Goal: Use online tool/utility: Utilize a website feature to perform a specific function

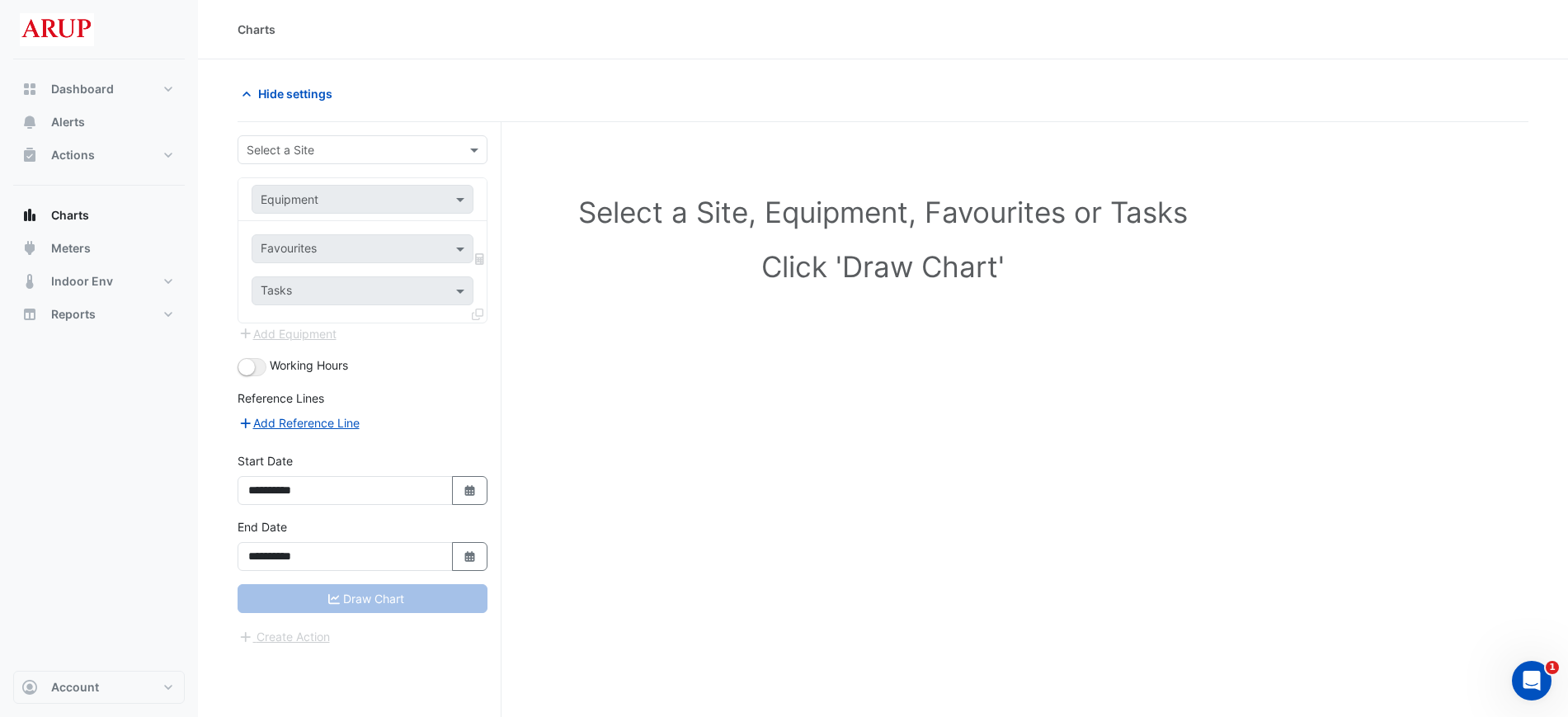
click at [429, 158] on div "Select a Site" at bounding box center [349, 150] width 221 height 18
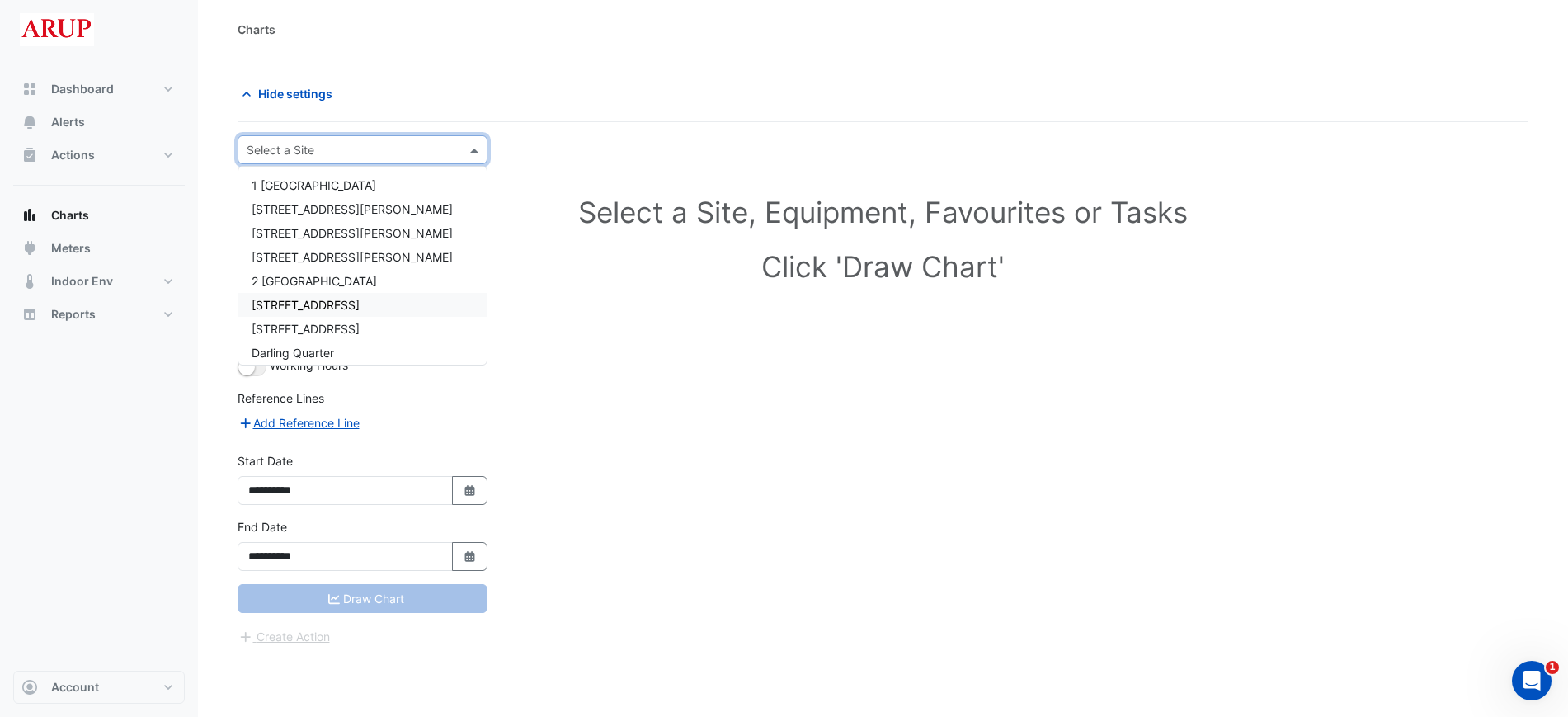
click at [382, 303] on div "[STREET_ADDRESS]" at bounding box center [363, 304] width 248 height 24
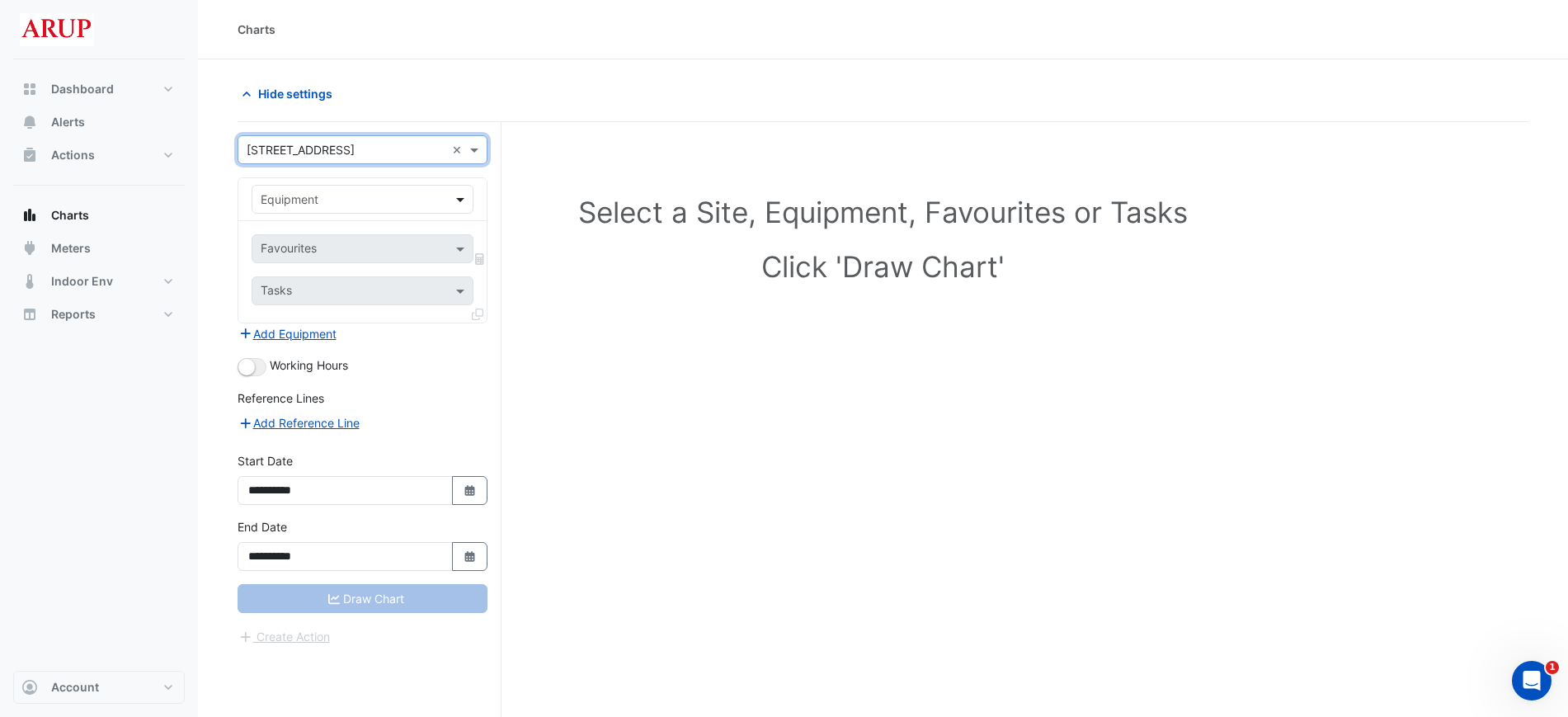
click at [459, 193] on span at bounding box center [462, 200] width 20 height 18
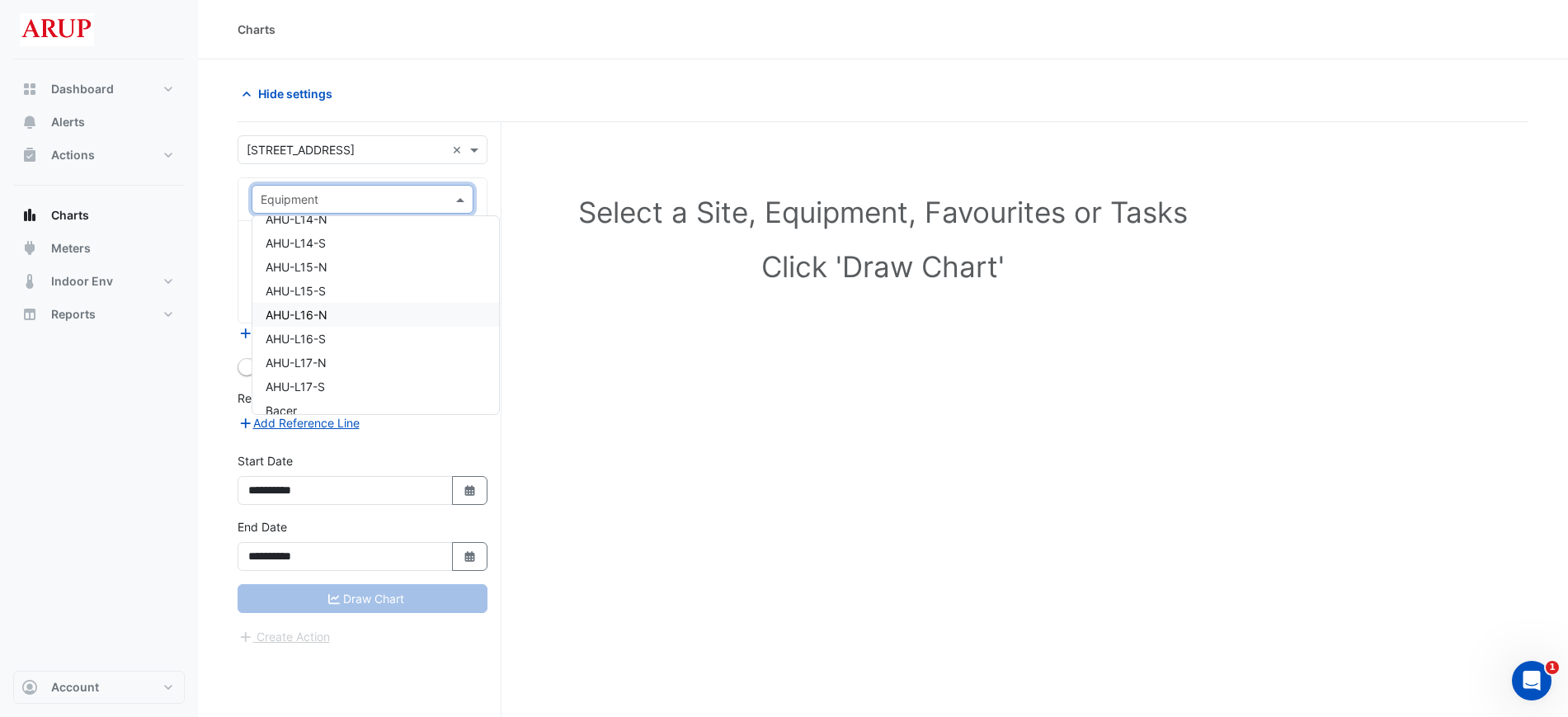
scroll to position [1444, 0]
click at [393, 253] on div "AHU-L12-S" at bounding box center [376, 250] width 247 height 24
click at [465, 252] on span at bounding box center [462, 249] width 20 height 18
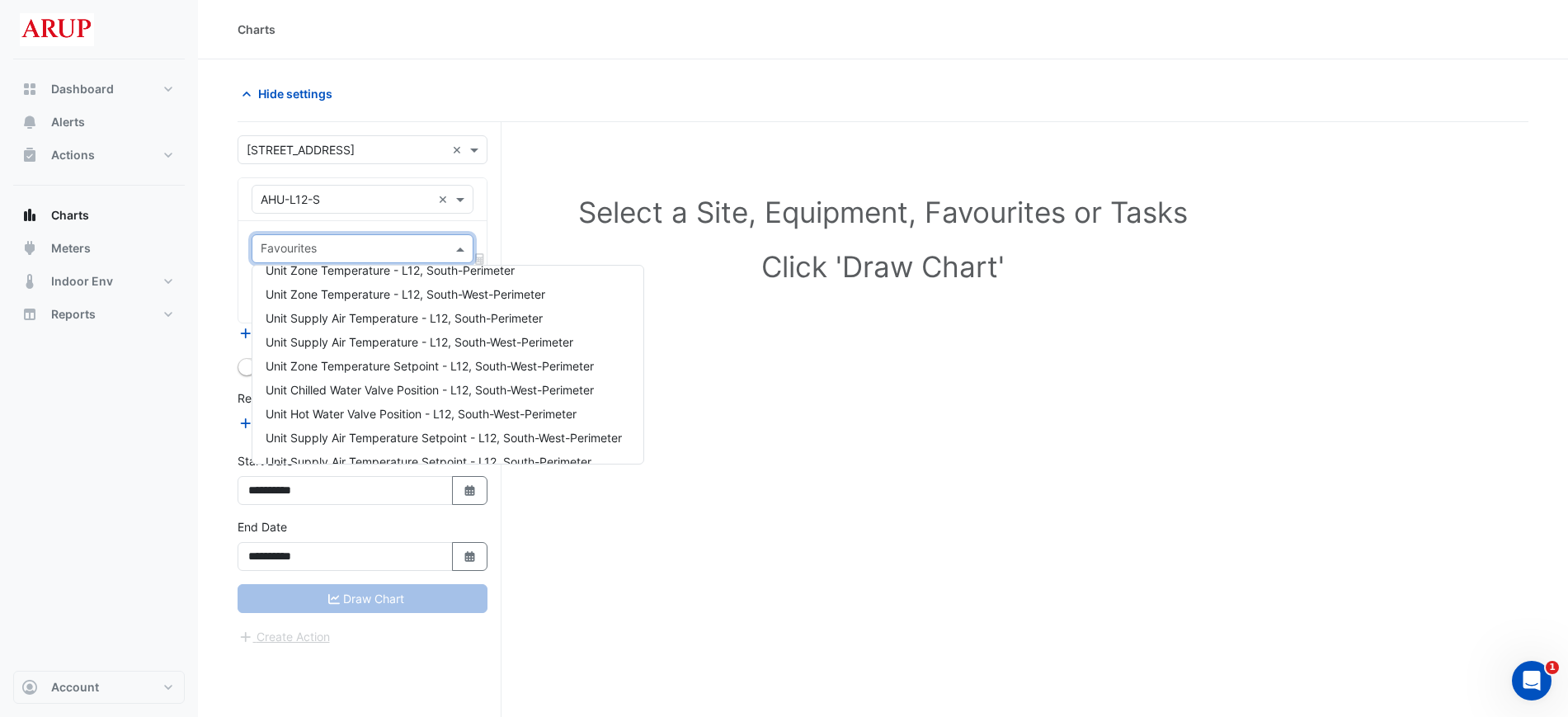
scroll to position [701, 0]
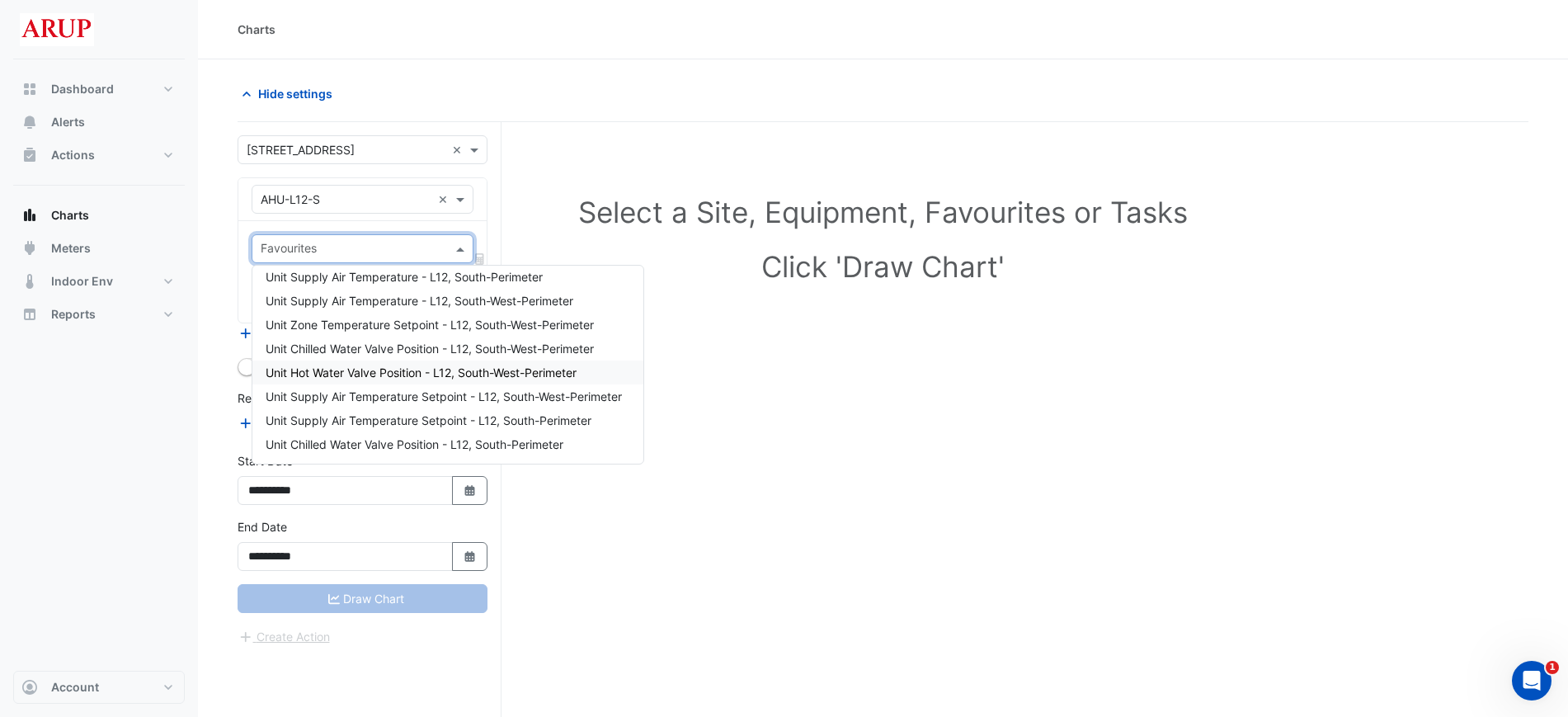
click at [445, 364] on div "Unit Hot Water Valve Position - L12, South-West-Perimeter" at bounding box center [448, 372] width 391 height 24
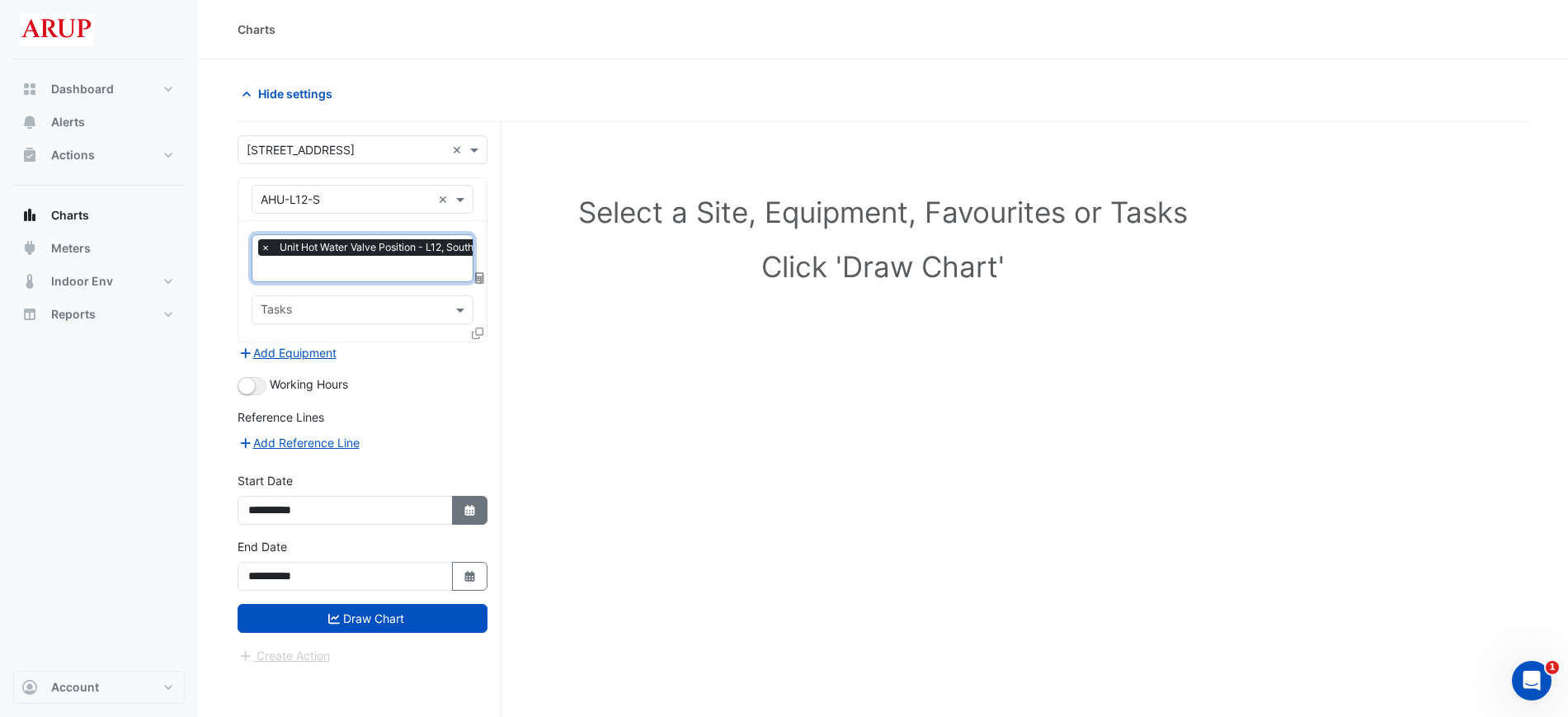
click at [472, 510] on icon "Select Date" at bounding box center [470, 510] width 15 height 12
select select "*"
select select "****"
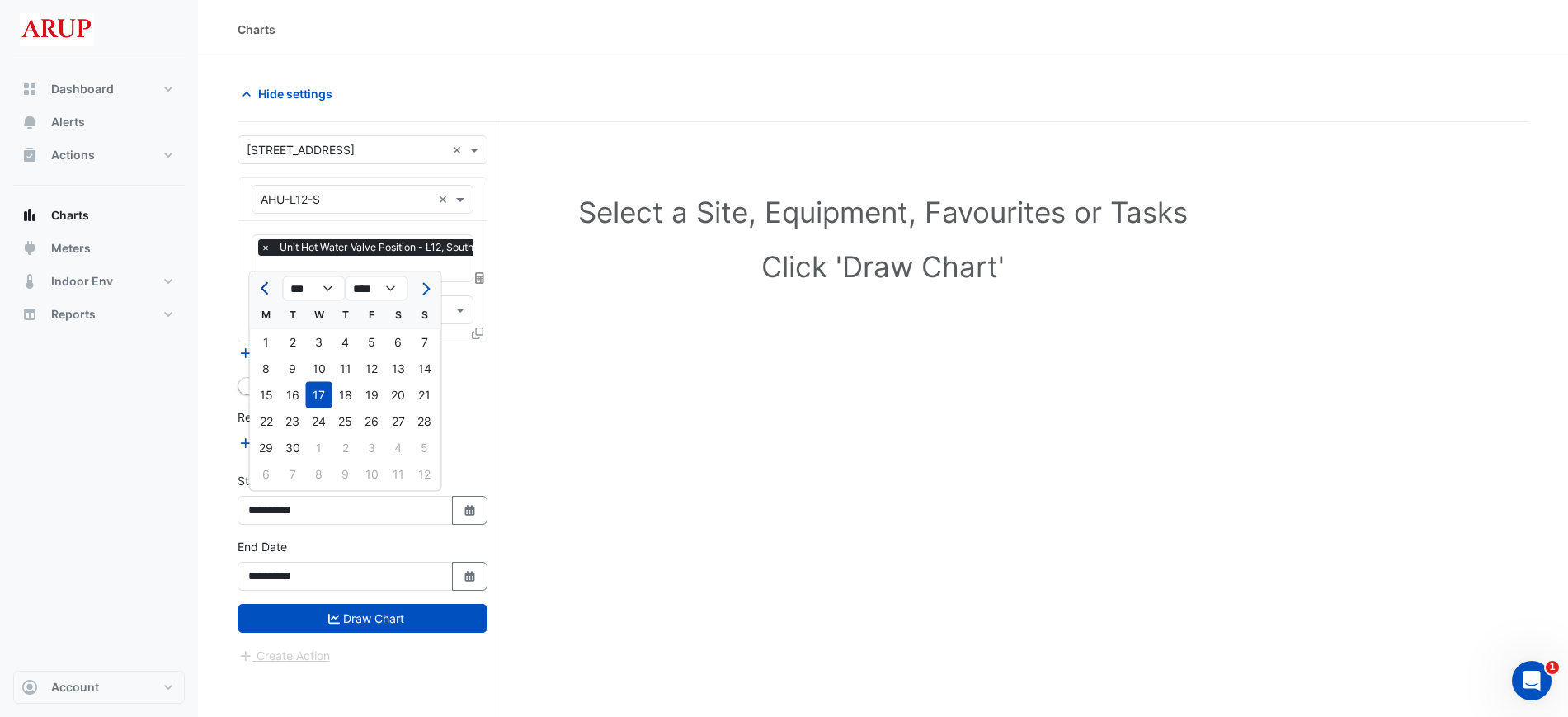
click at [262, 282] on button "Previous month" at bounding box center [266, 289] width 20 height 27
select select "*"
click at [264, 399] on div "11" at bounding box center [266, 395] width 27 height 27
type input "**********"
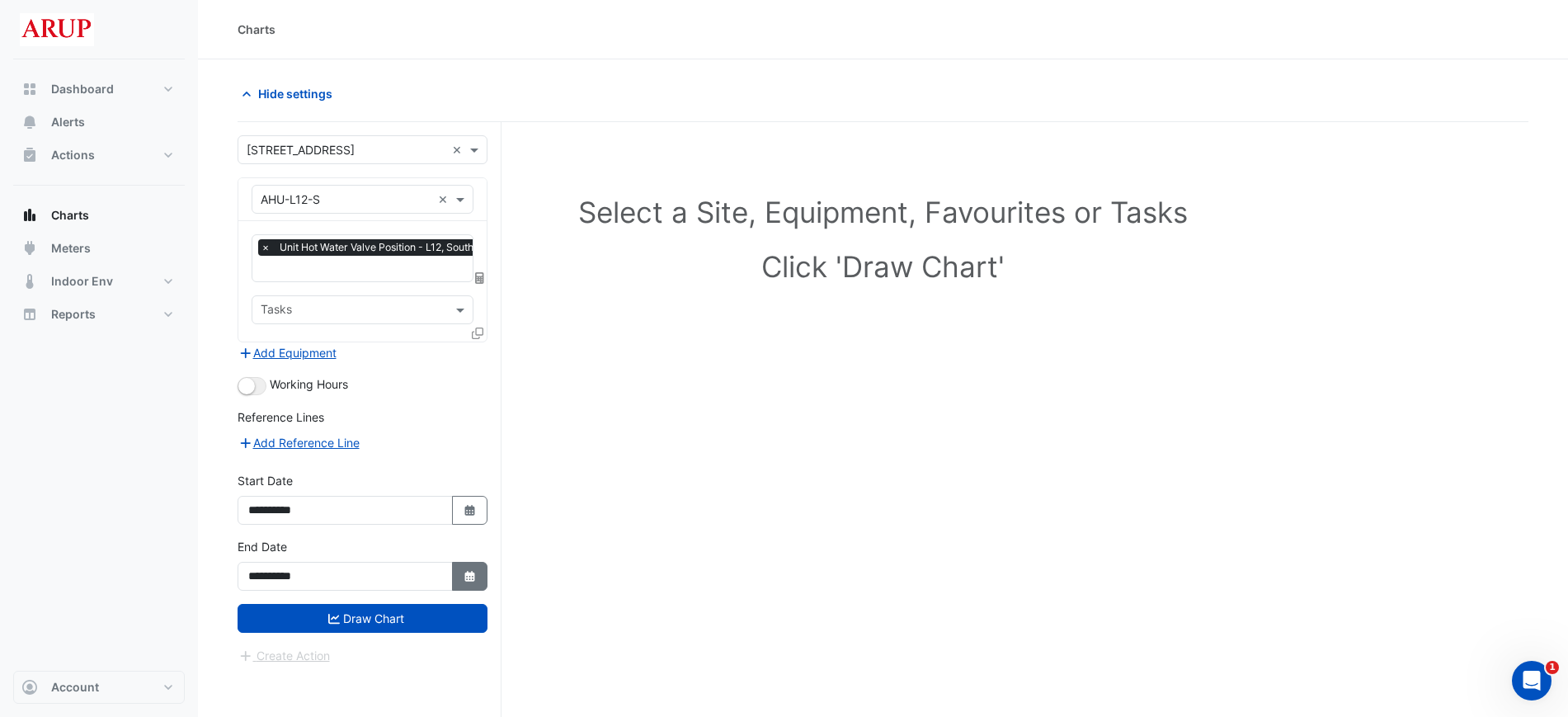
click at [470, 572] on icon "button" at bounding box center [469, 576] width 10 height 11
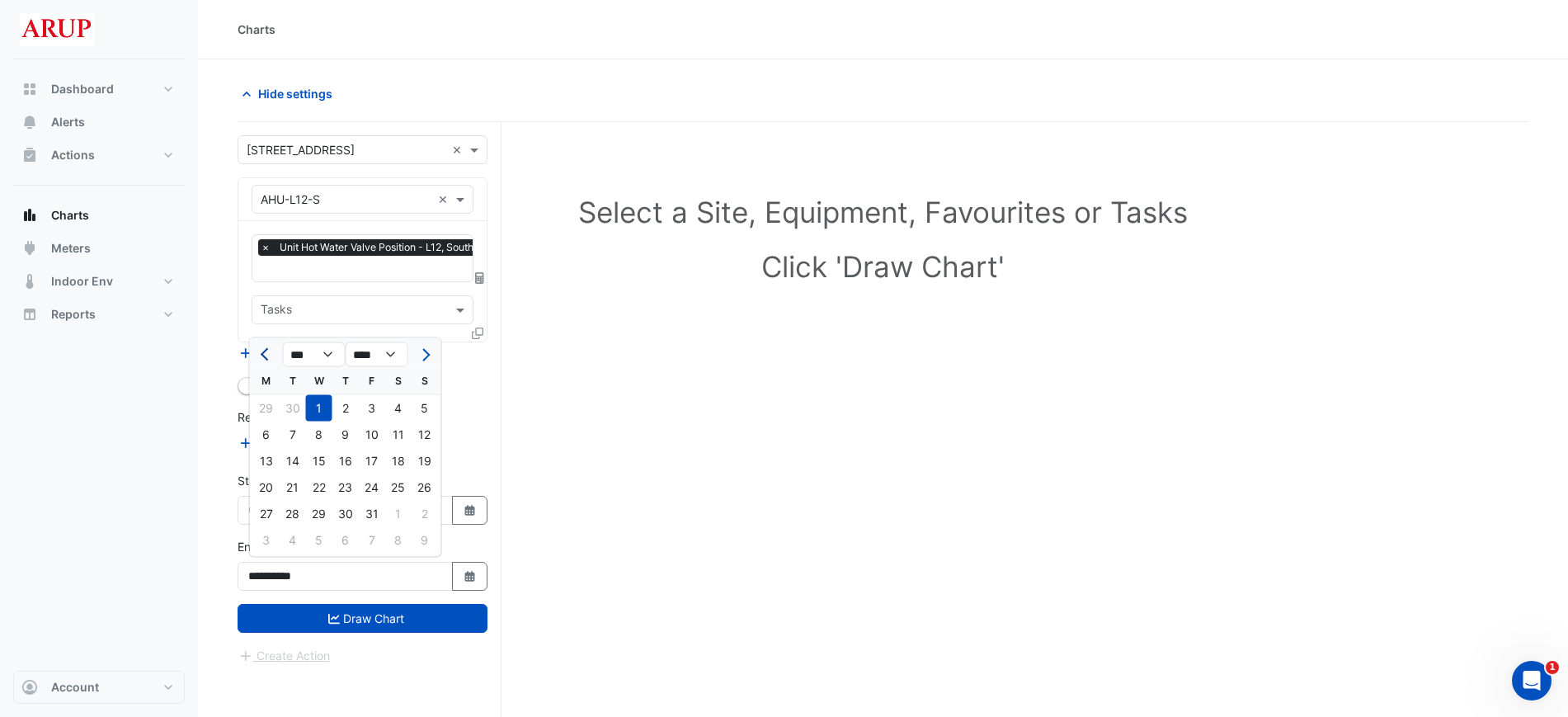
click at [264, 360] on button "Previous month" at bounding box center [266, 355] width 20 height 27
click at [263, 354] on span "Previous month" at bounding box center [267, 354] width 12 height 12
select select "*"
click at [266, 453] on div "11" at bounding box center [266, 461] width 27 height 27
type input "**********"
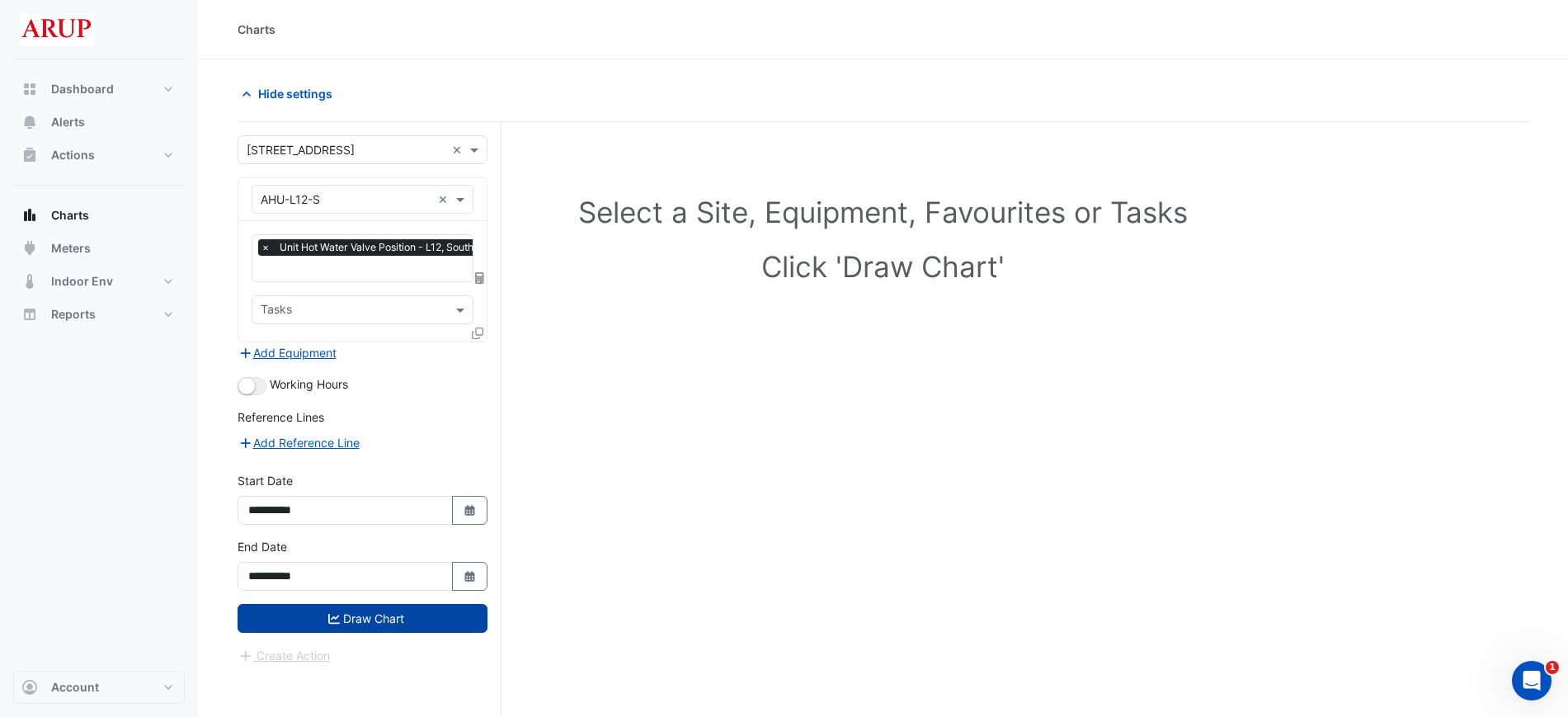
click at [359, 616] on button "Draw Chart" at bounding box center [363, 619] width 250 height 29
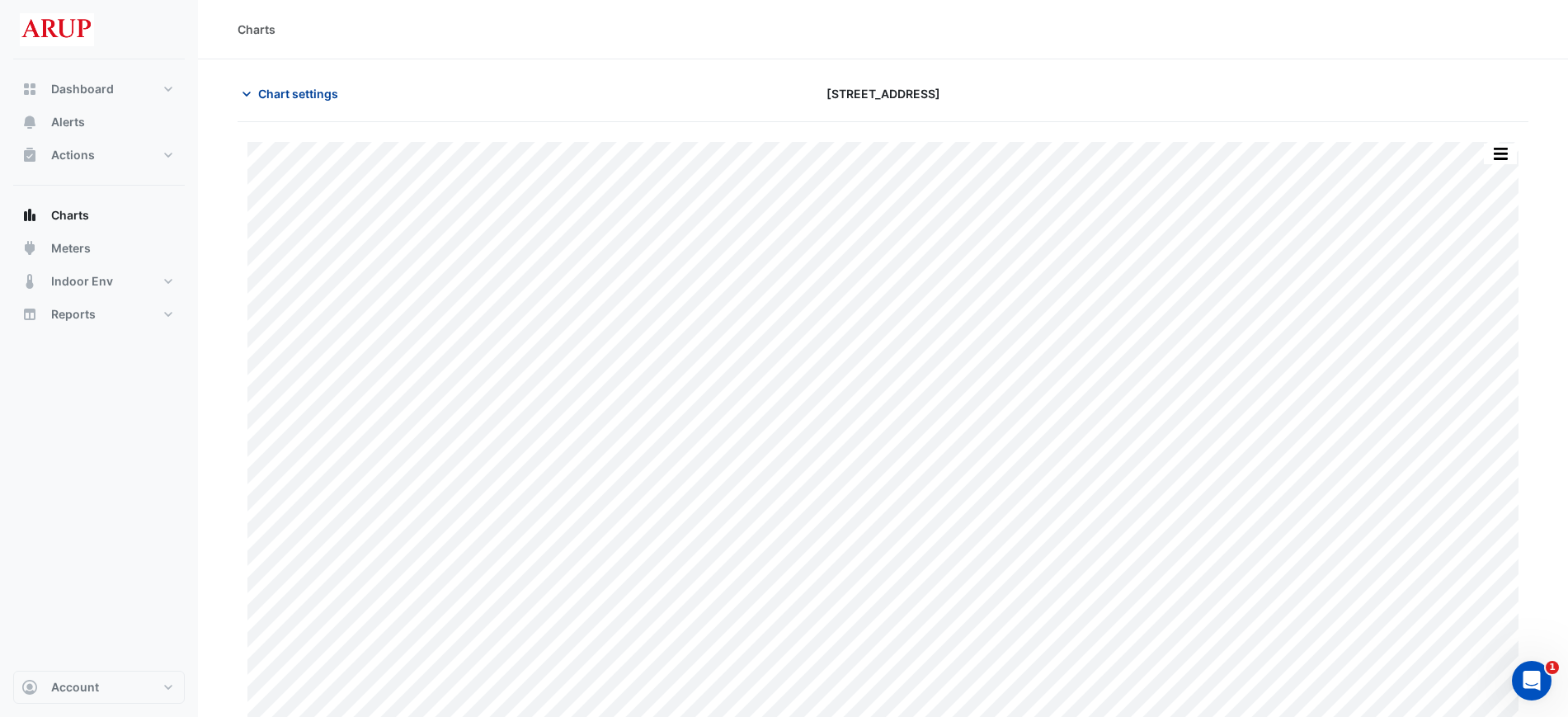
click at [253, 89] on icon "button" at bounding box center [247, 94] width 17 height 17
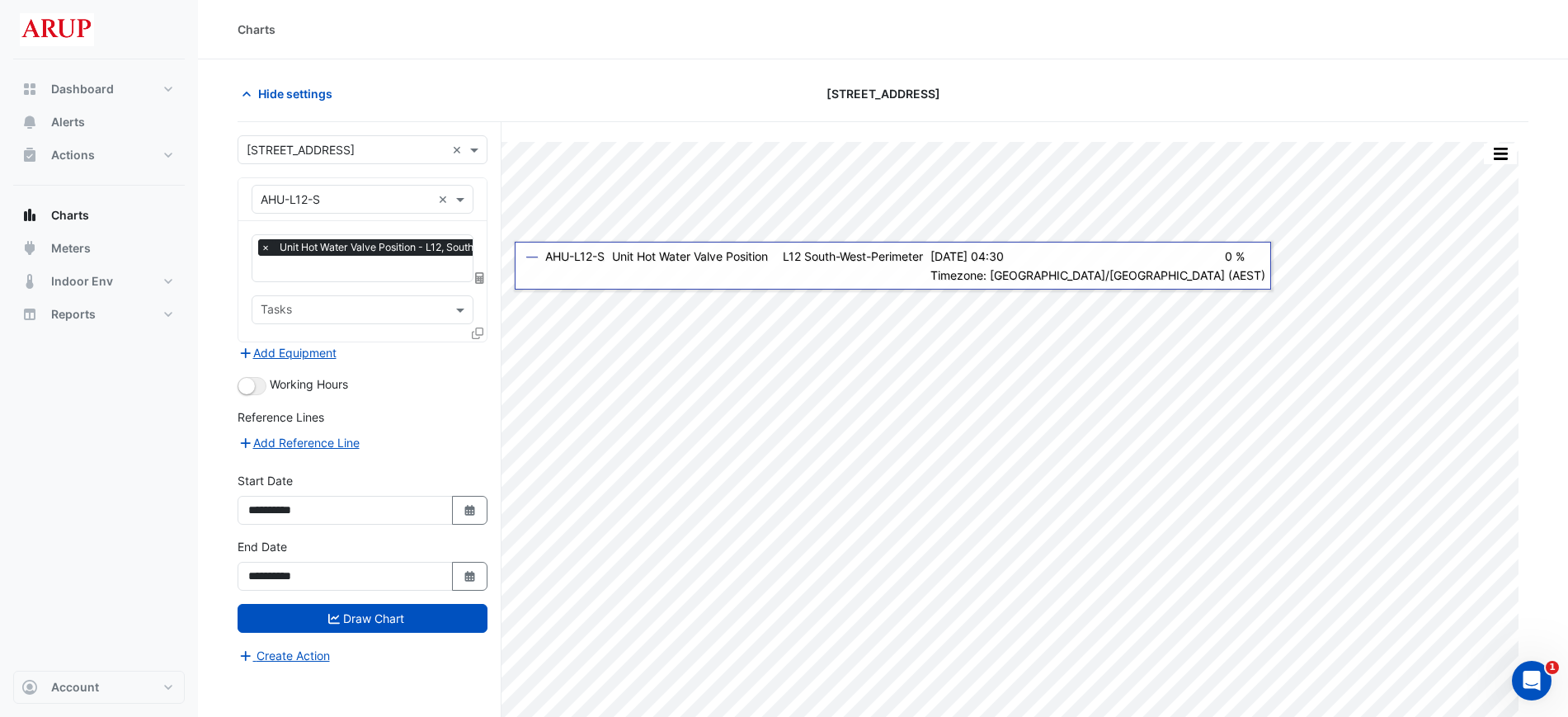
click at [264, 248] on span "×" at bounding box center [265, 248] width 15 height 17
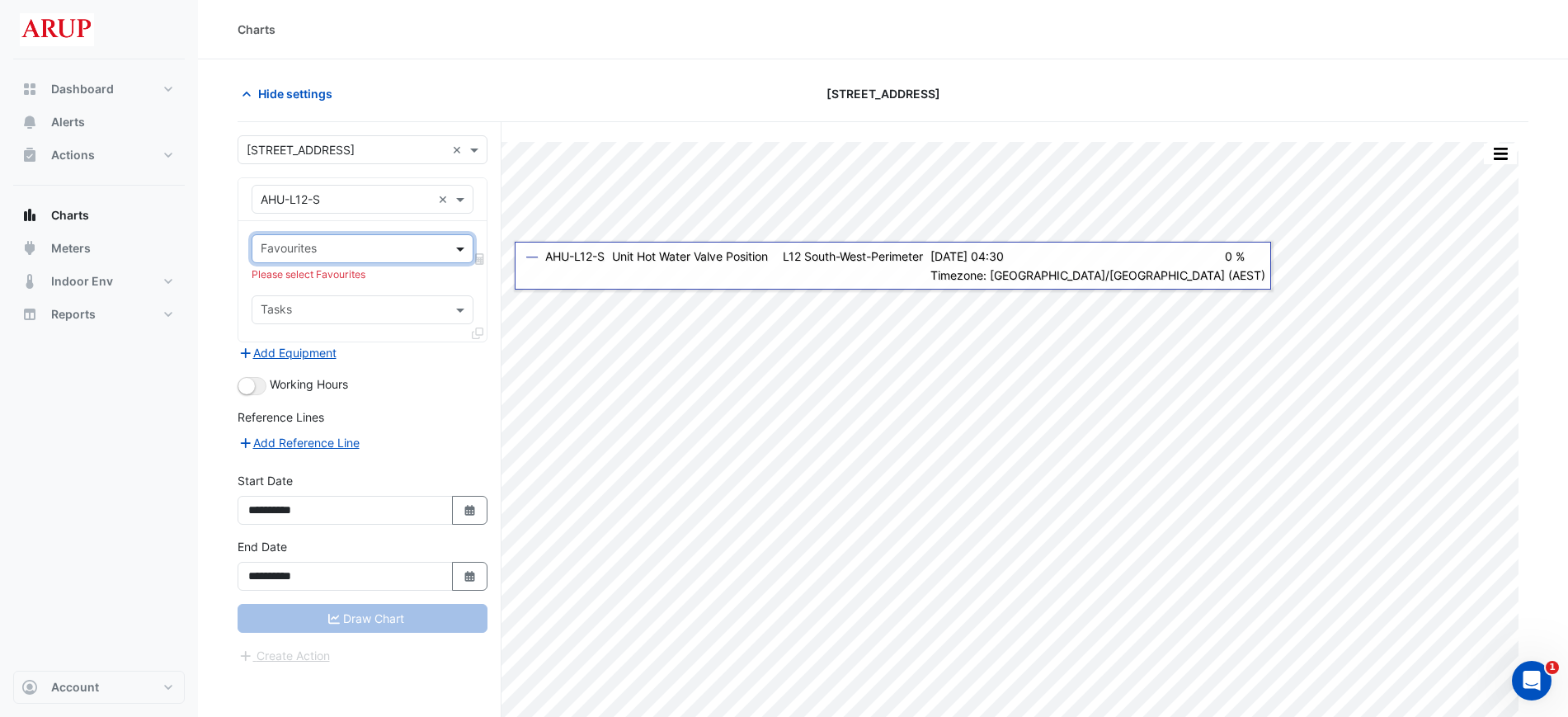
click at [458, 248] on span at bounding box center [462, 249] width 20 height 18
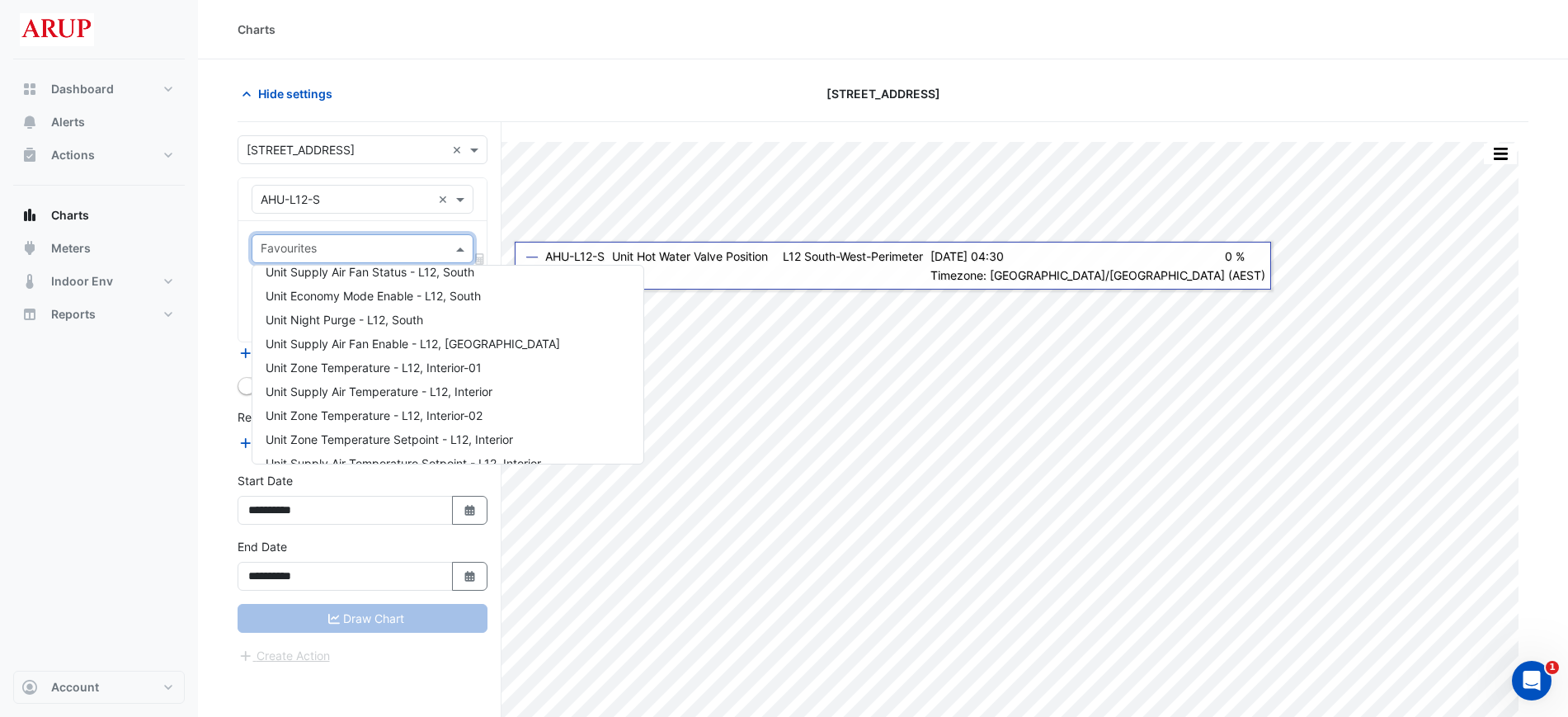
scroll to position [413, 0]
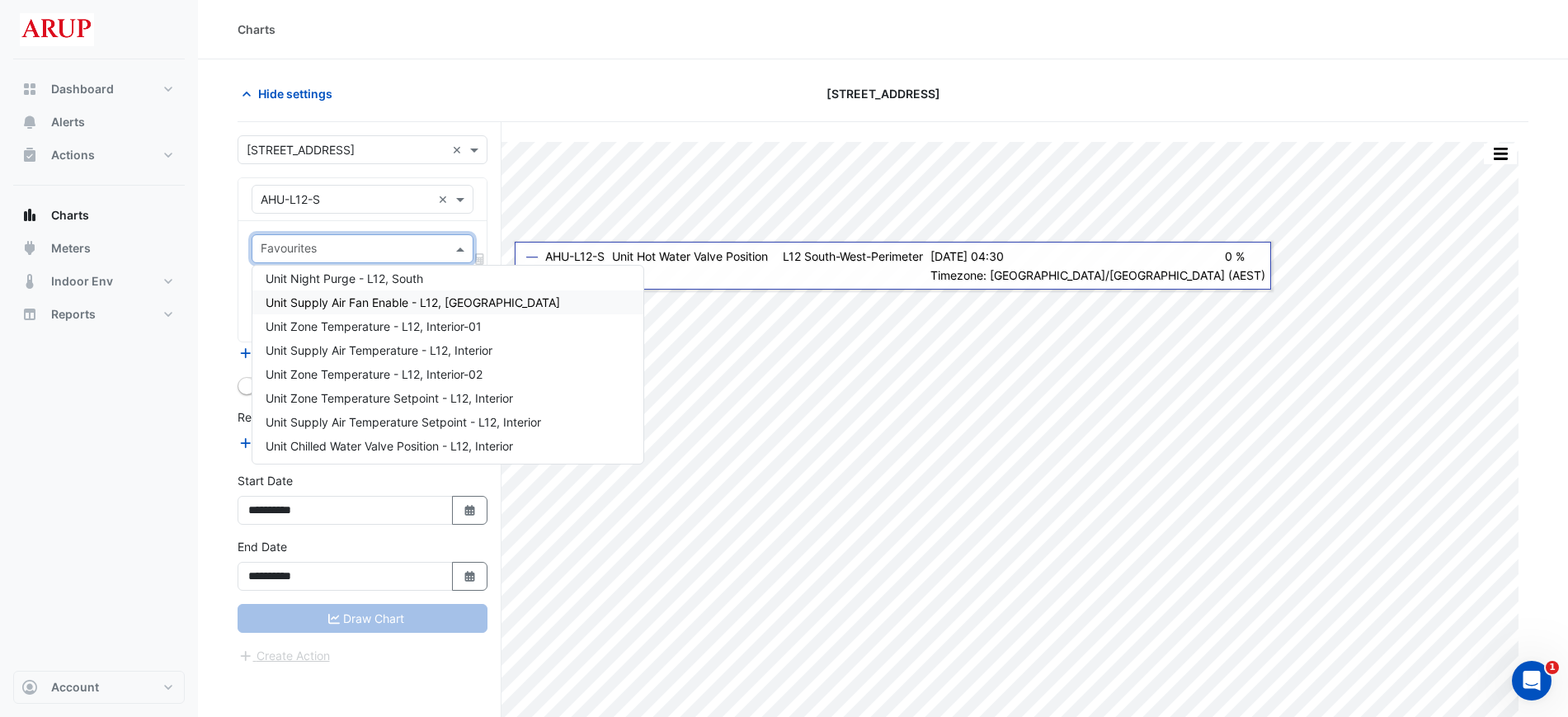
click at [473, 301] on span "Unit Supply Air Fan Enable - L12, [GEOGRAPHIC_DATA]" at bounding box center [413, 303] width 295 height 14
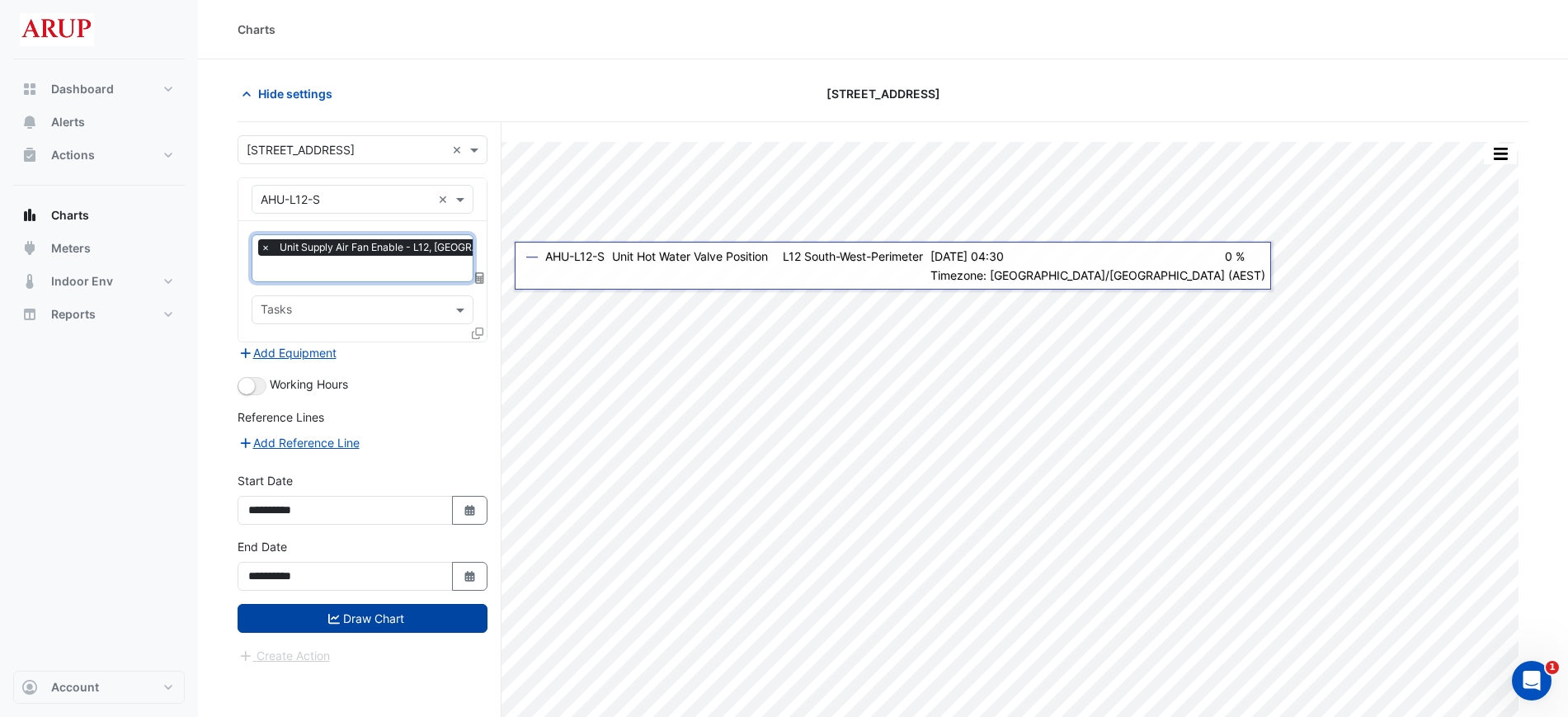
click at [374, 618] on button "Draw Chart" at bounding box center [363, 619] width 250 height 29
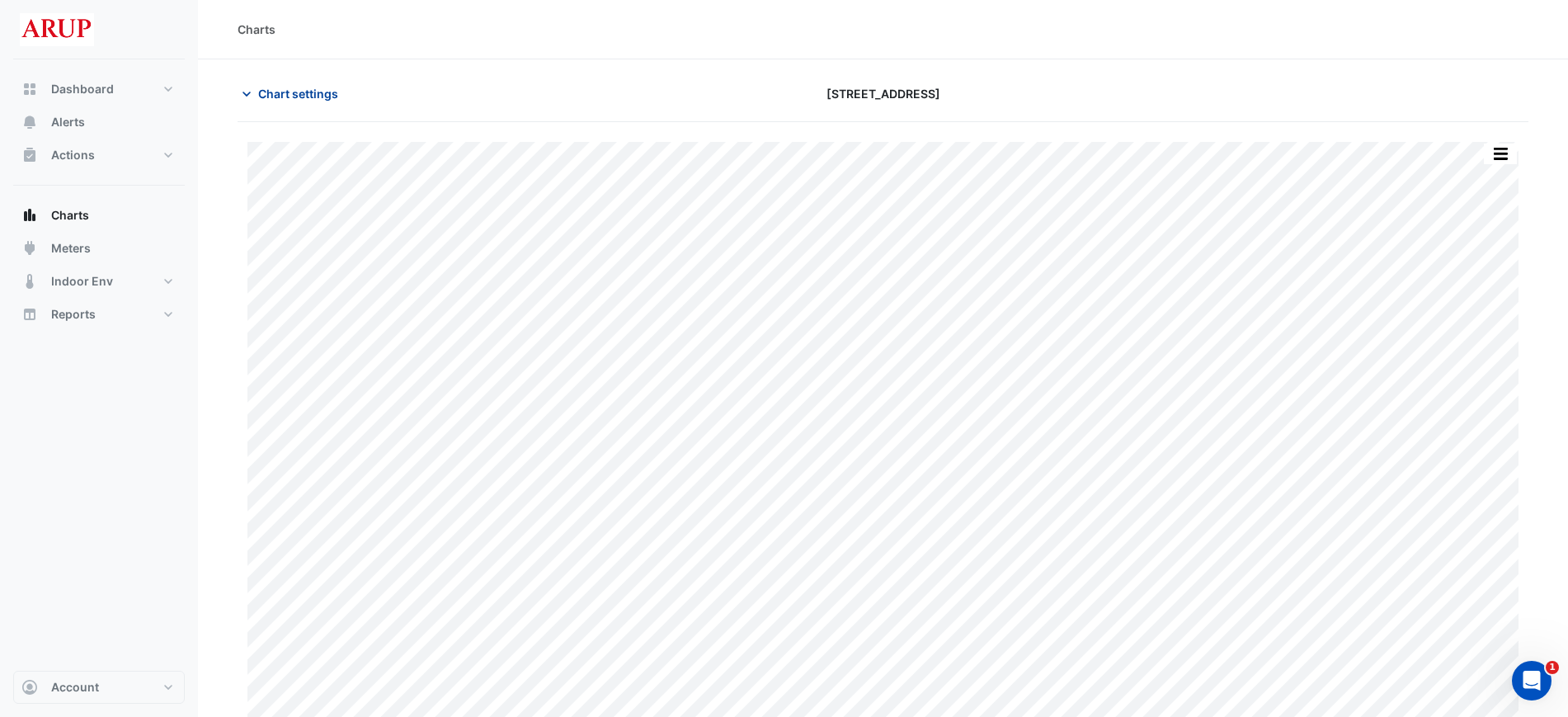
click at [251, 94] on icon "button" at bounding box center [247, 94] width 17 height 17
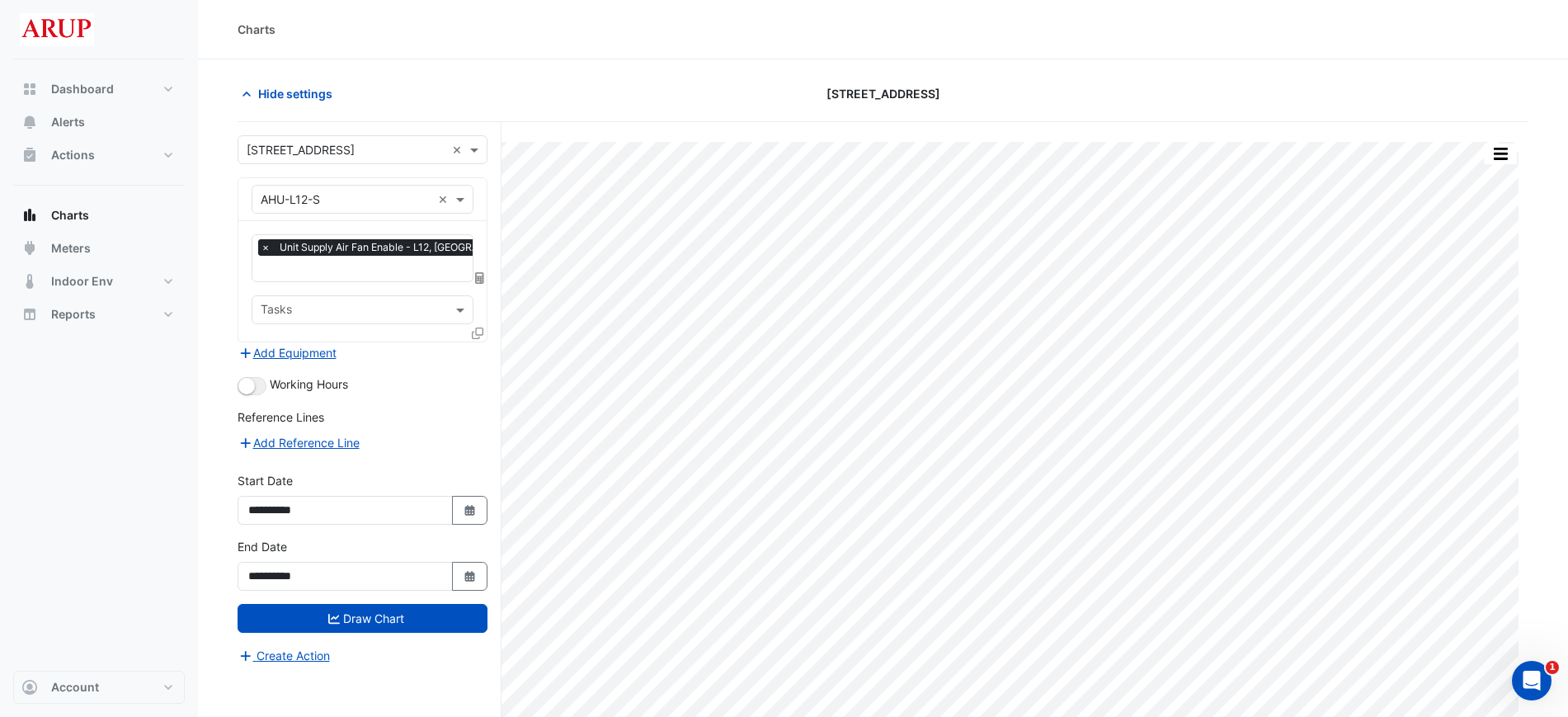
click at [261, 249] on span "×" at bounding box center [265, 248] width 15 height 17
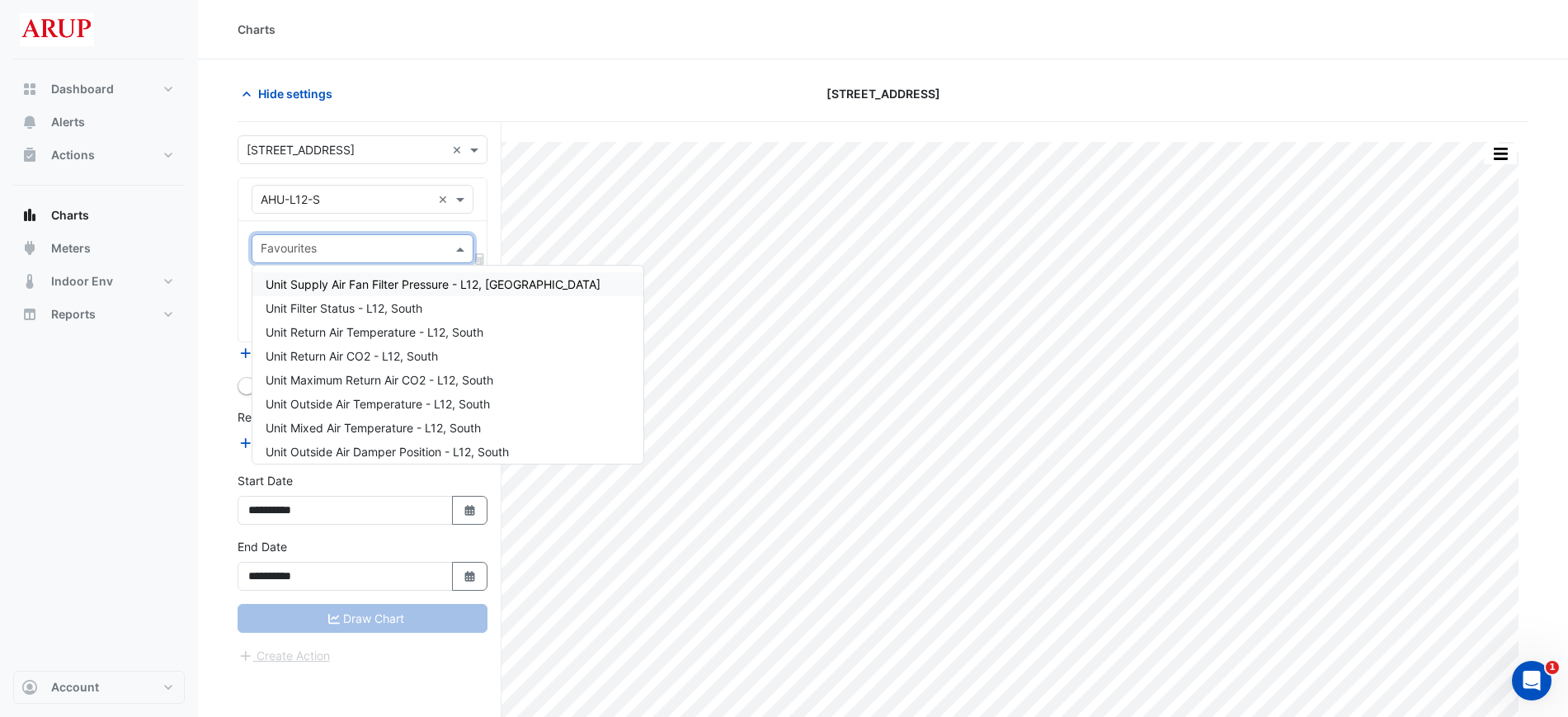
click at [467, 245] on span at bounding box center [462, 249] width 20 height 18
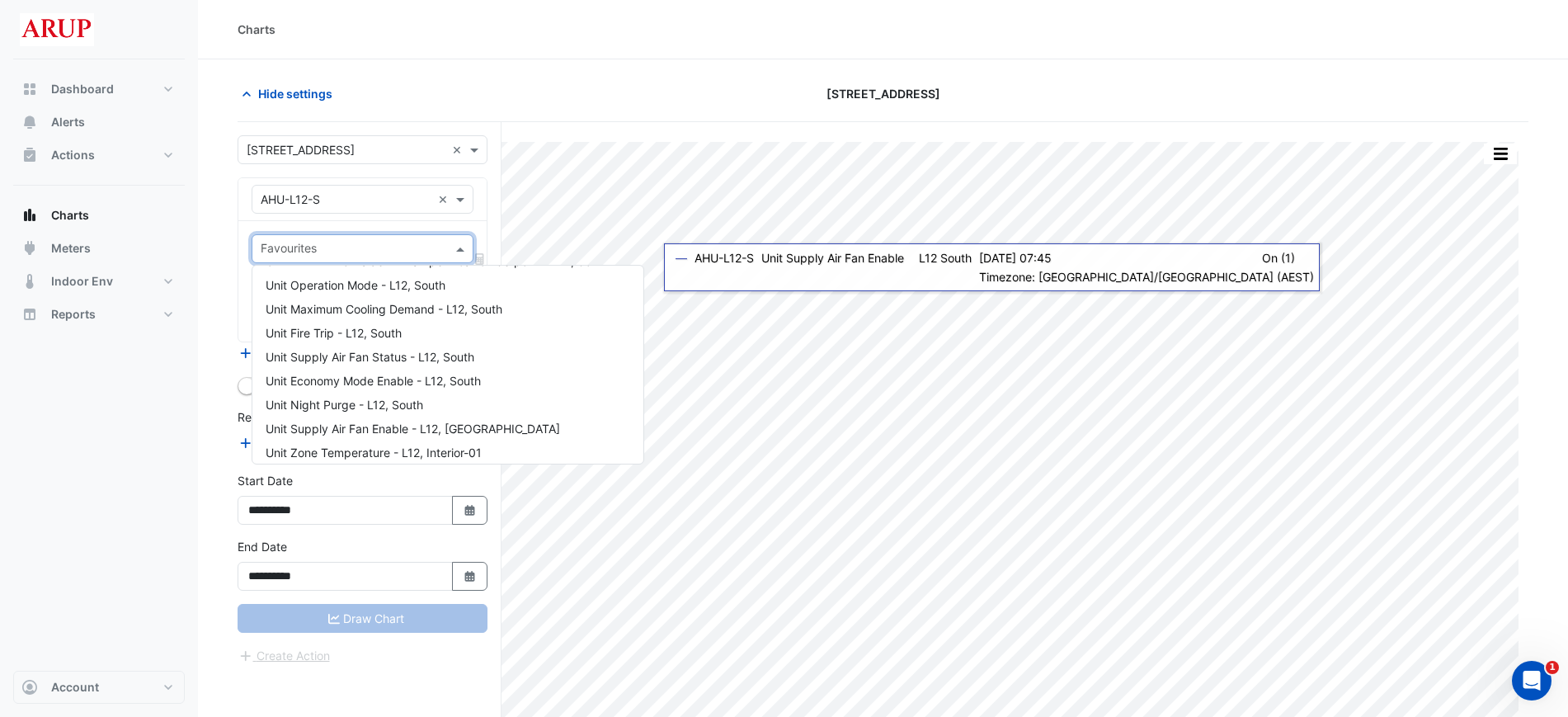
scroll to position [266, 0]
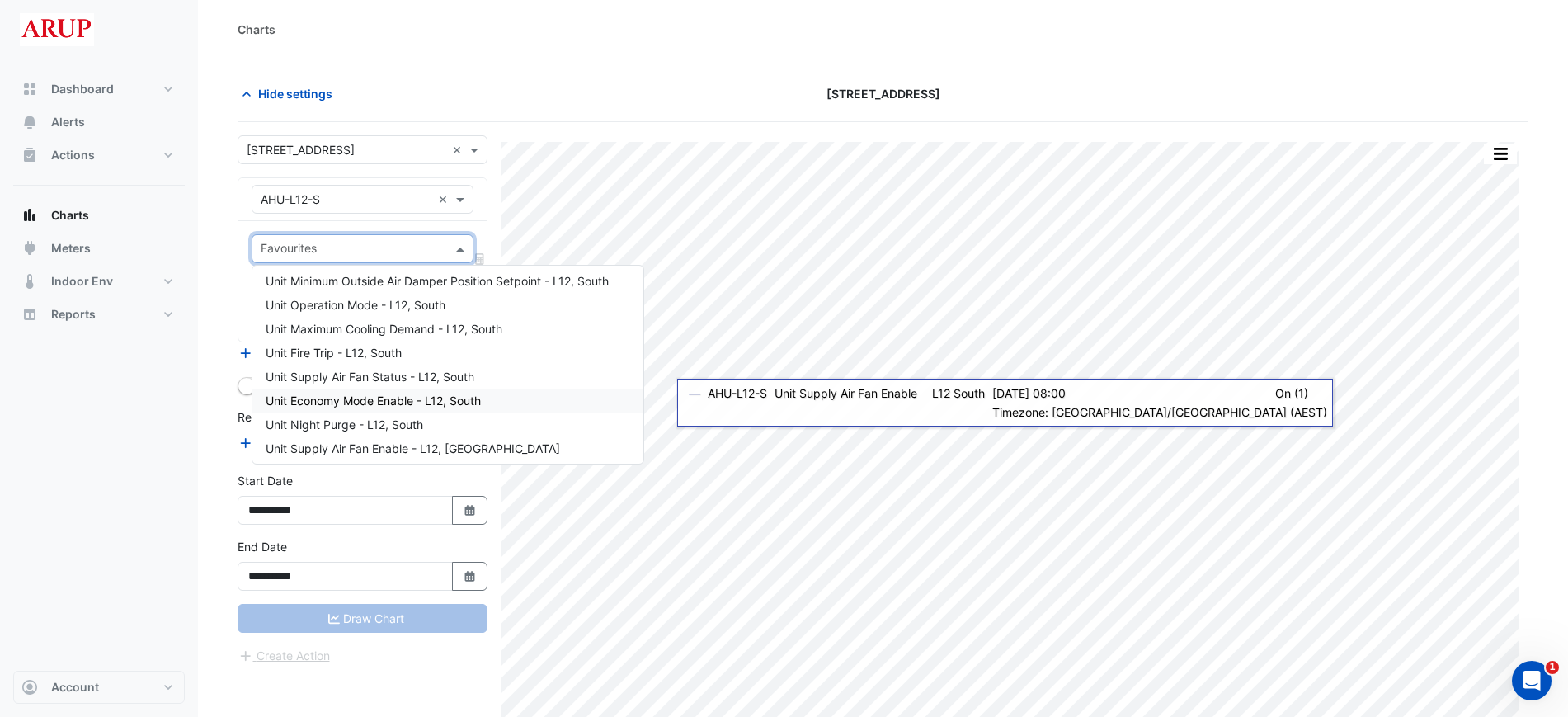
click at [477, 399] on span "Unit Economy Mode Enable - L12, South" at bounding box center [373, 400] width 216 height 14
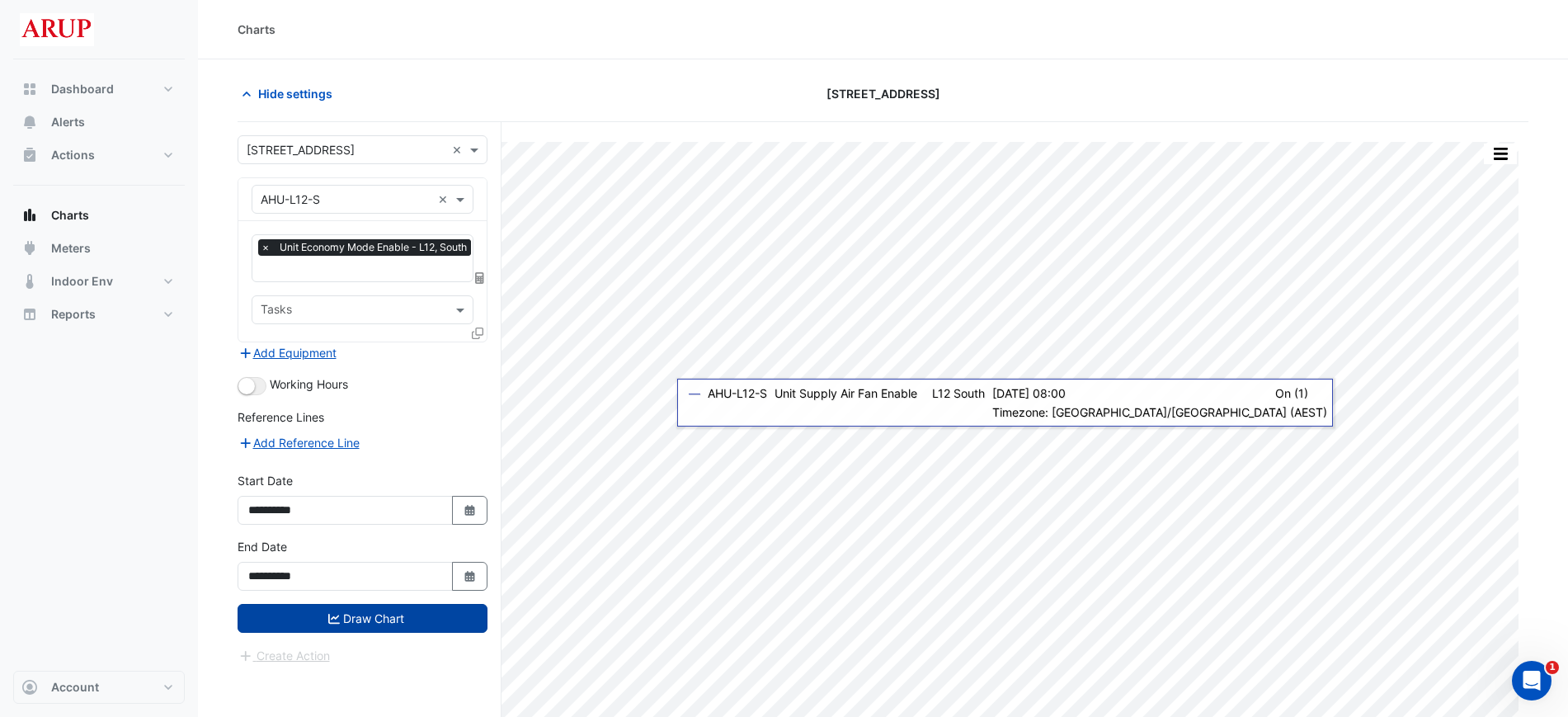
click at [370, 614] on button "Draw Chart" at bounding box center [363, 619] width 250 height 29
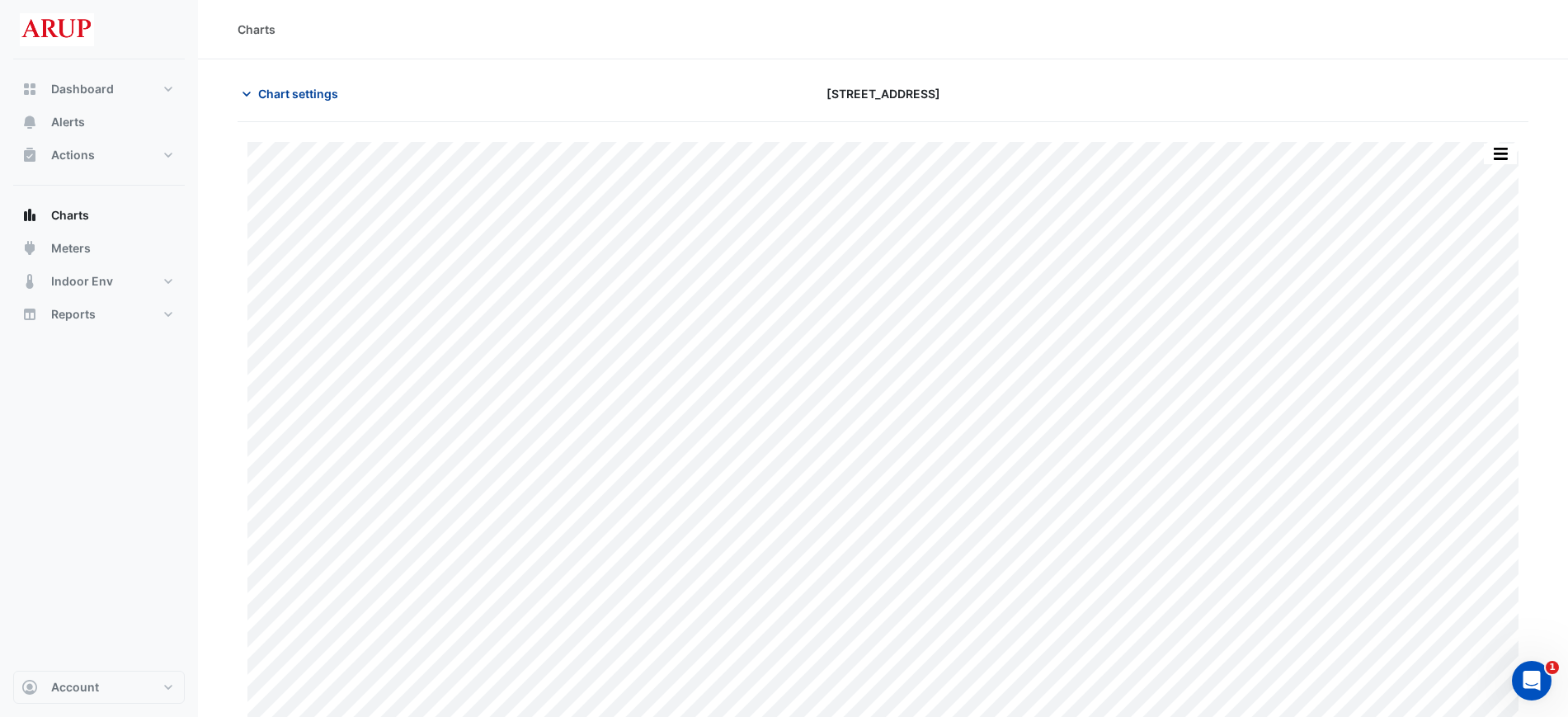
click at [243, 100] on icon "button" at bounding box center [247, 94] width 17 height 17
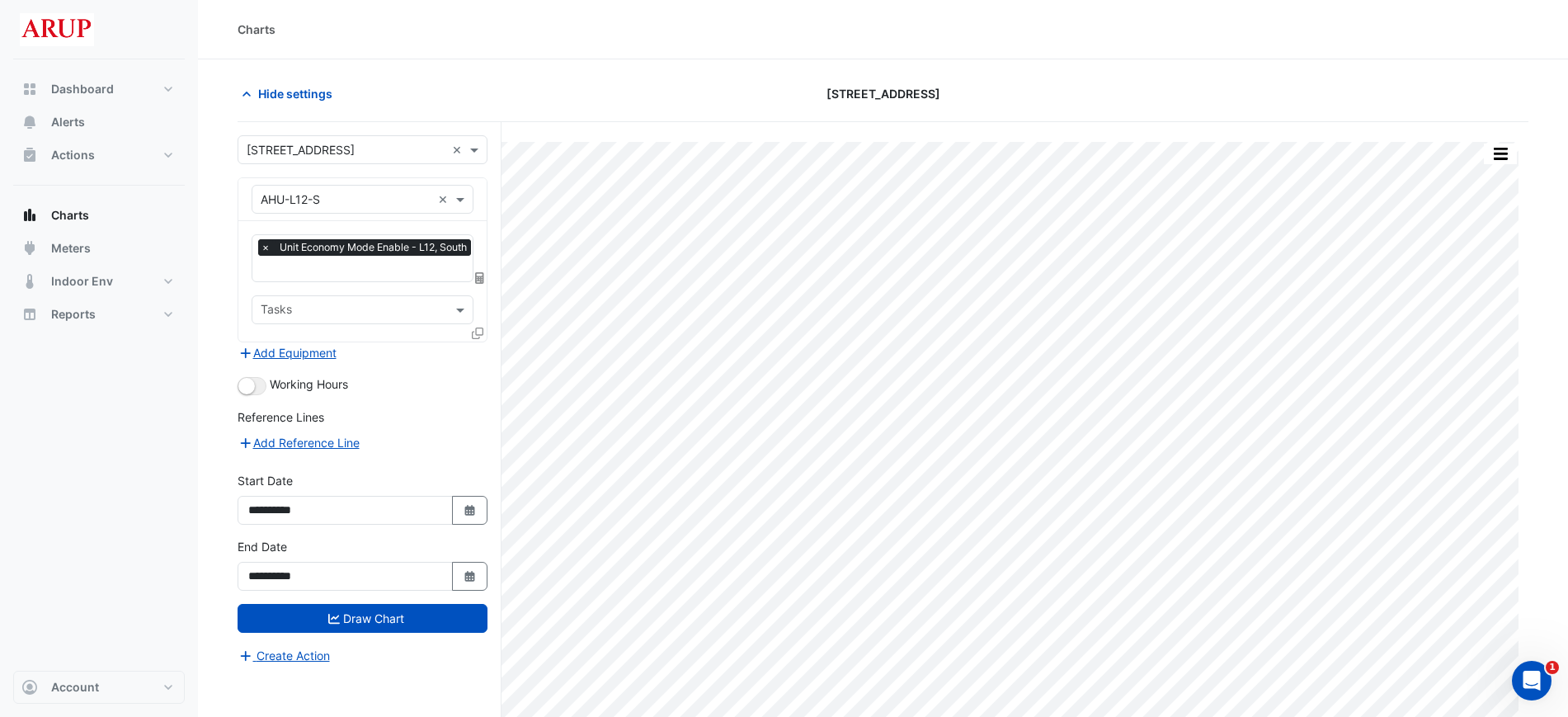
click at [264, 250] on span "×" at bounding box center [265, 248] width 15 height 17
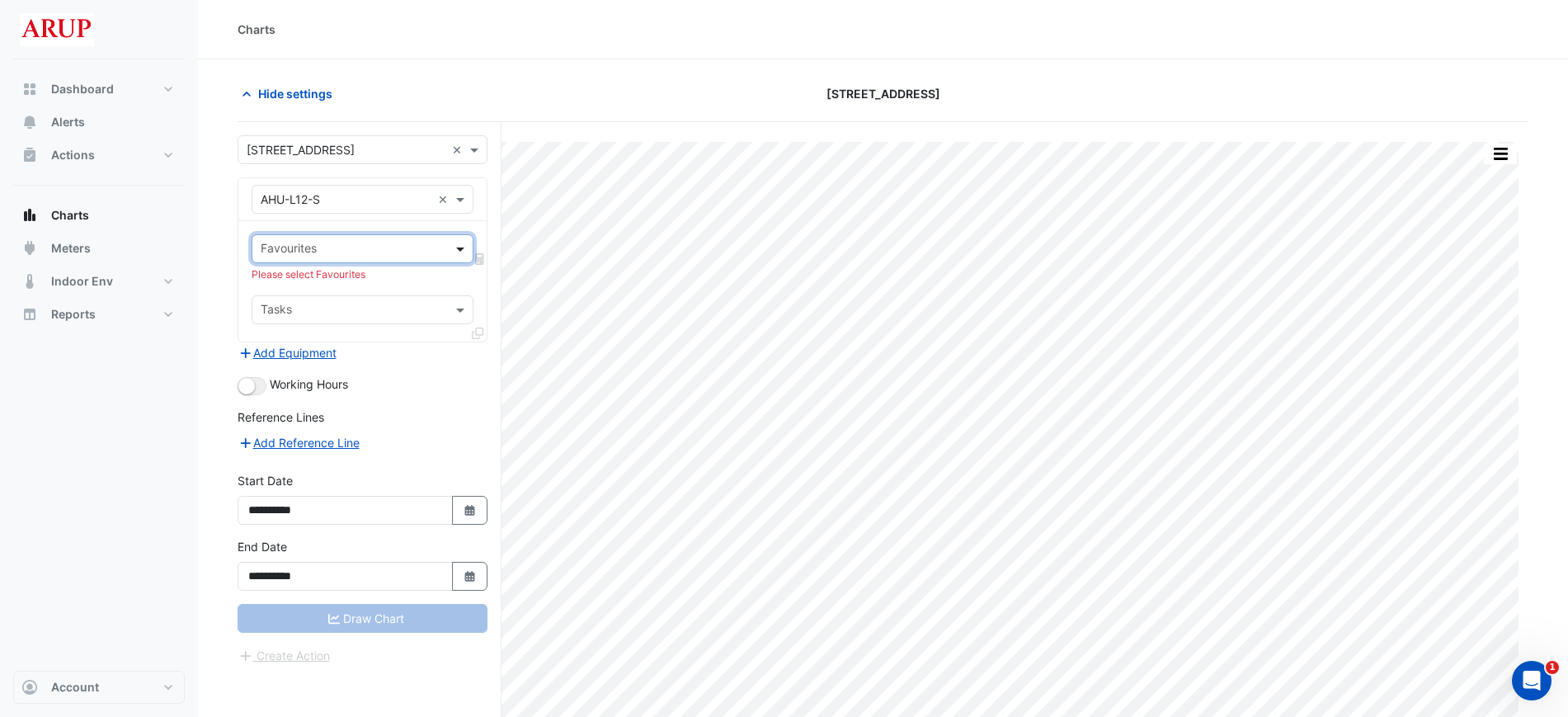
click at [461, 247] on span at bounding box center [462, 249] width 20 height 18
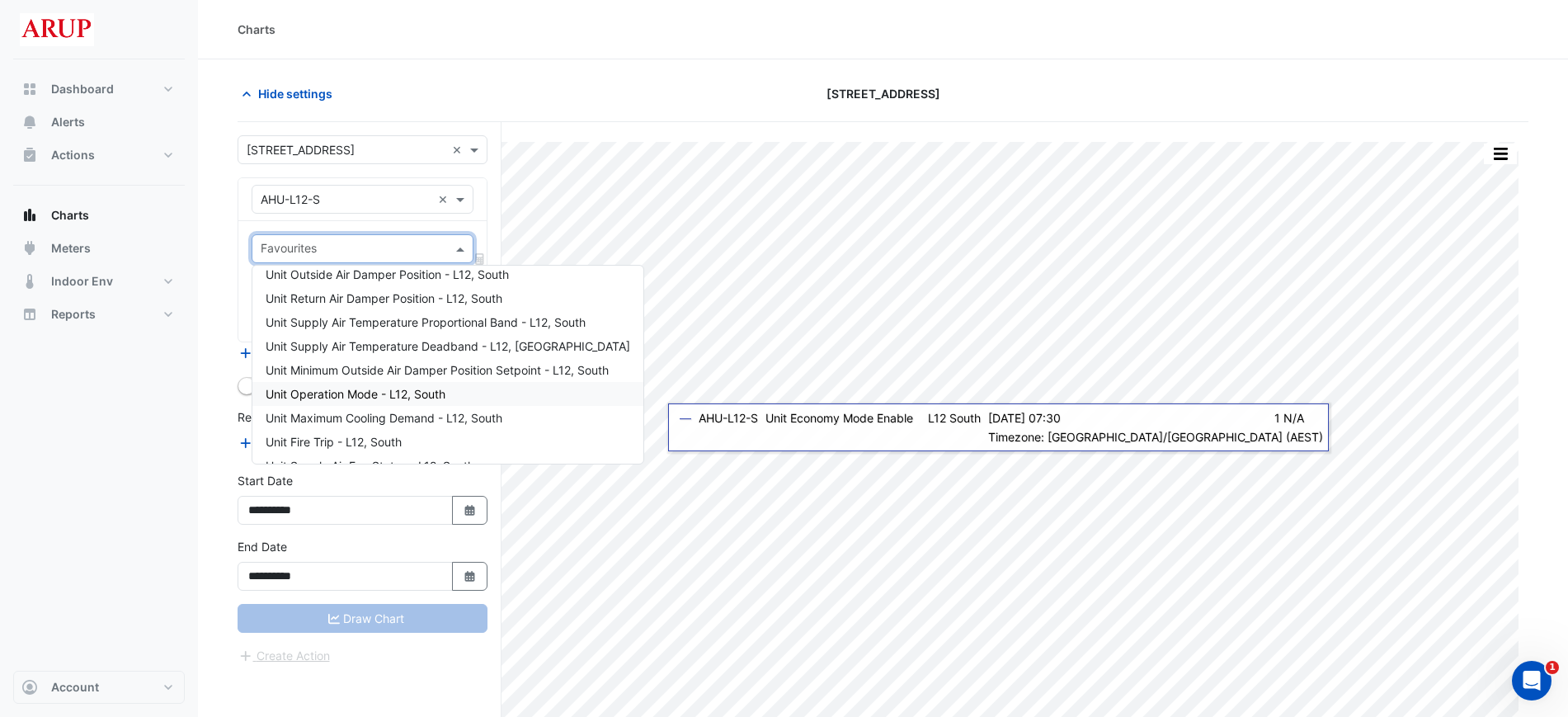
scroll to position [163, 0]
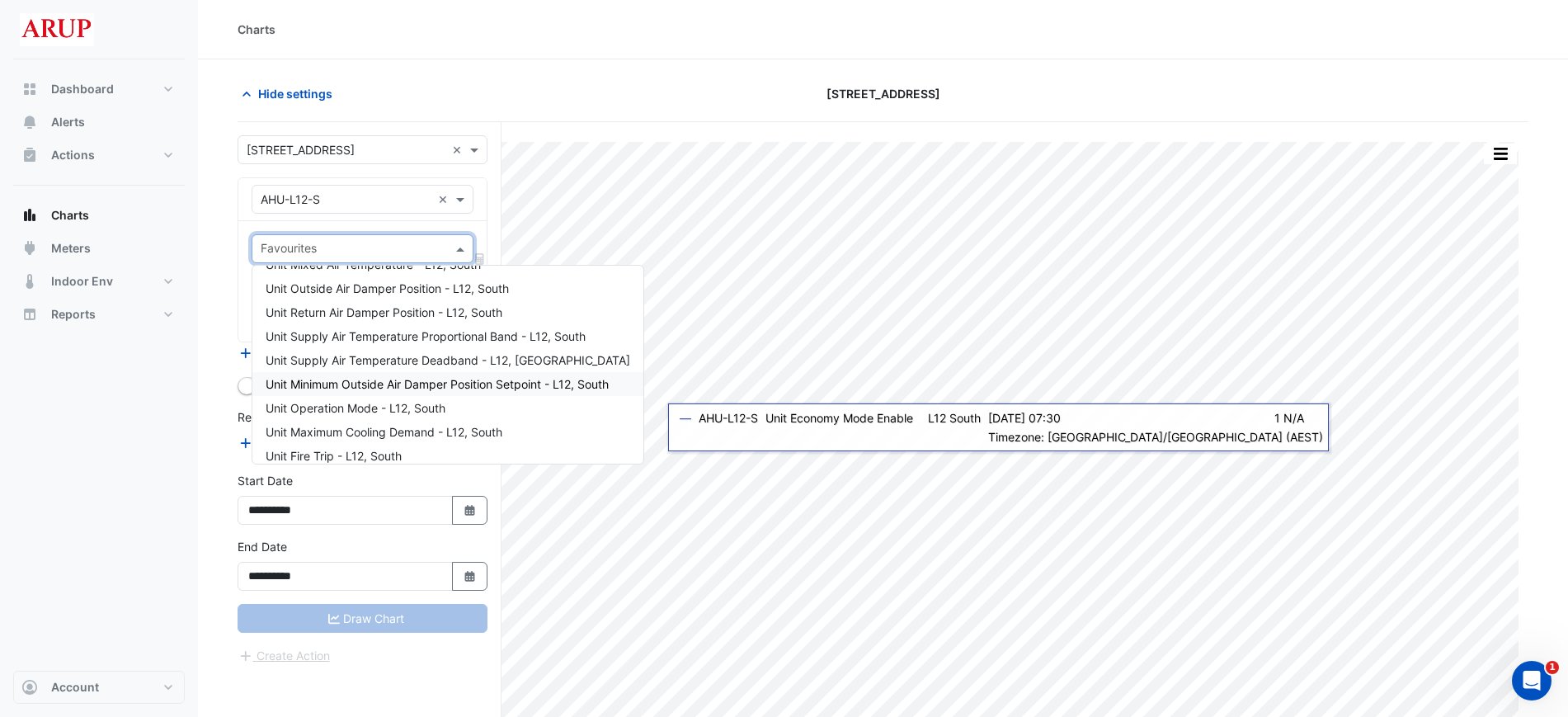
click at [368, 386] on span "Unit Minimum Outside Air Damper Position Setpoint - L12, South" at bounding box center [437, 384] width 343 height 14
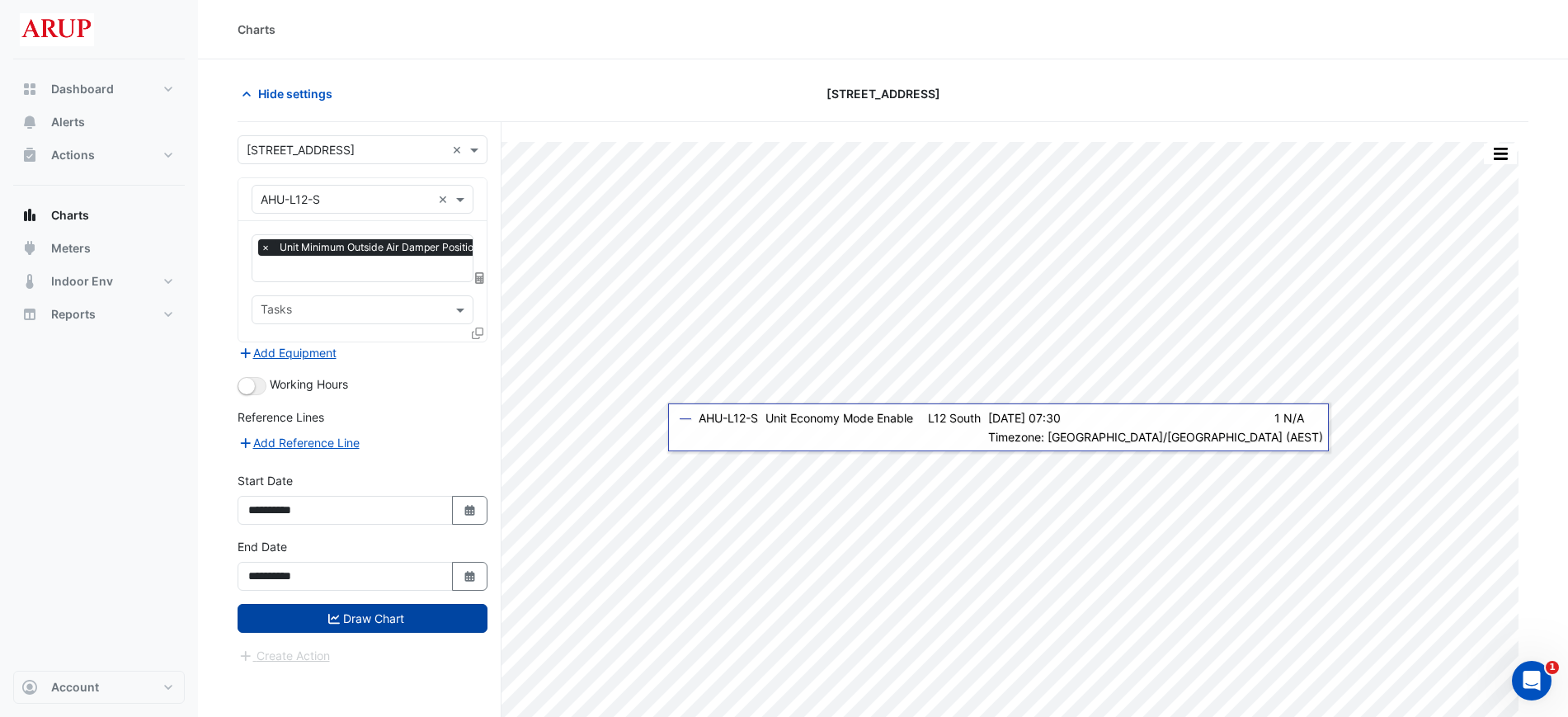
click at [376, 621] on button "Draw Chart" at bounding box center [363, 619] width 250 height 29
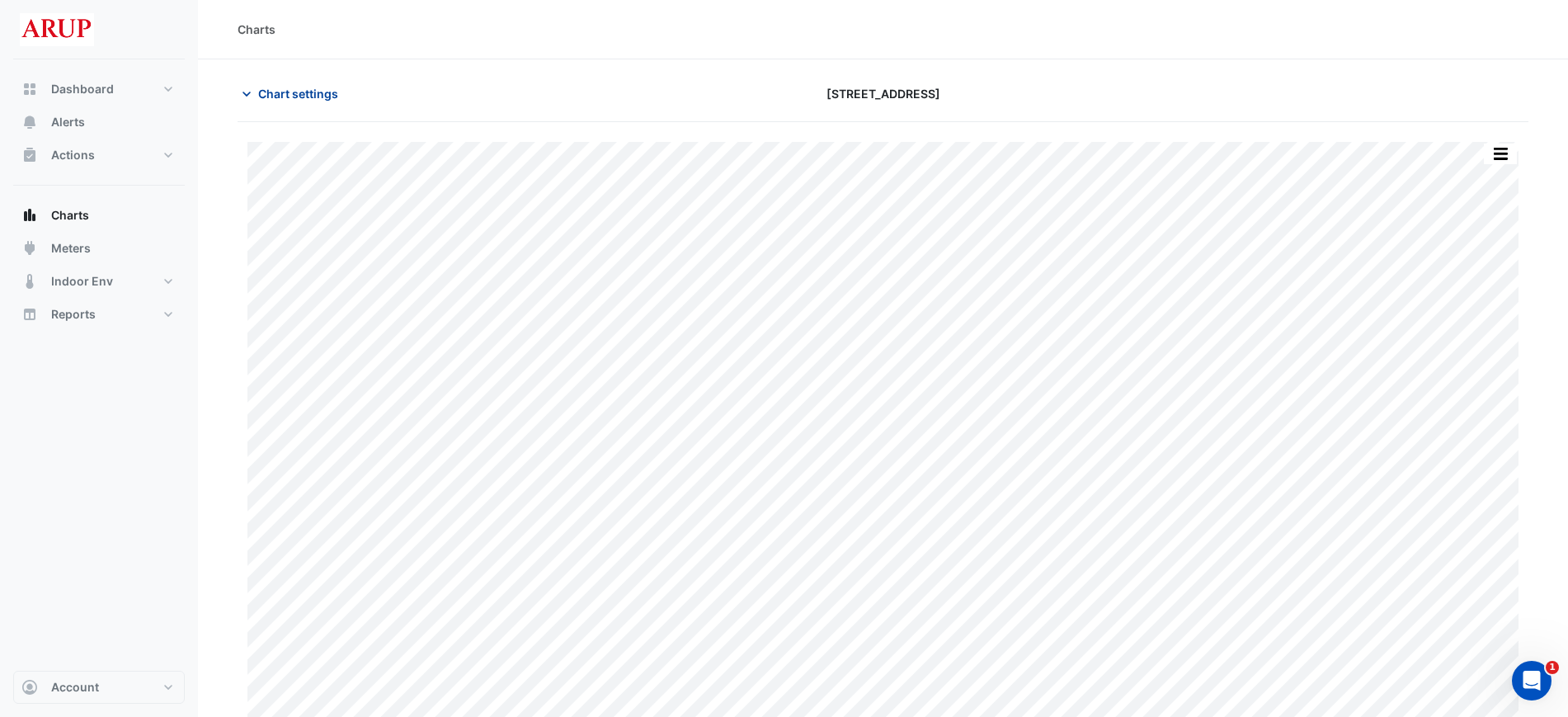
click at [250, 97] on icon "button" at bounding box center [247, 94] width 17 height 17
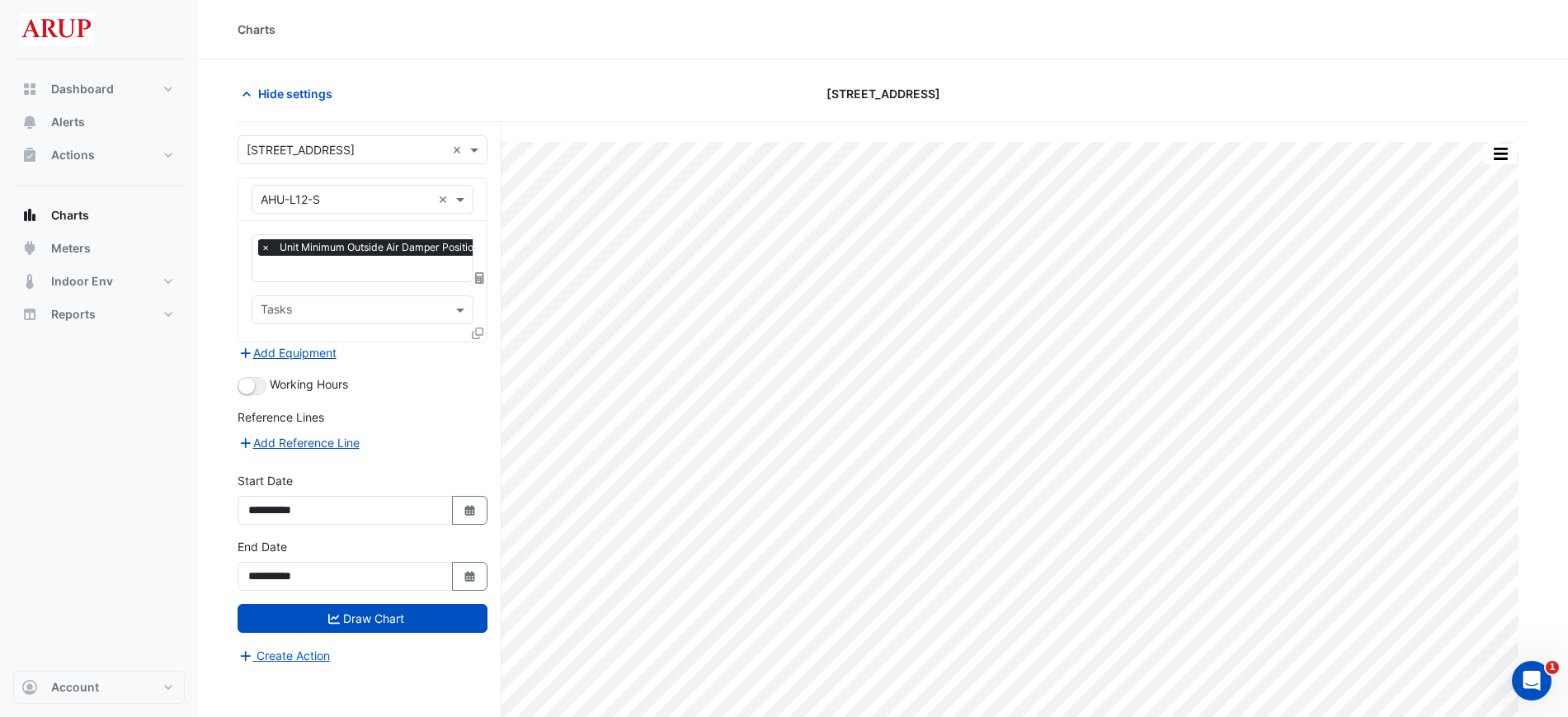
click at [264, 240] on span "×" at bounding box center [265, 248] width 15 height 17
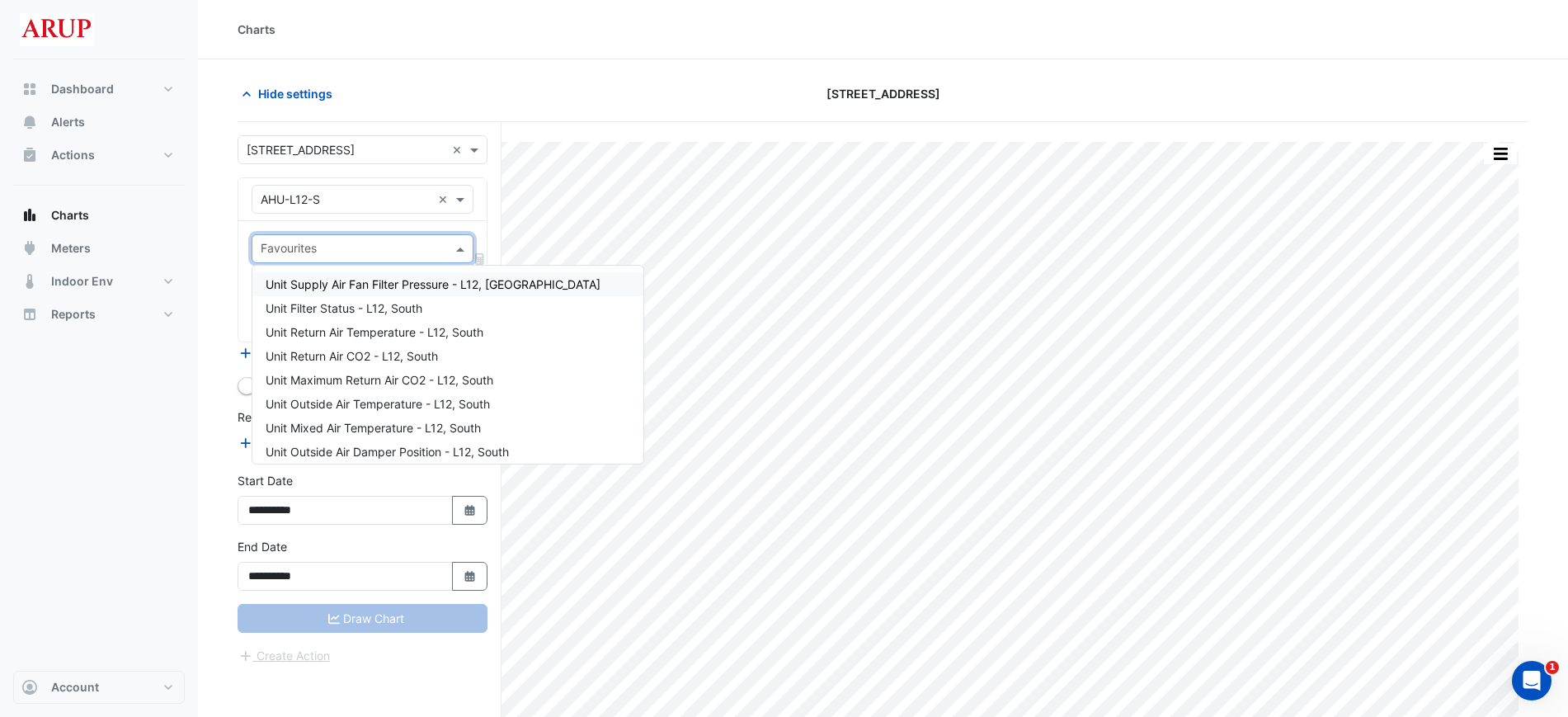
click at [466, 247] on span at bounding box center [462, 249] width 20 height 18
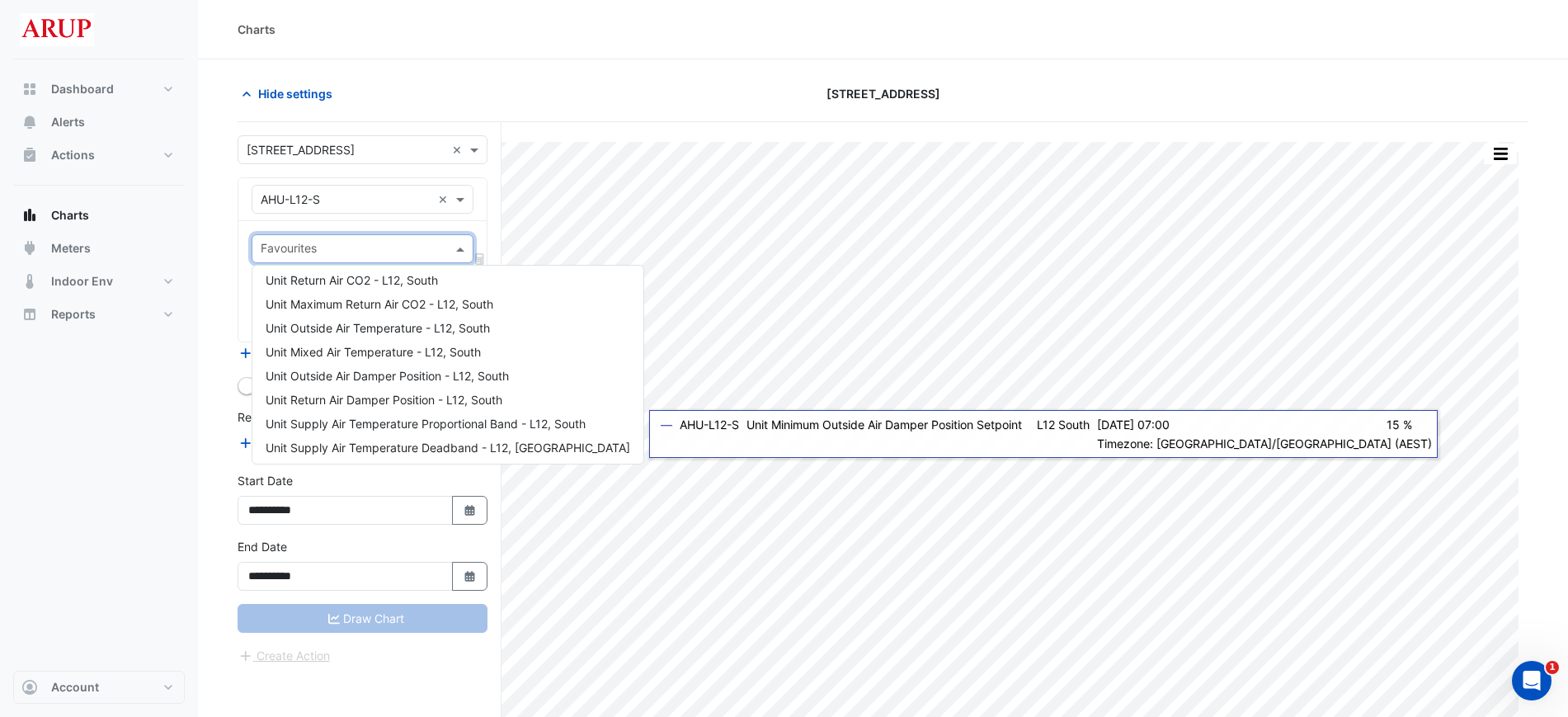
scroll to position [83, 0]
click at [483, 277] on div "Unit Return Air CO2 - L12, South" at bounding box center [448, 273] width 391 height 24
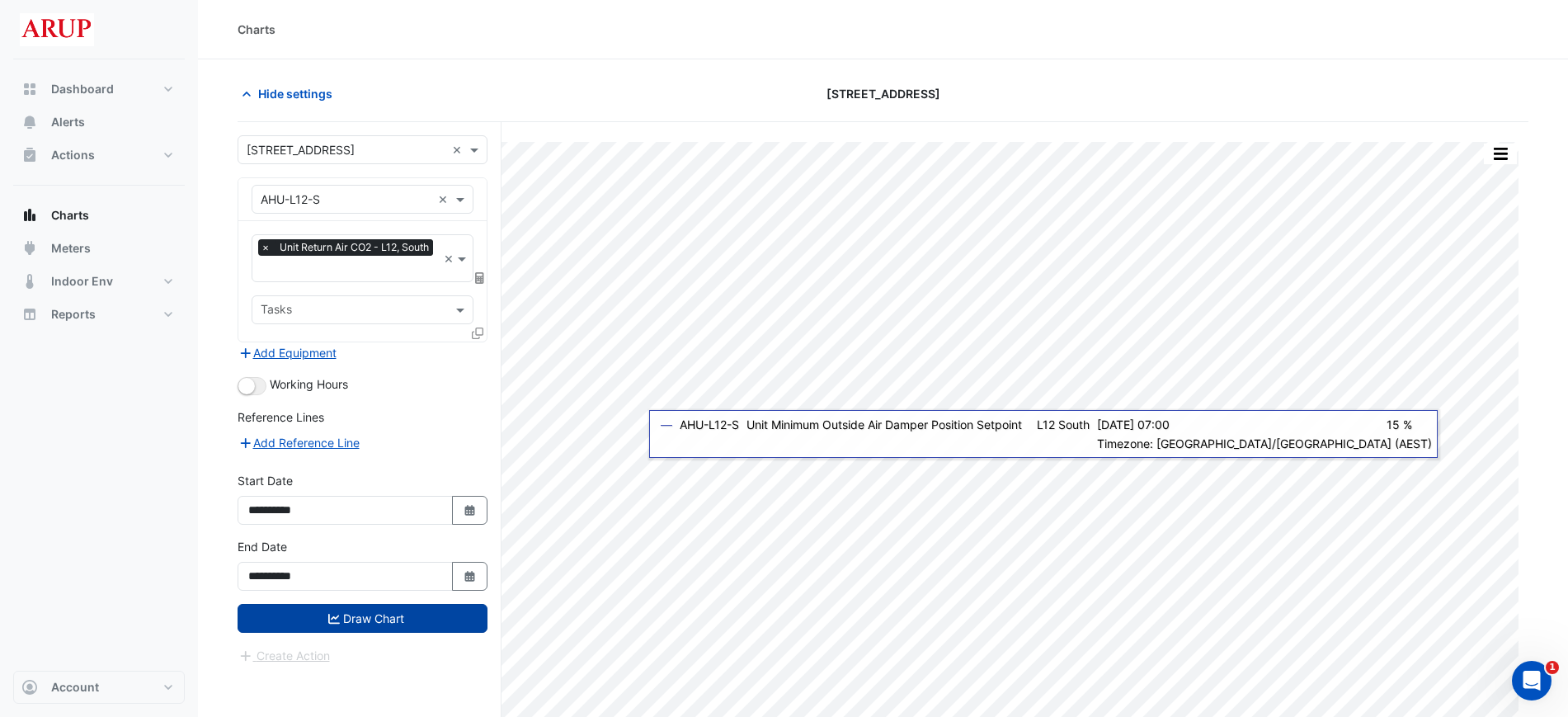
click at [385, 613] on button "Draw Chart" at bounding box center [363, 619] width 250 height 29
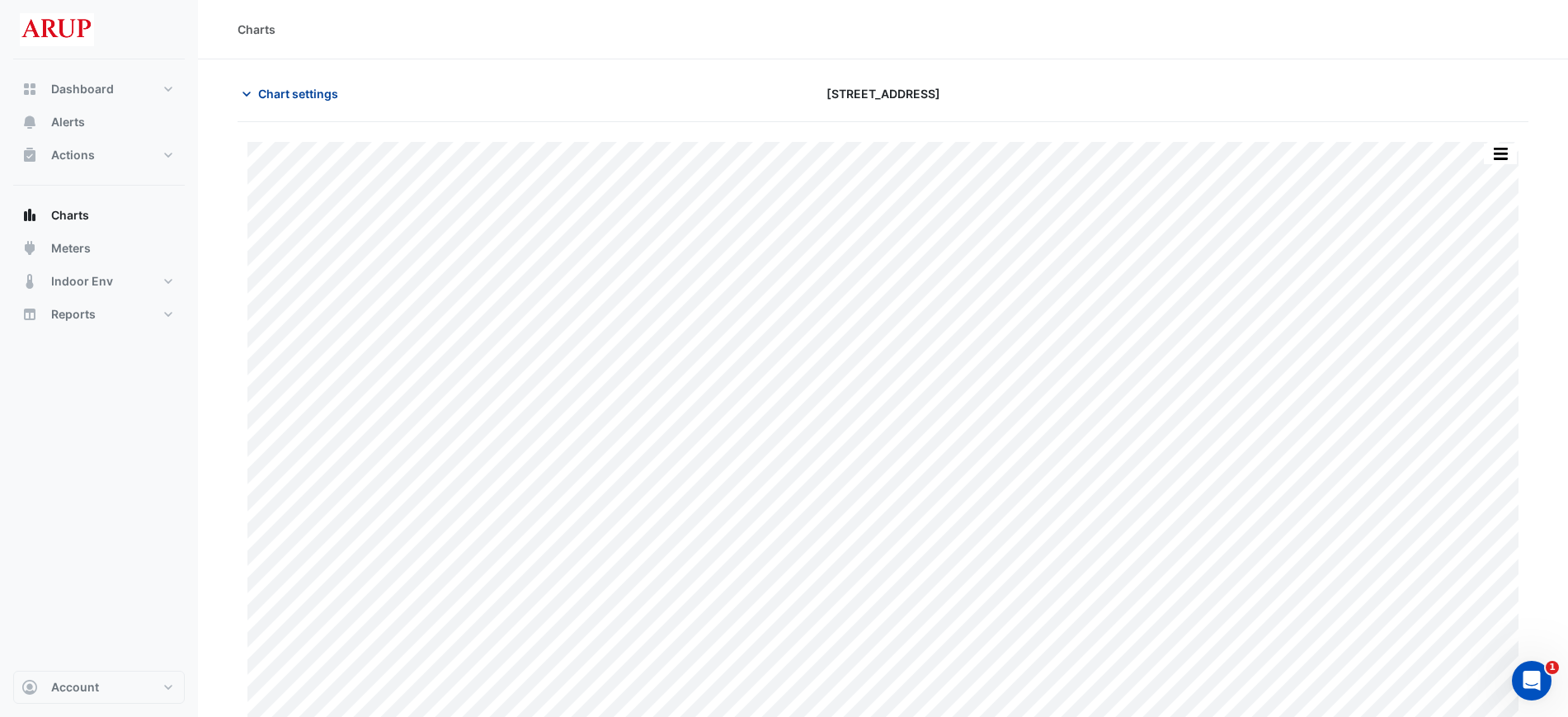
click at [247, 84] on button "Chart settings" at bounding box center [294, 93] width 112 height 29
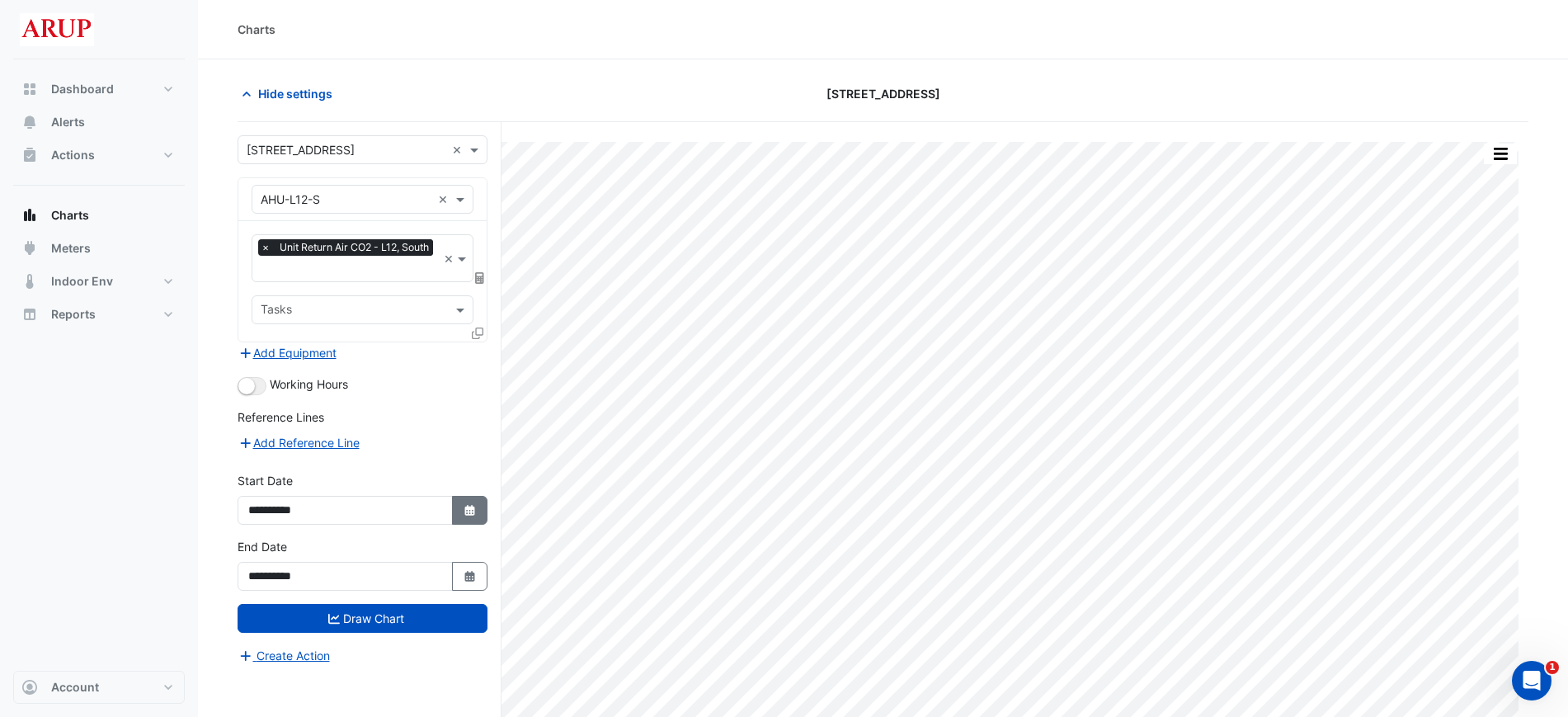
click at [478, 513] on button "Select Date" at bounding box center [470, 510] width 36 height 29
select select "*"
select select "****"
click at [472, 496] on button "Select Date" at bounding box center [470, 510] width 36 height 29
click at [474, 581] on button "Select Date" at bounding box center [470, 576] width 36 height 29
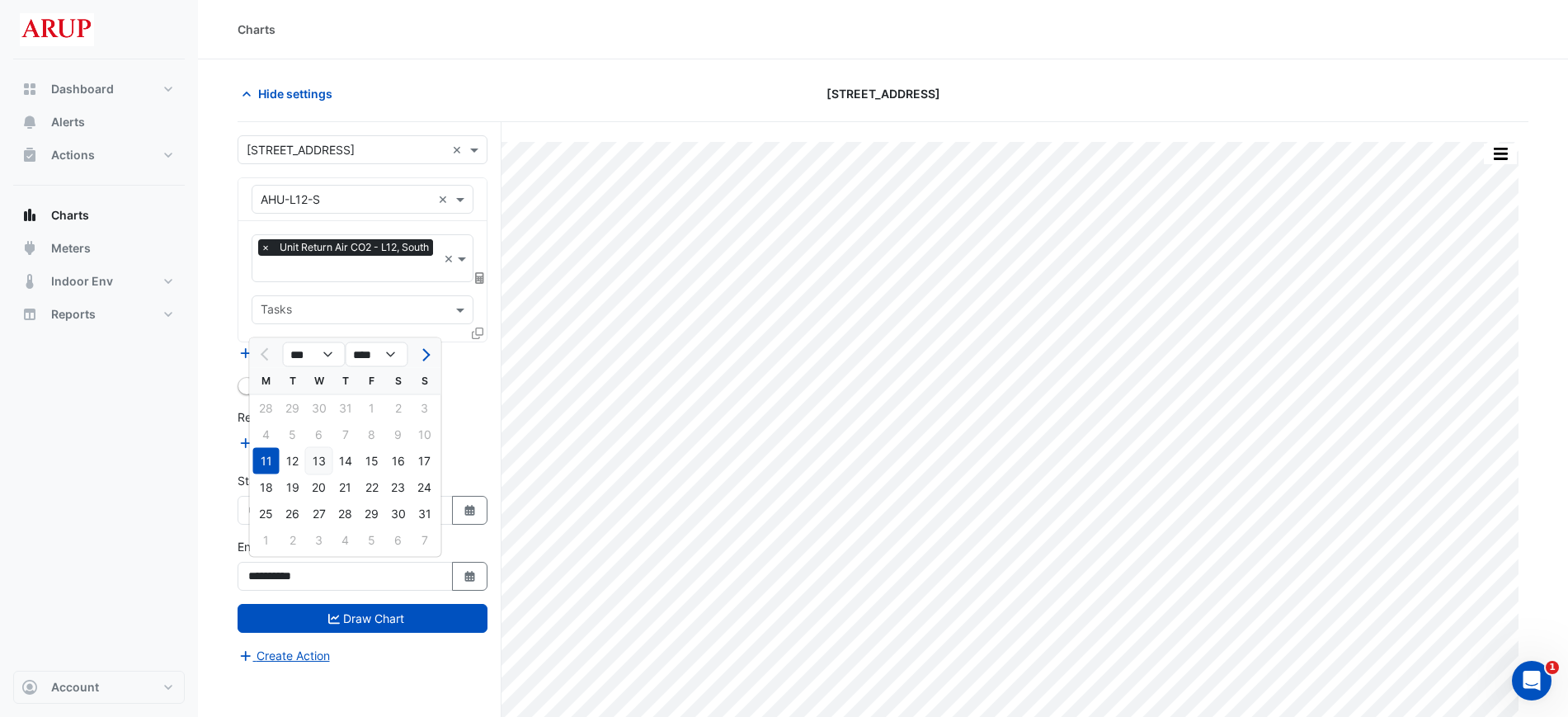
click at [313, 467] on div "13" at bounding box center [319, 461] width 27 height 27
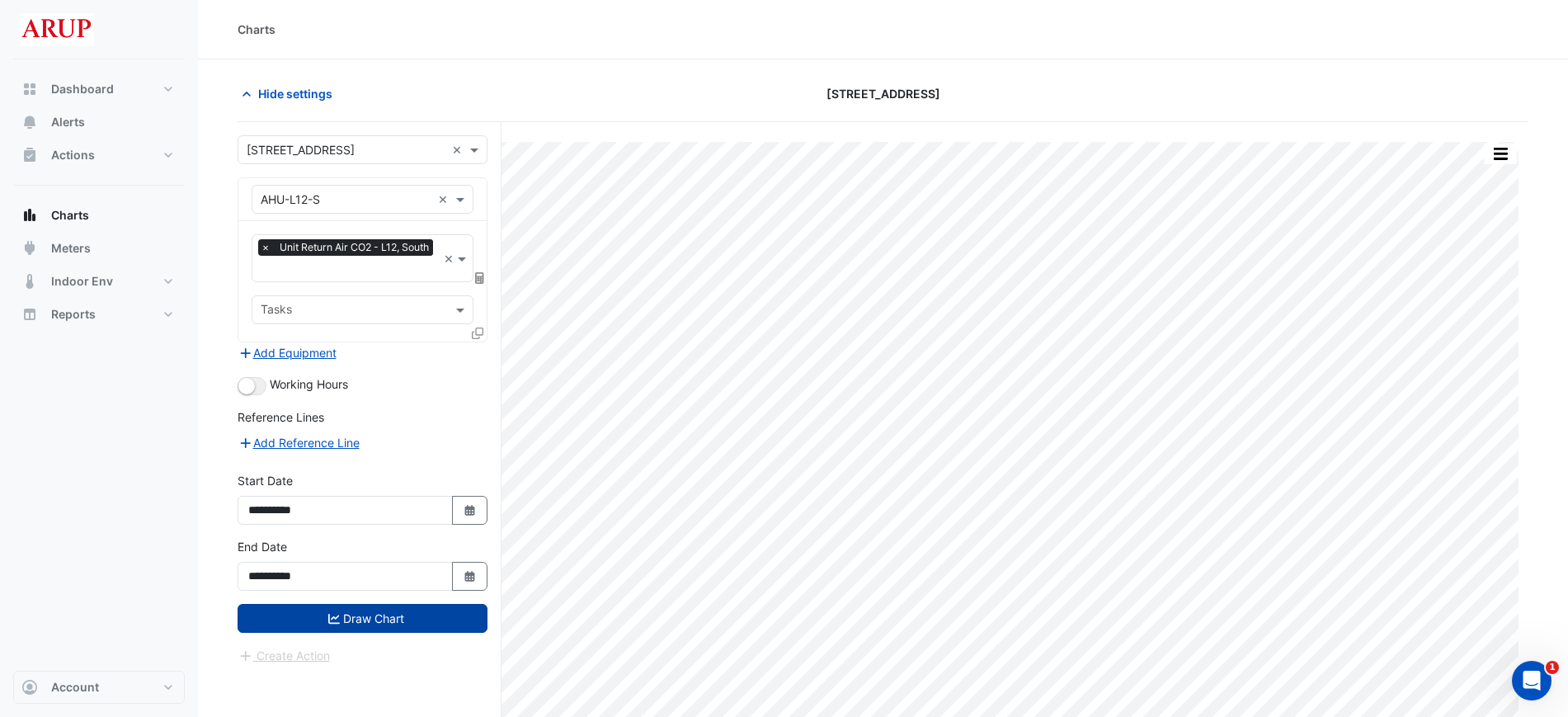
click at [386, 619] on button "Draw Chart" at bounding box center [363, 619] width 250 height 29
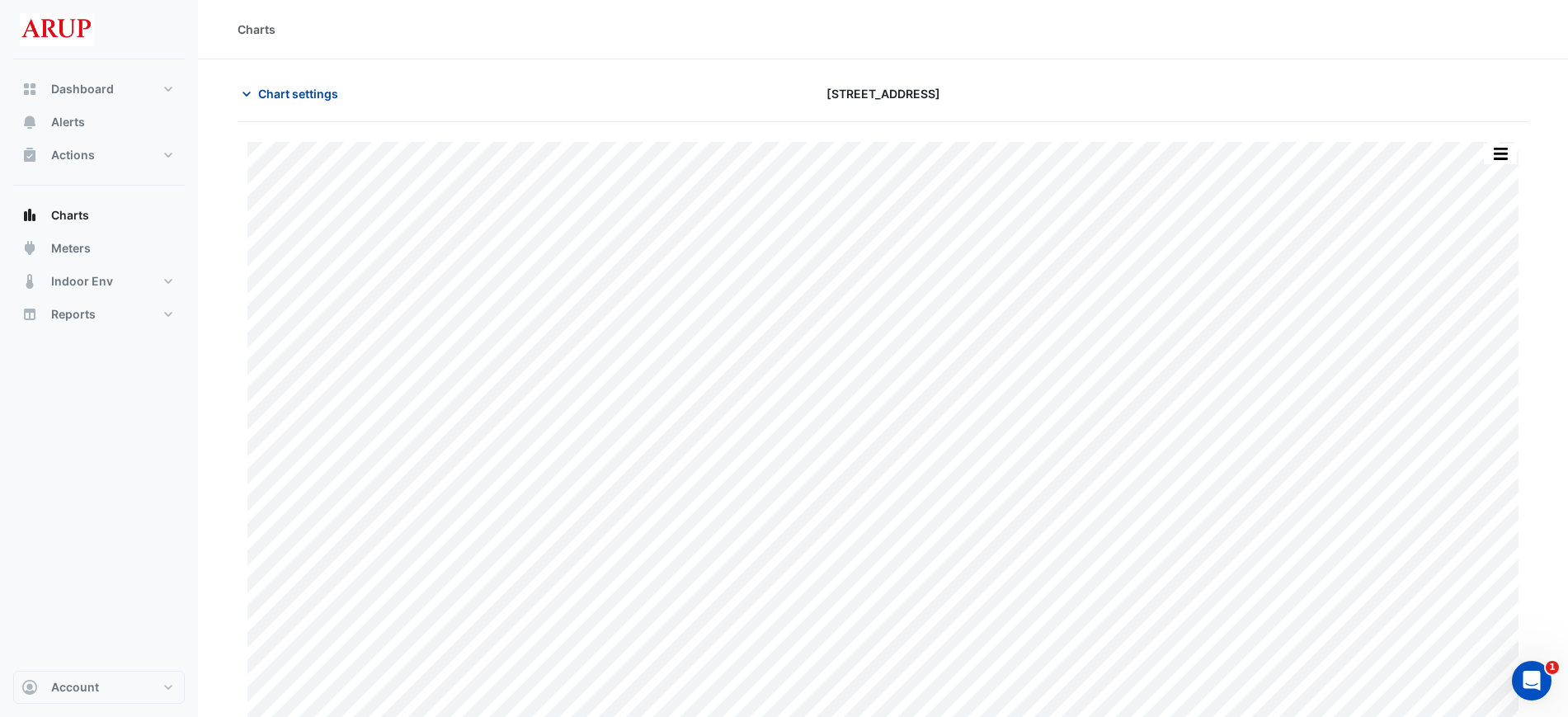
click at [252, 96] on icon "button" at bounding box center [247, 94] width 17 height 17
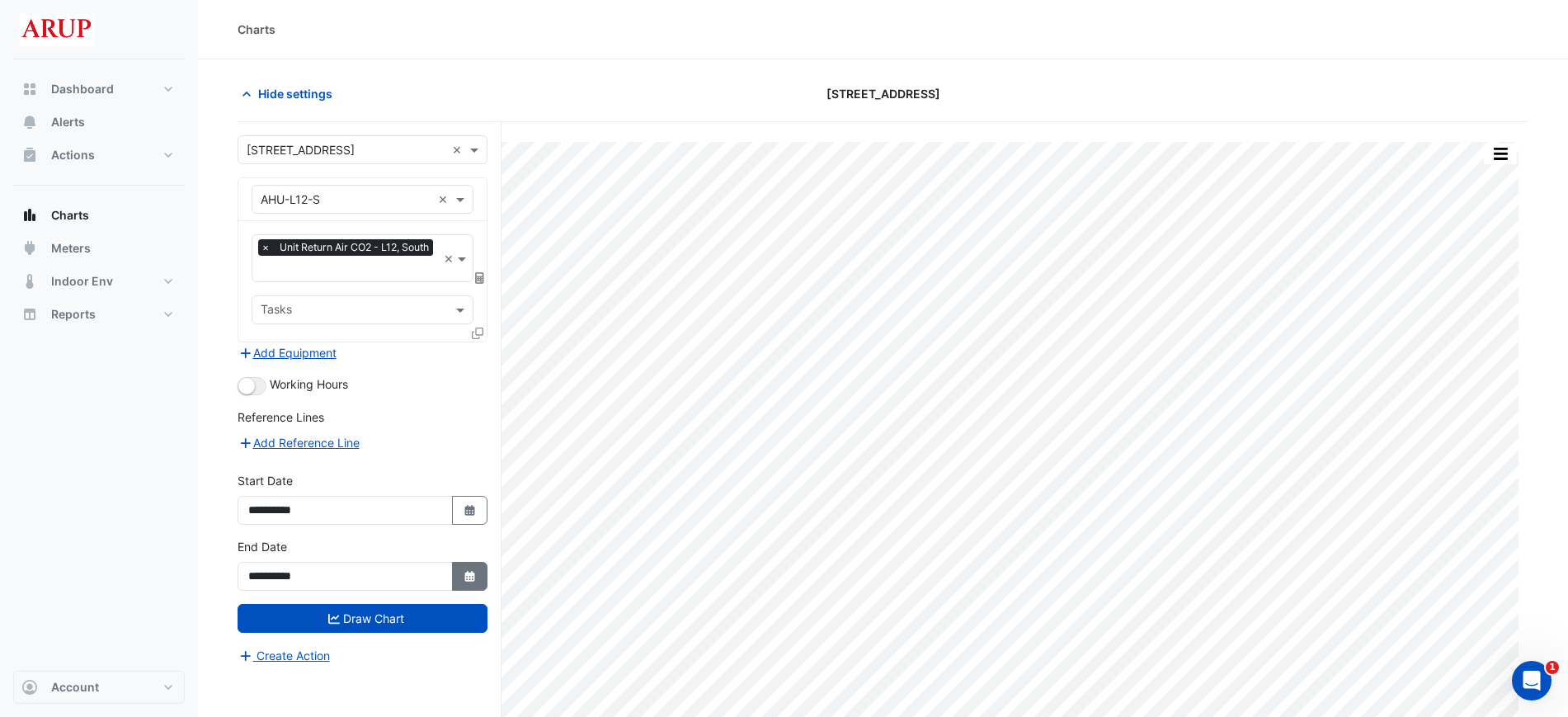
click at [477, 575] on button "Select Date" at bounding box center [470, 576] width 36 height 29
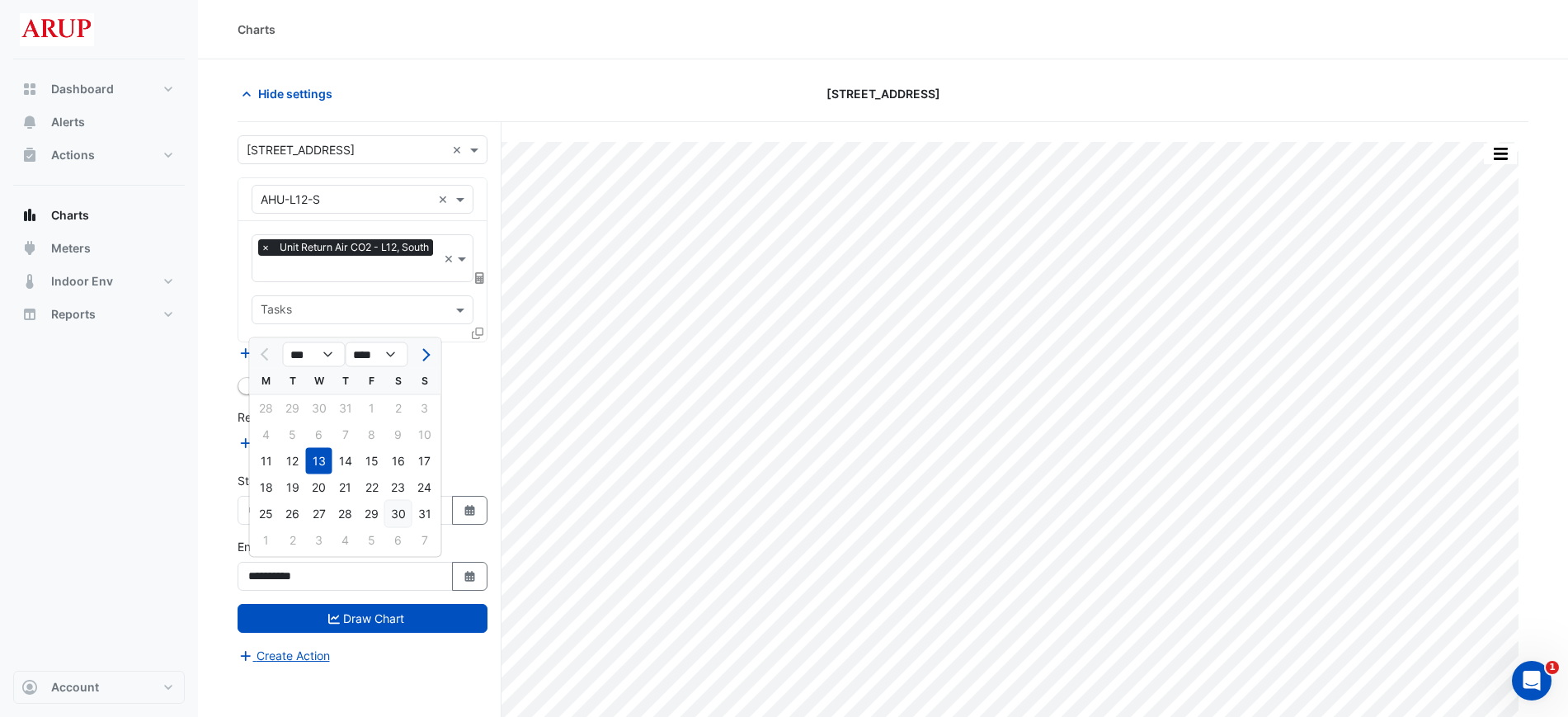
click at [401, 509] on div "30" at bounding box center [398, 514] width 27 height 27
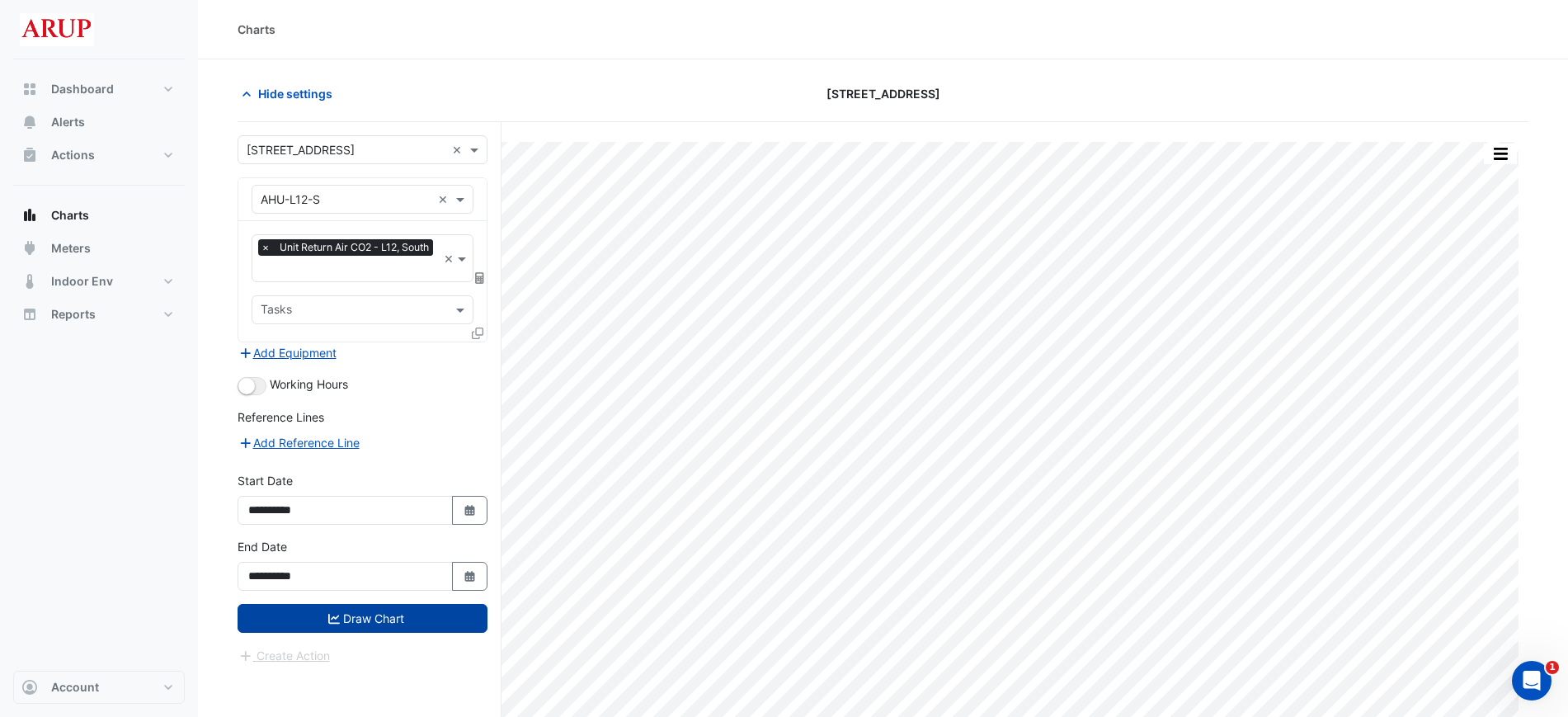
click at [401, 618] on button "Draw Chart" at bounding box center [363, 619] width 250 height 29
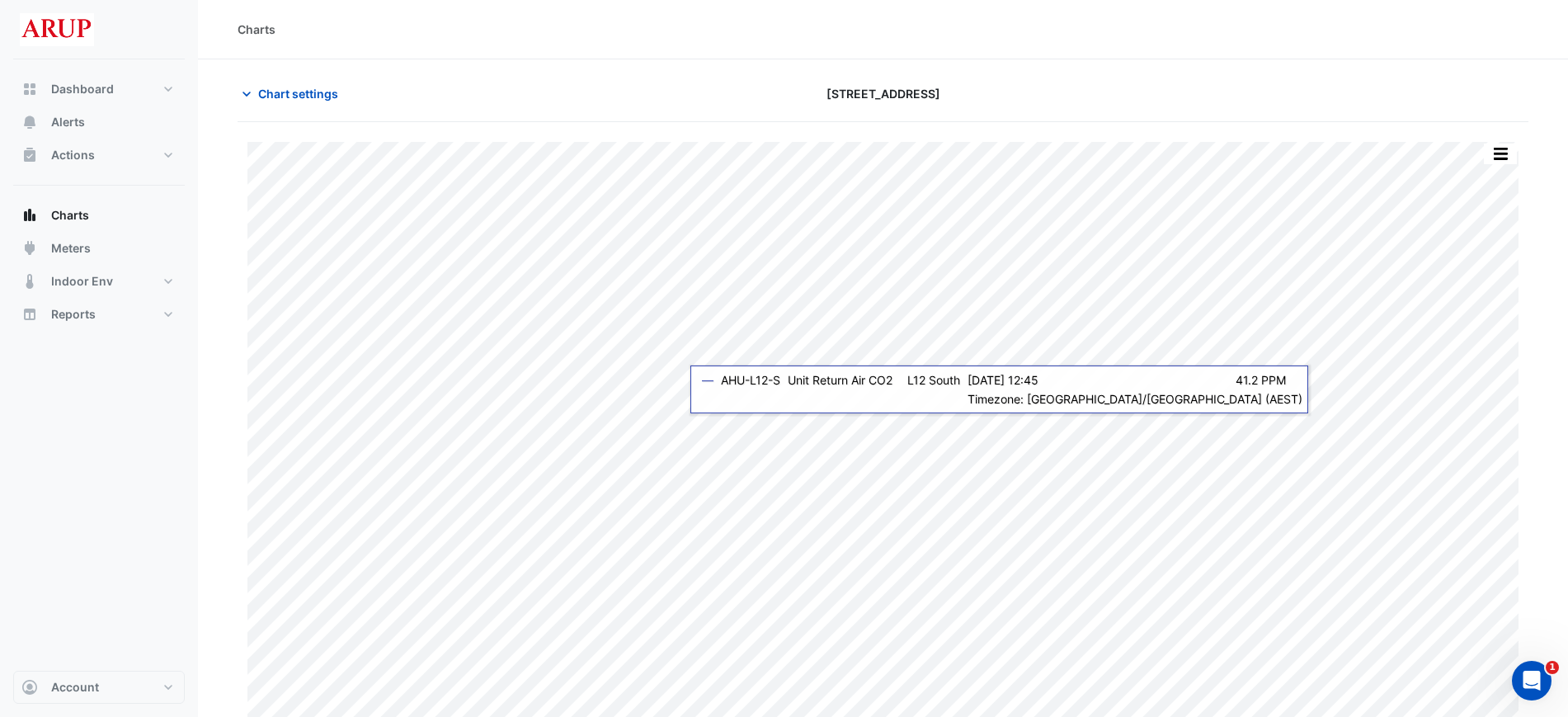
scroll to position [14, 0]
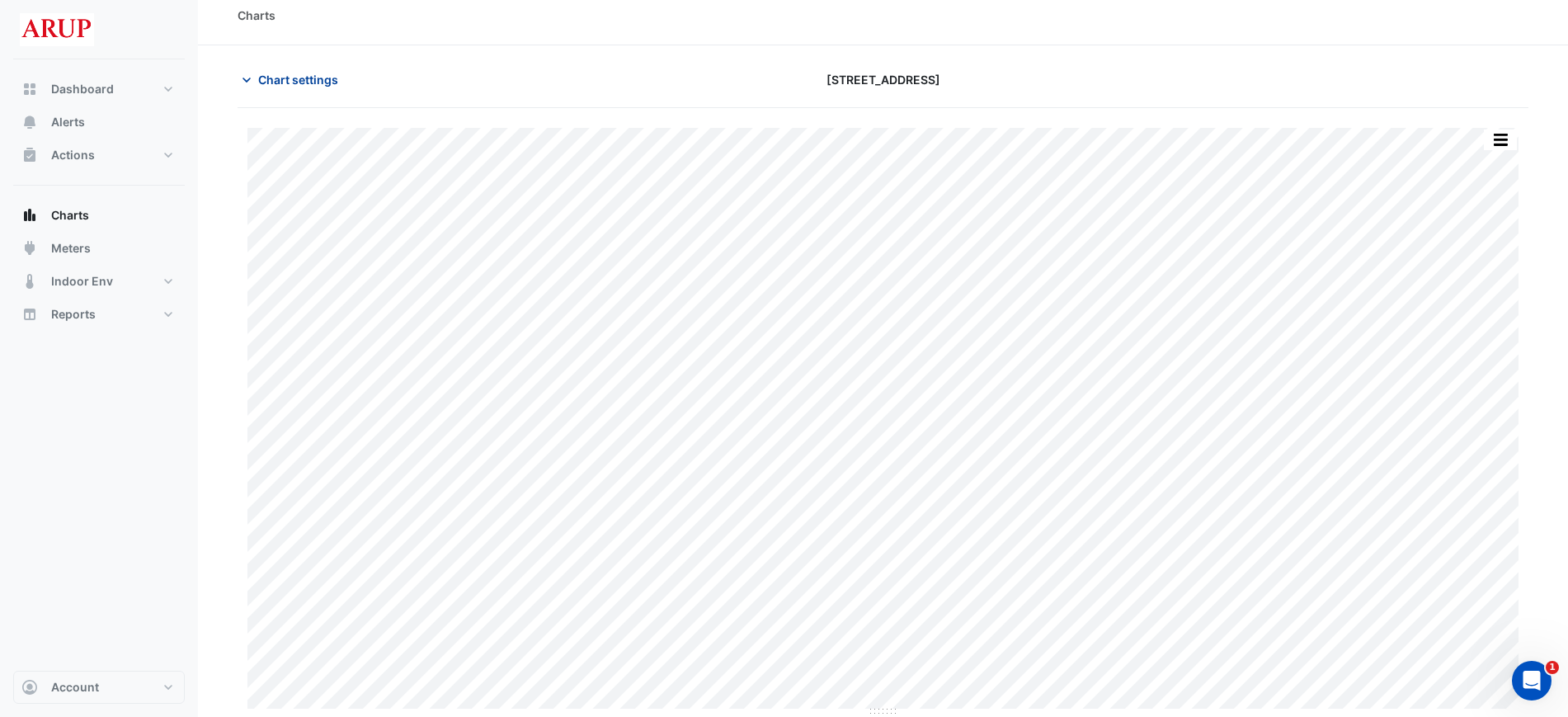
click at [240, 83] on icon "button" at bounding box center [247, 80] width 17 height 17
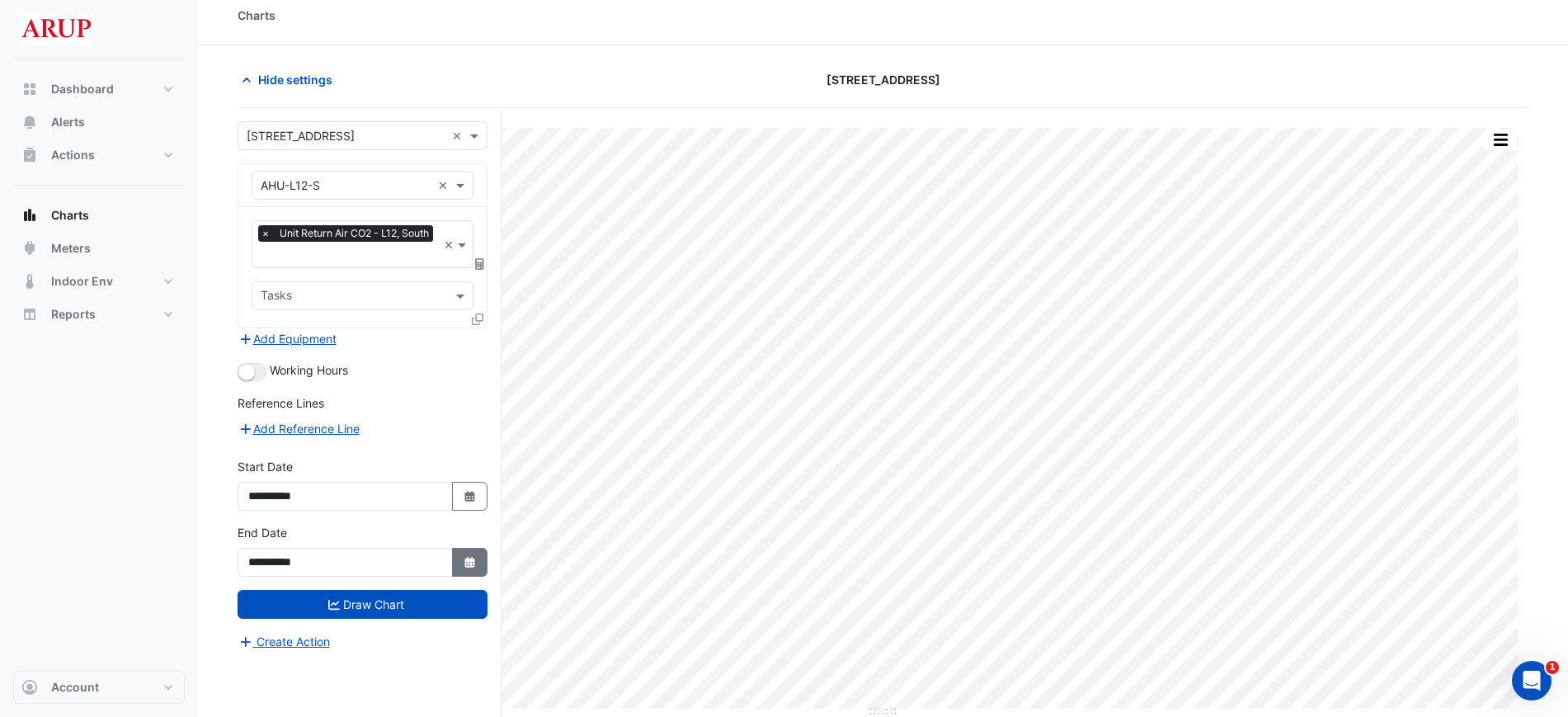
click at [475, 557] on icon "Select Date" at bounding box center [470, 563] width 15 height 12
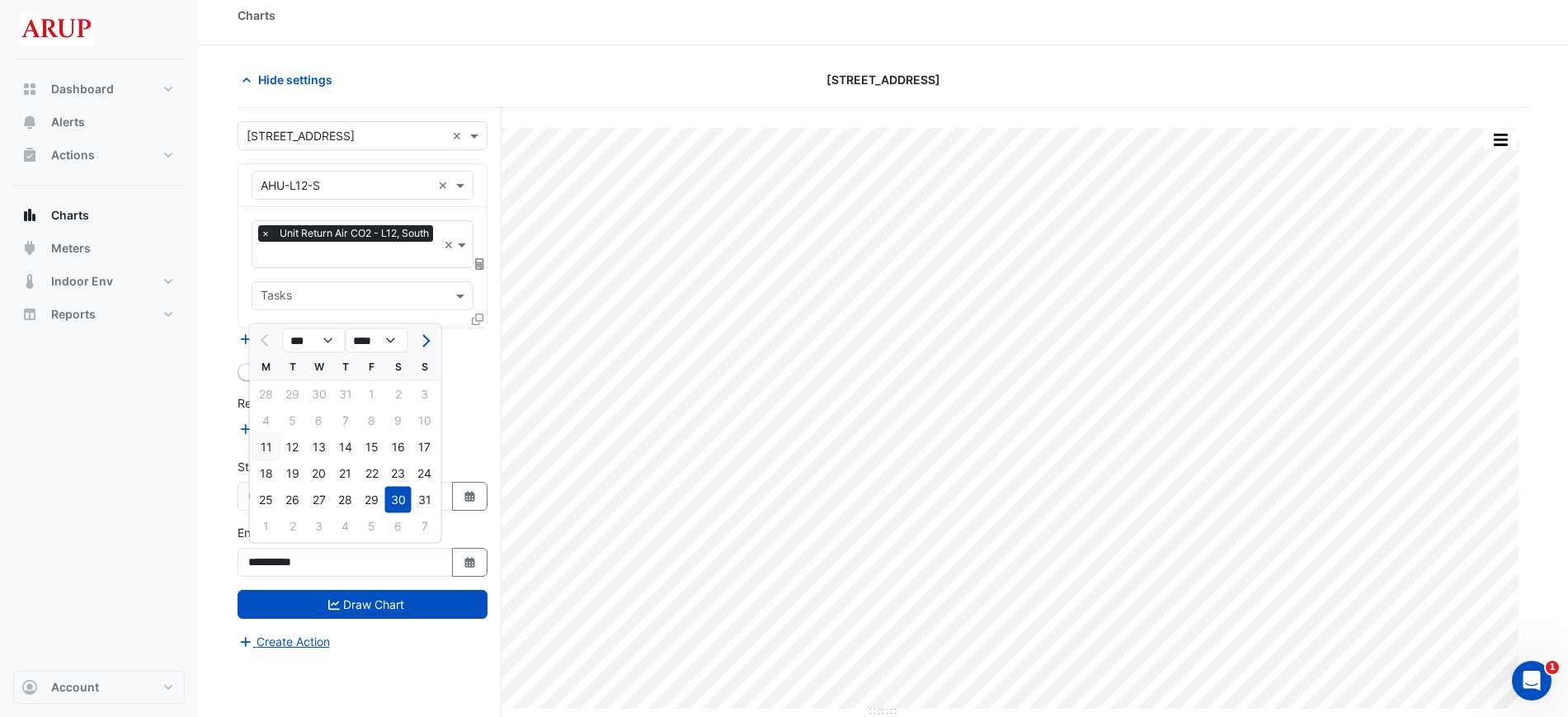
click at [265, 445] on div "11" at bounding box center [266, 447] width 27 height 27
type input "**********"
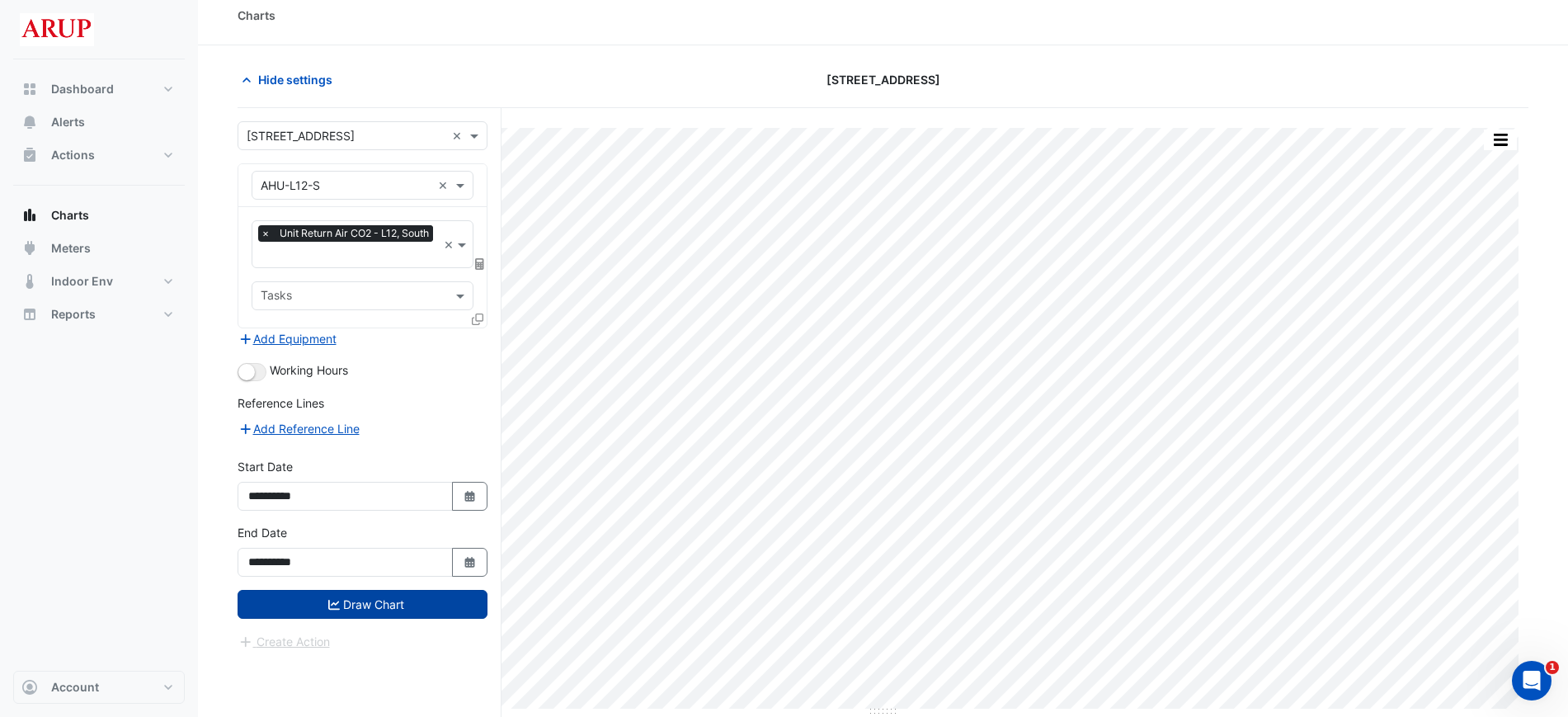
click at [380, 595] on button "Draw Chart" at bounding box center [363, 604] width 250 height 29
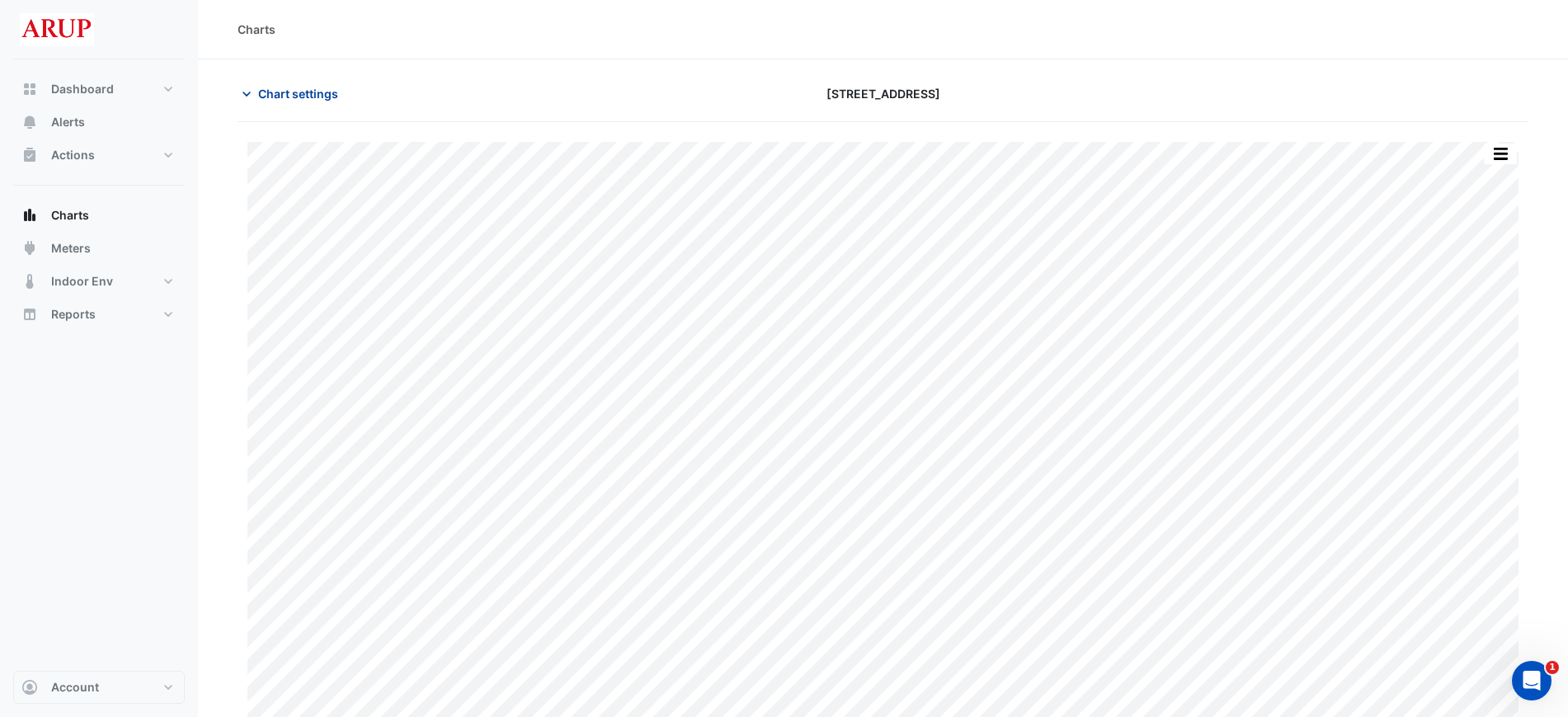
click at [243, 89] on icon "button" at bounding box center [247, 94] width 17 height 17
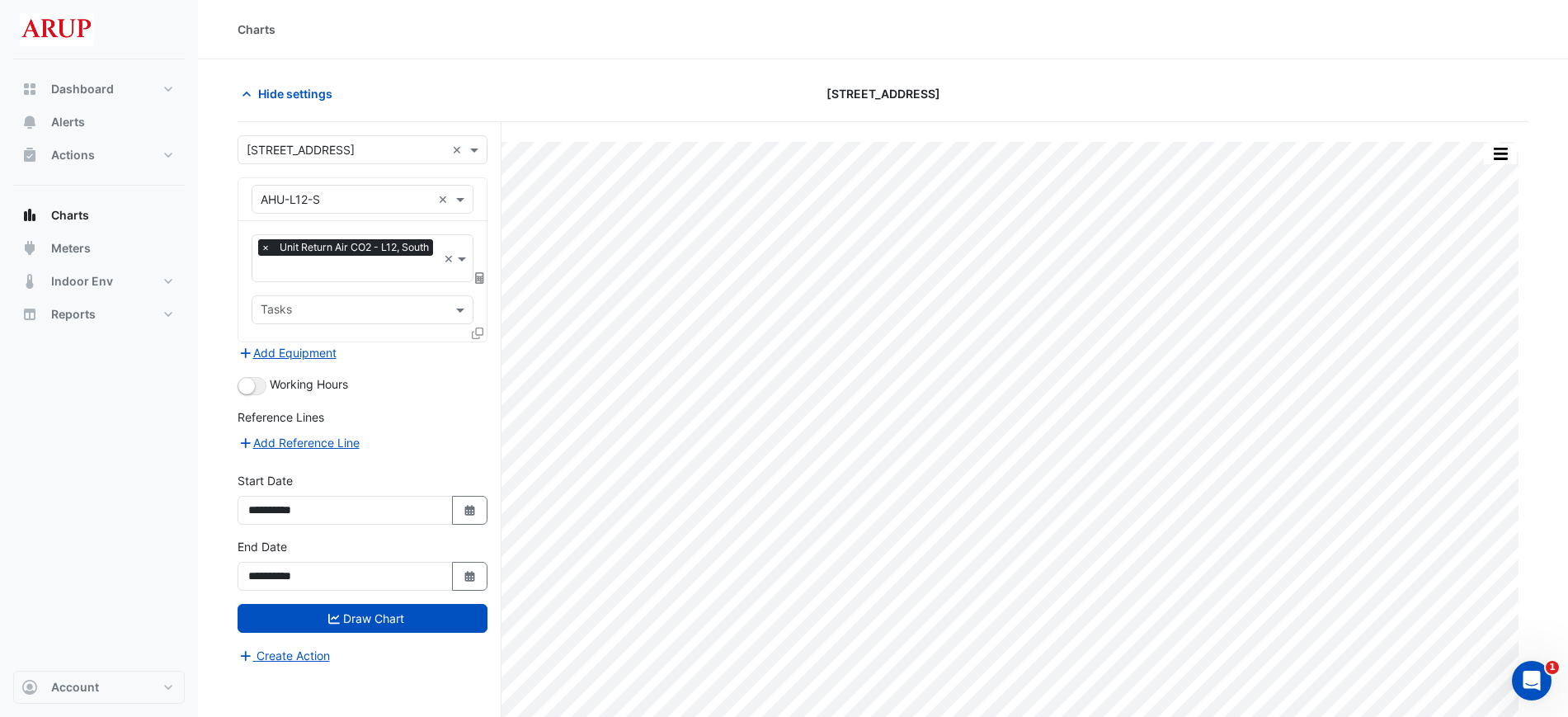
click at [265, 252] on span "×" at bounding box center [265, 248] width 15 height 17
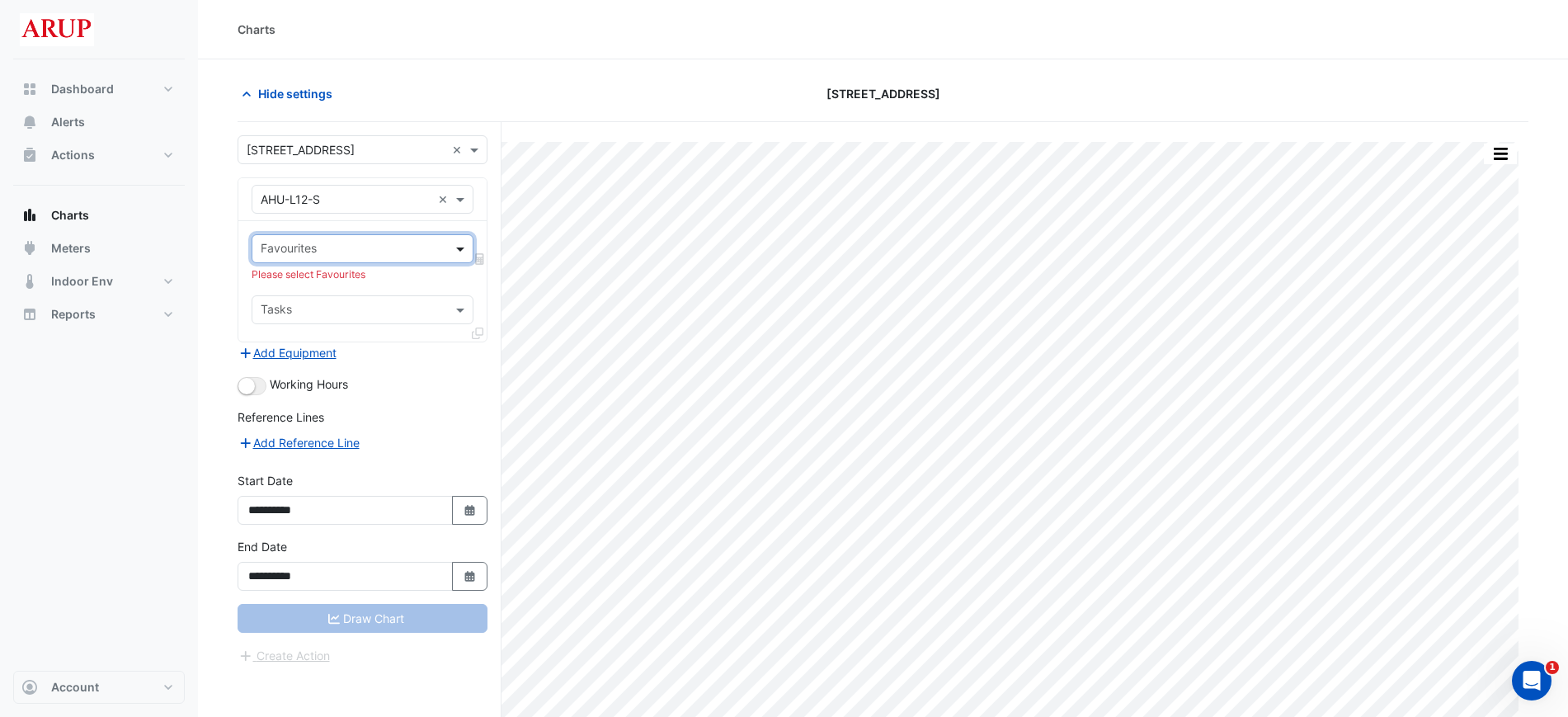
click at [469, 240] on span at bounding box center [462, 249] width 20 height 18
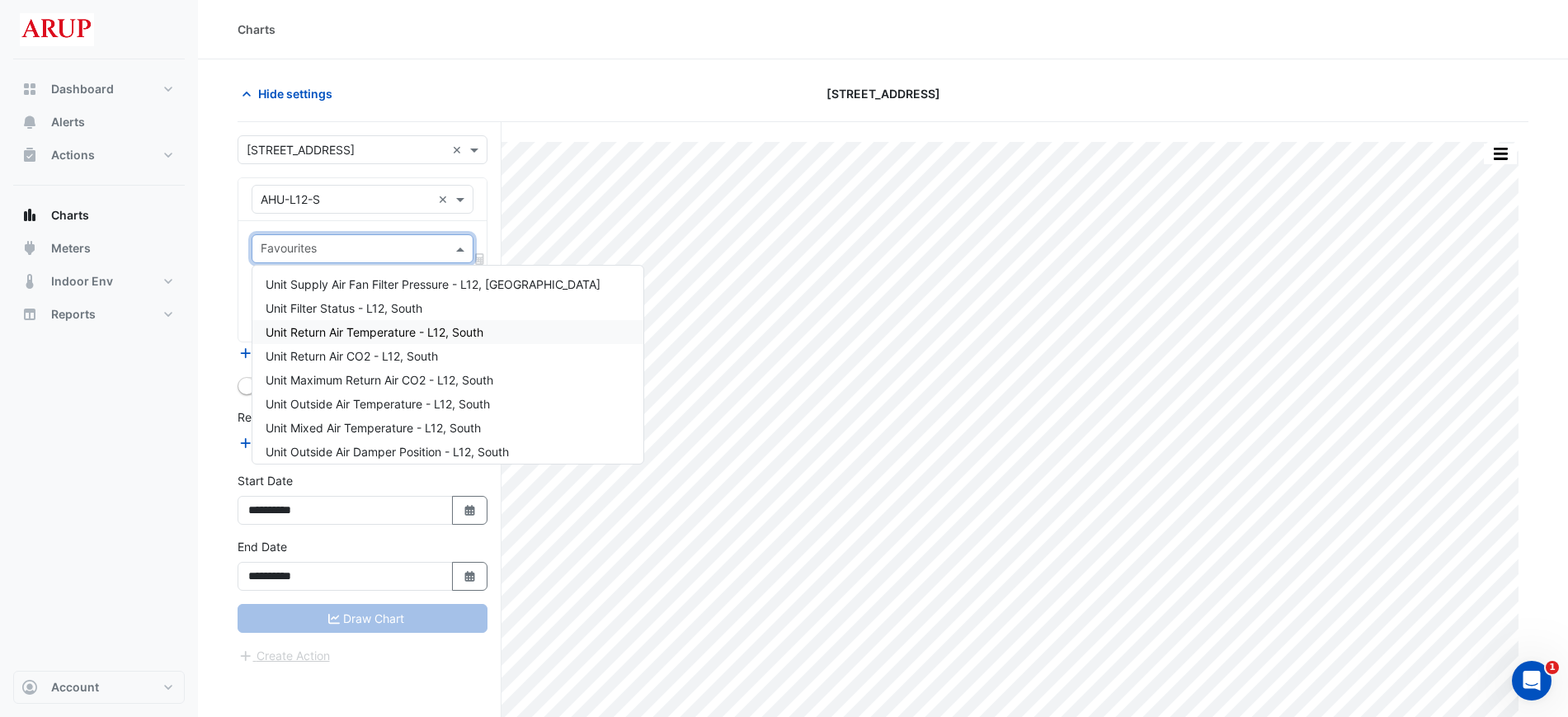
click at [495, 334] on div "Unit Return Air Temperature - L12, South" at bounding box center [448, 332] width 391 height 24
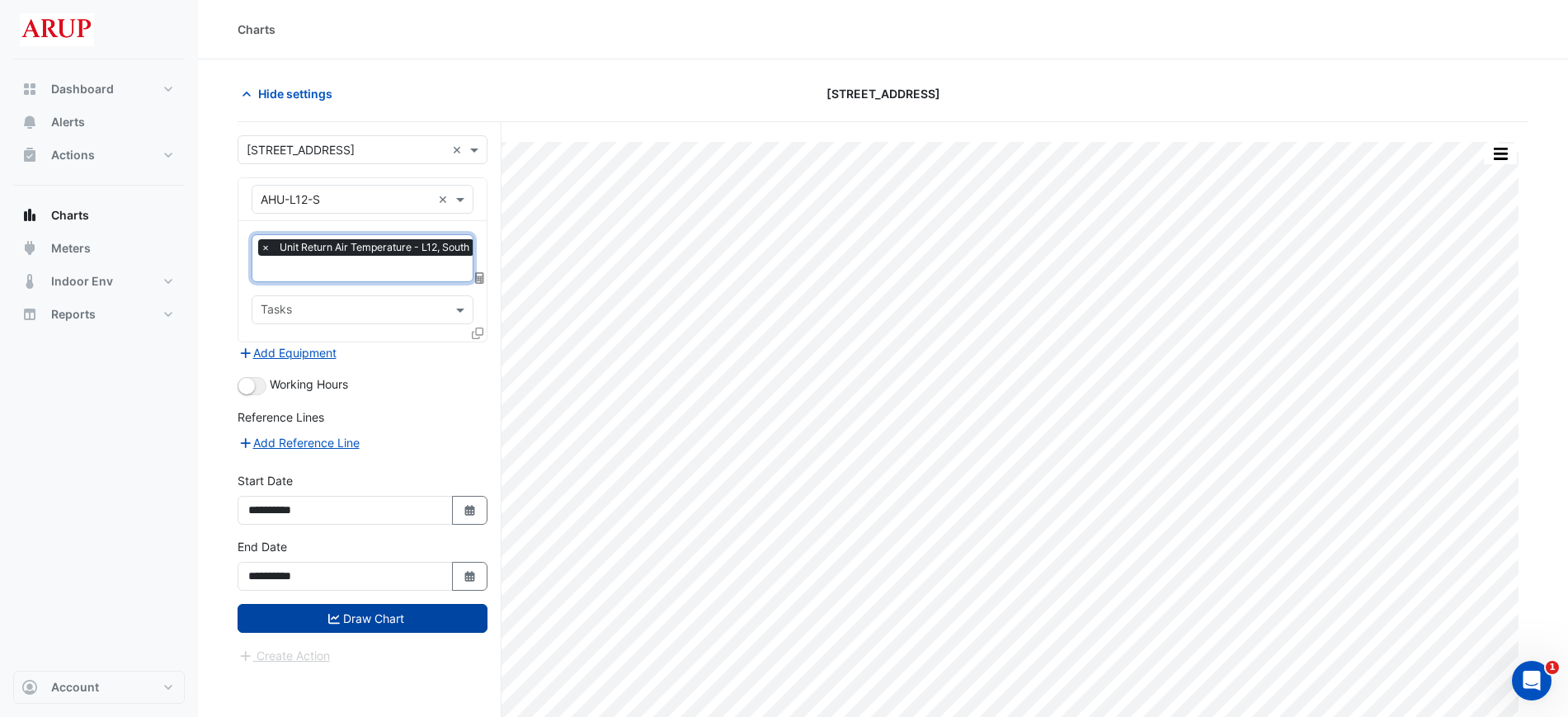
click at [380, 618] on button "Draw Chart" at bounding box center [363, 619] width 250 height 29
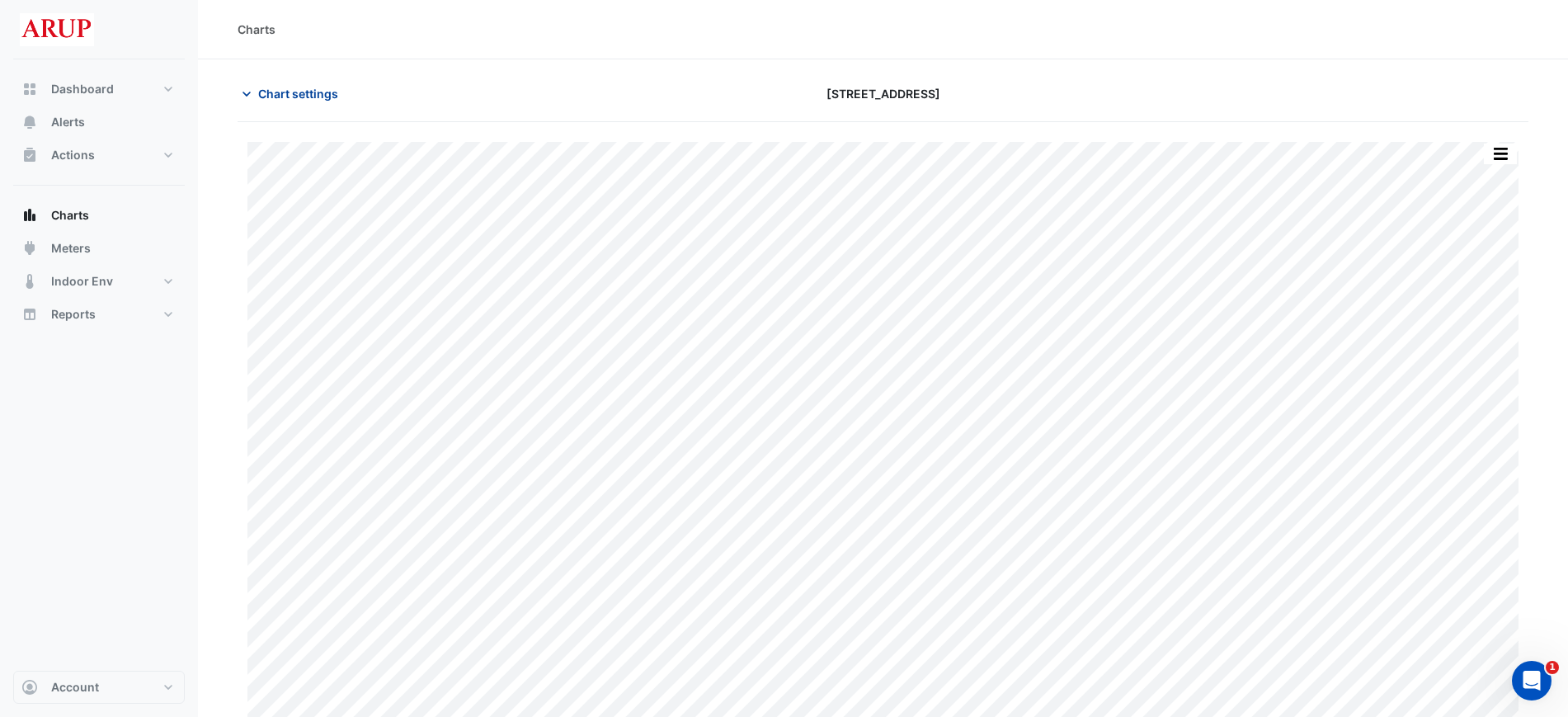
click at [248, 91] on icon "button" at bounding box center [247, 94] width 17 height 17
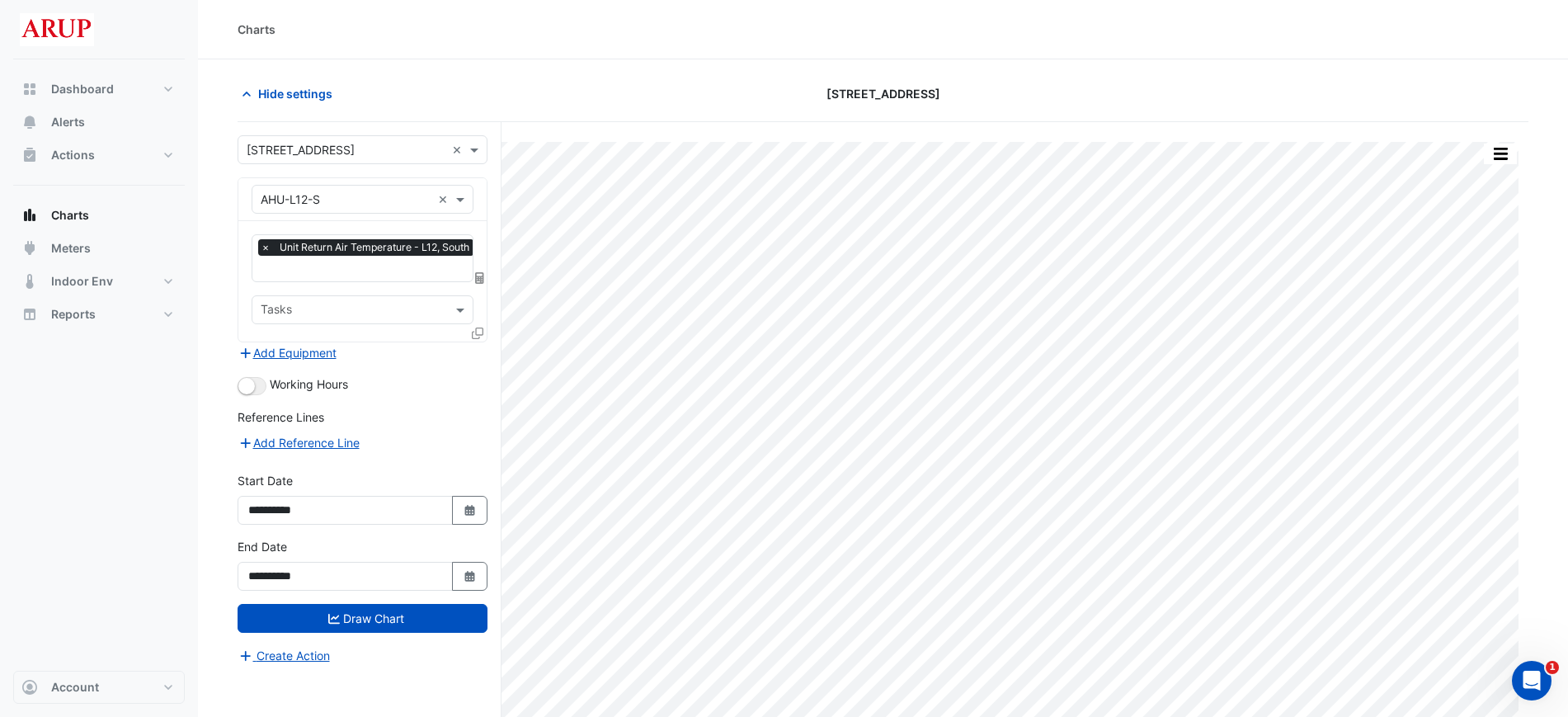
scroll to position [0, 8]
click at [311, 270] on input "text" at bounding box center [361, 271] width 217 height 18
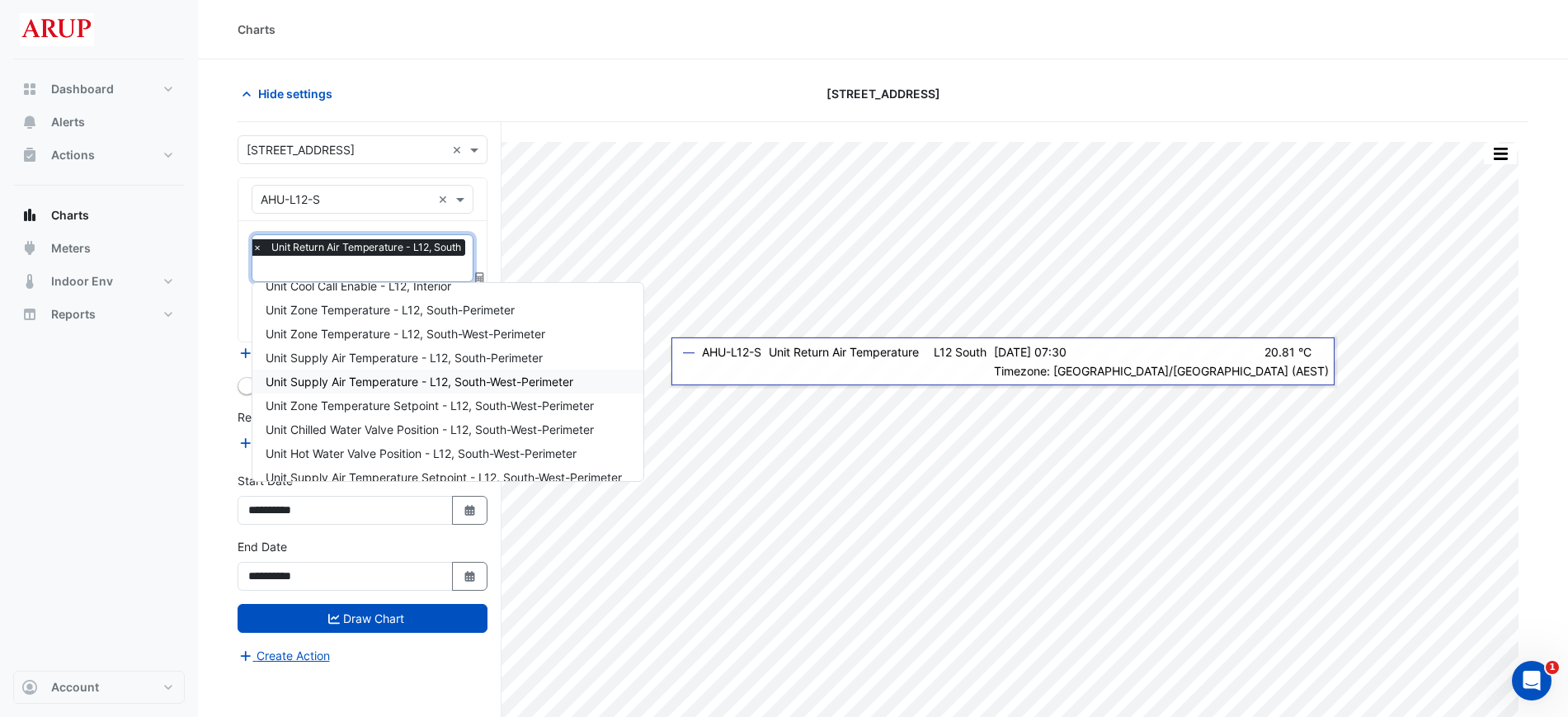
scroll to position [534, 0]
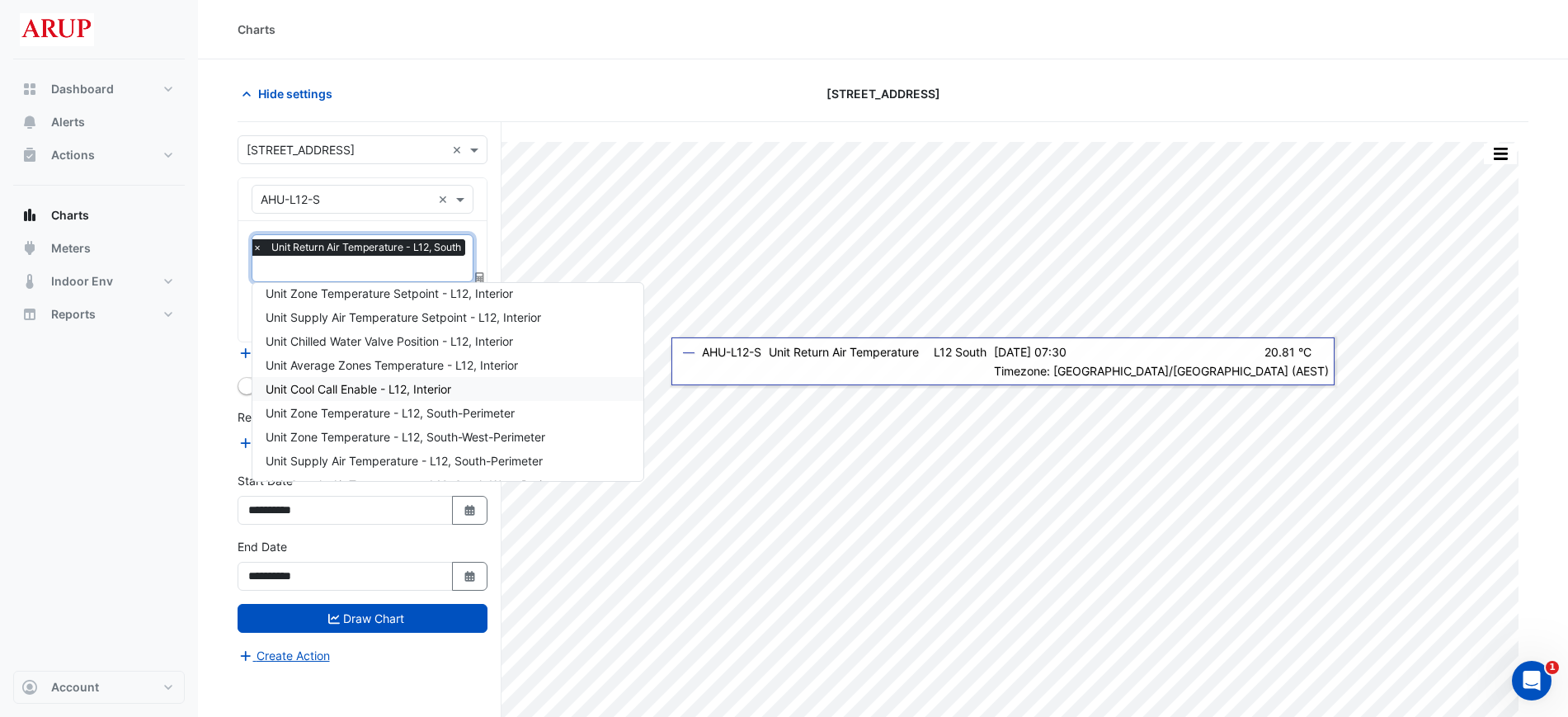
click at [480, 383] on div "Unit Cool Call Enable - L12, Interior" at bounding box center [448, 389] width 391 height 24
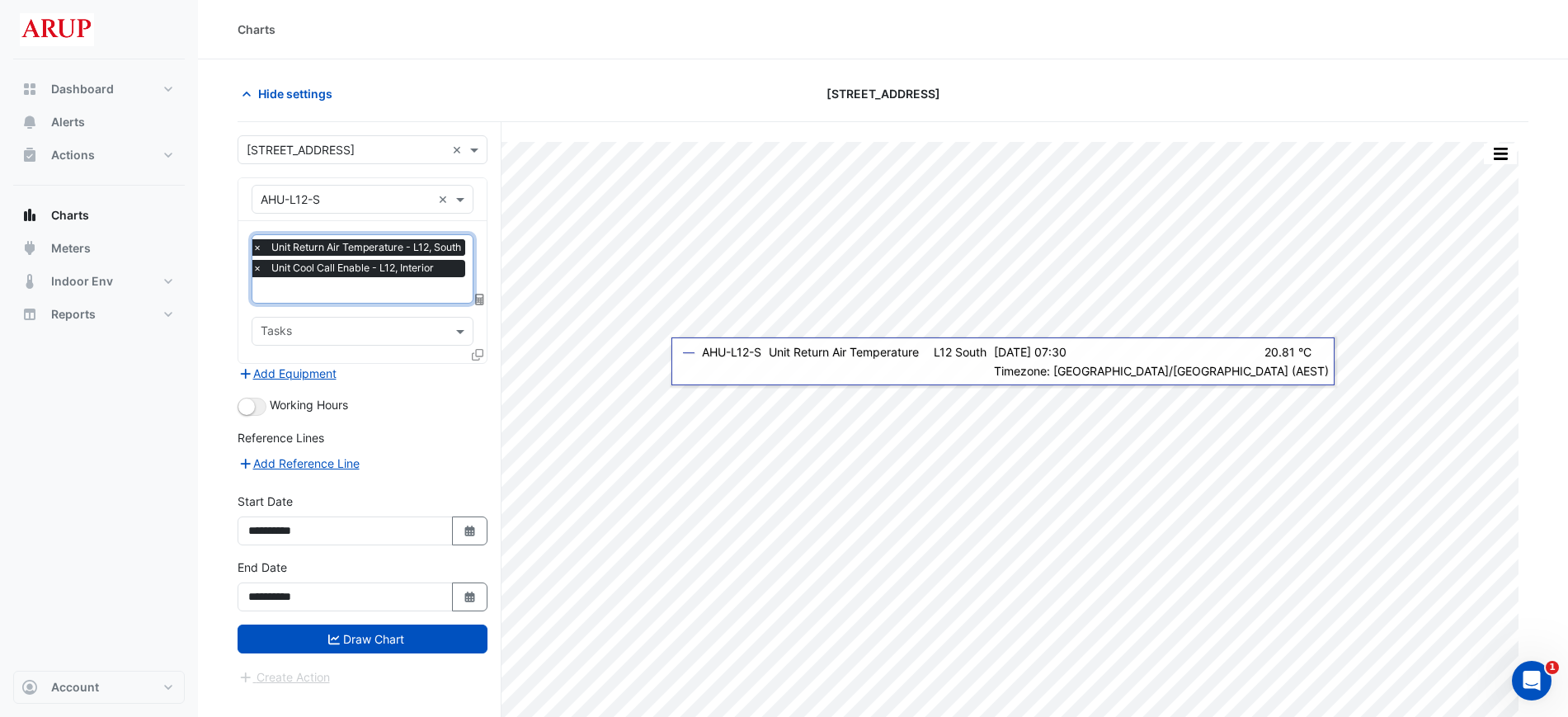
click at [260, 267] on span "×" at bounding box center [257, 268] width 15 height 17
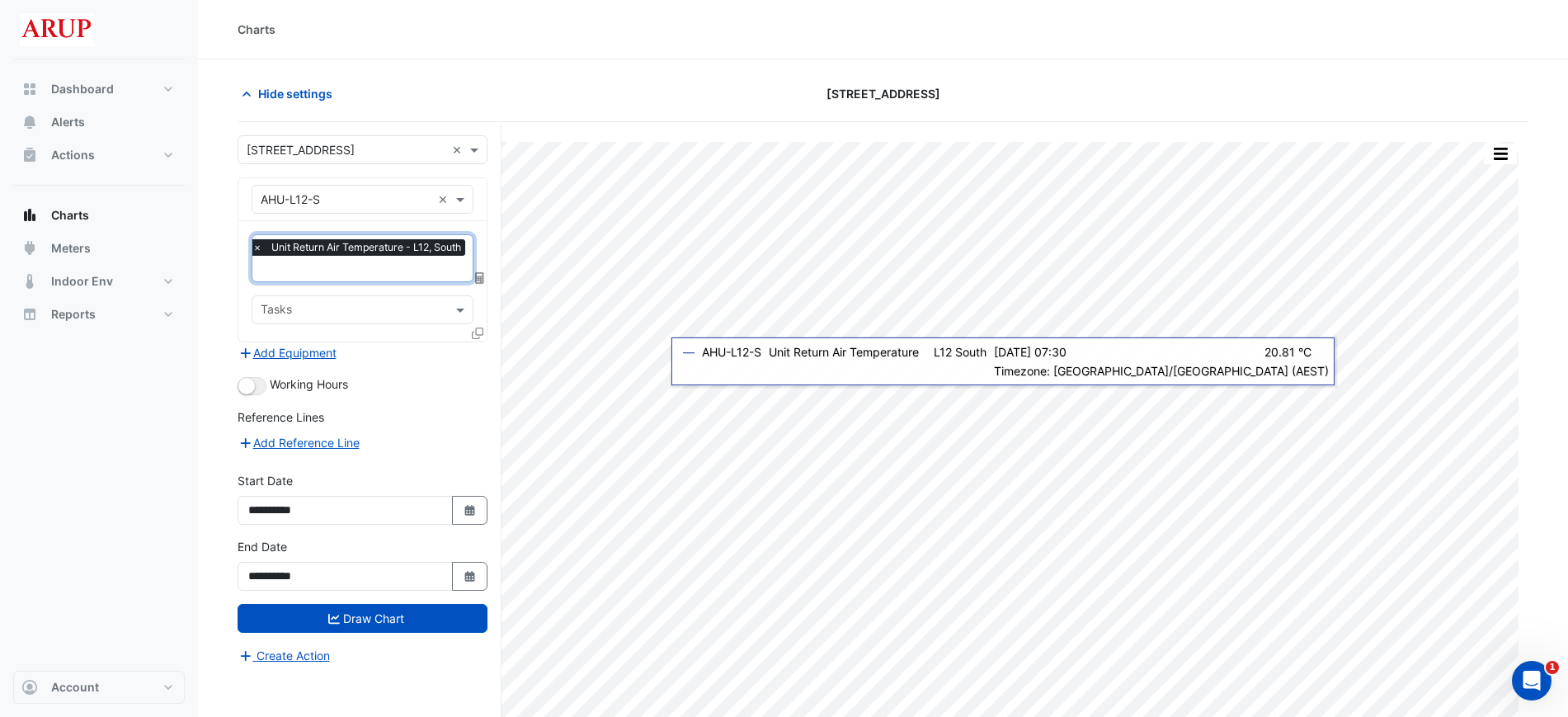
click at [256, 245] on span "×" at bounding box center [257, 248] width 15 height 17
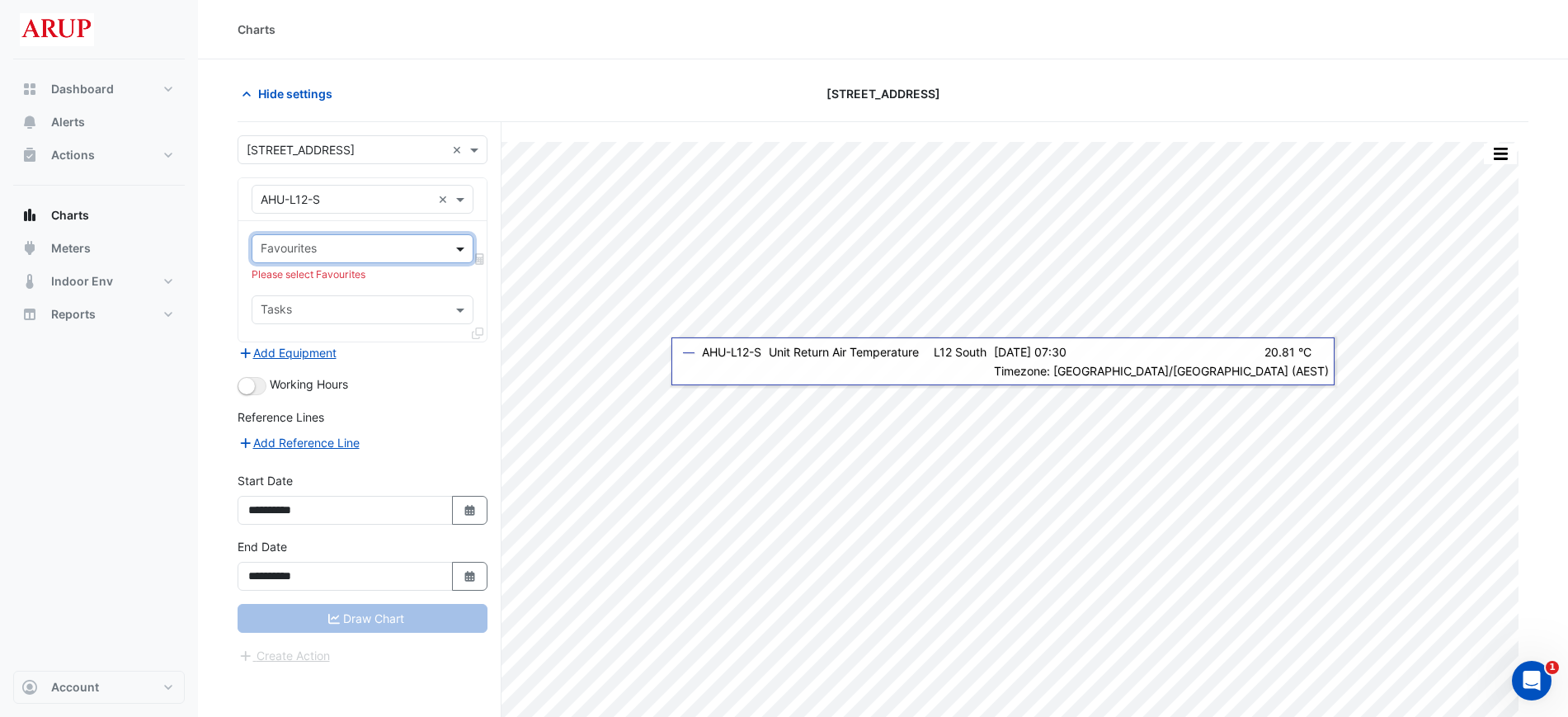
click at [467, 246] on span at bounding box center [462, 249] width 20 height 18
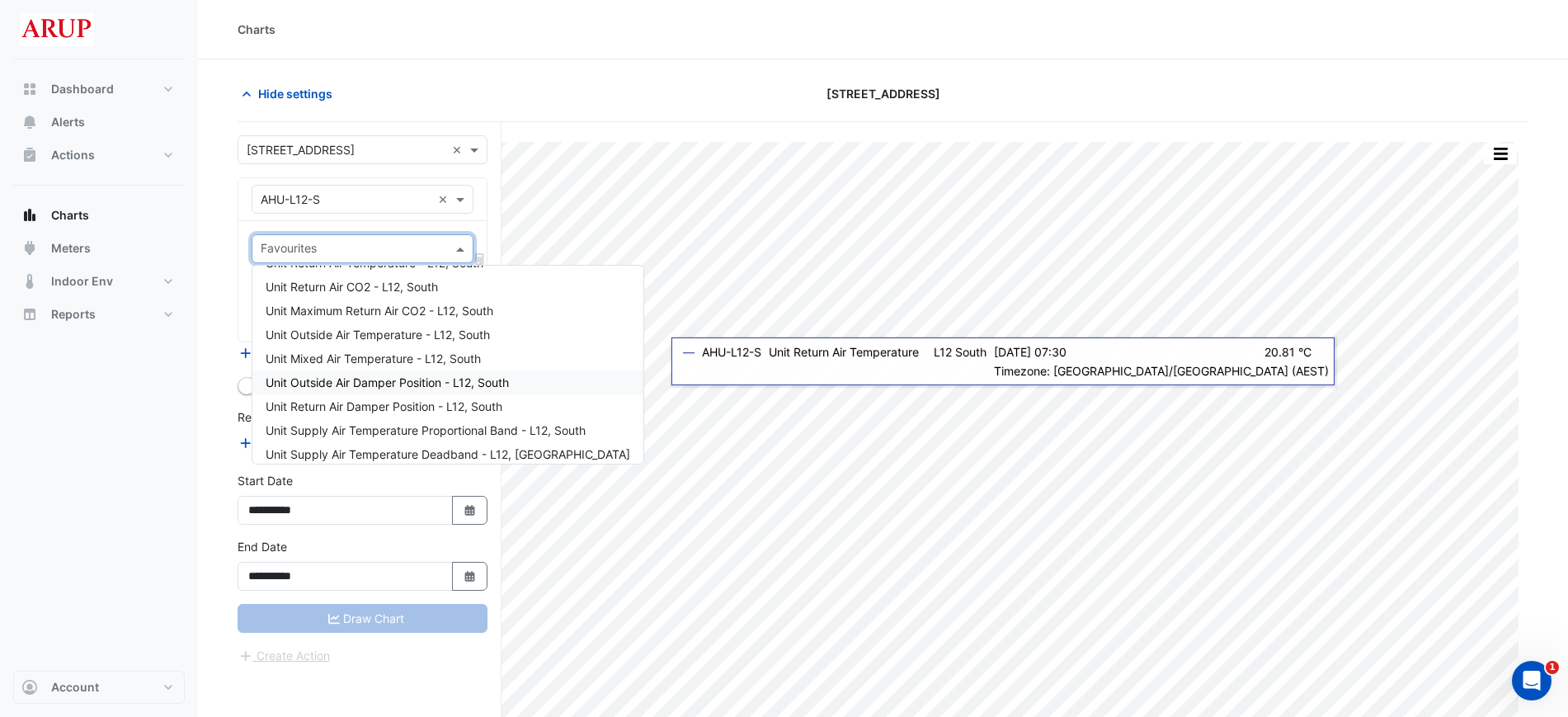
scroll to position [83, 0]
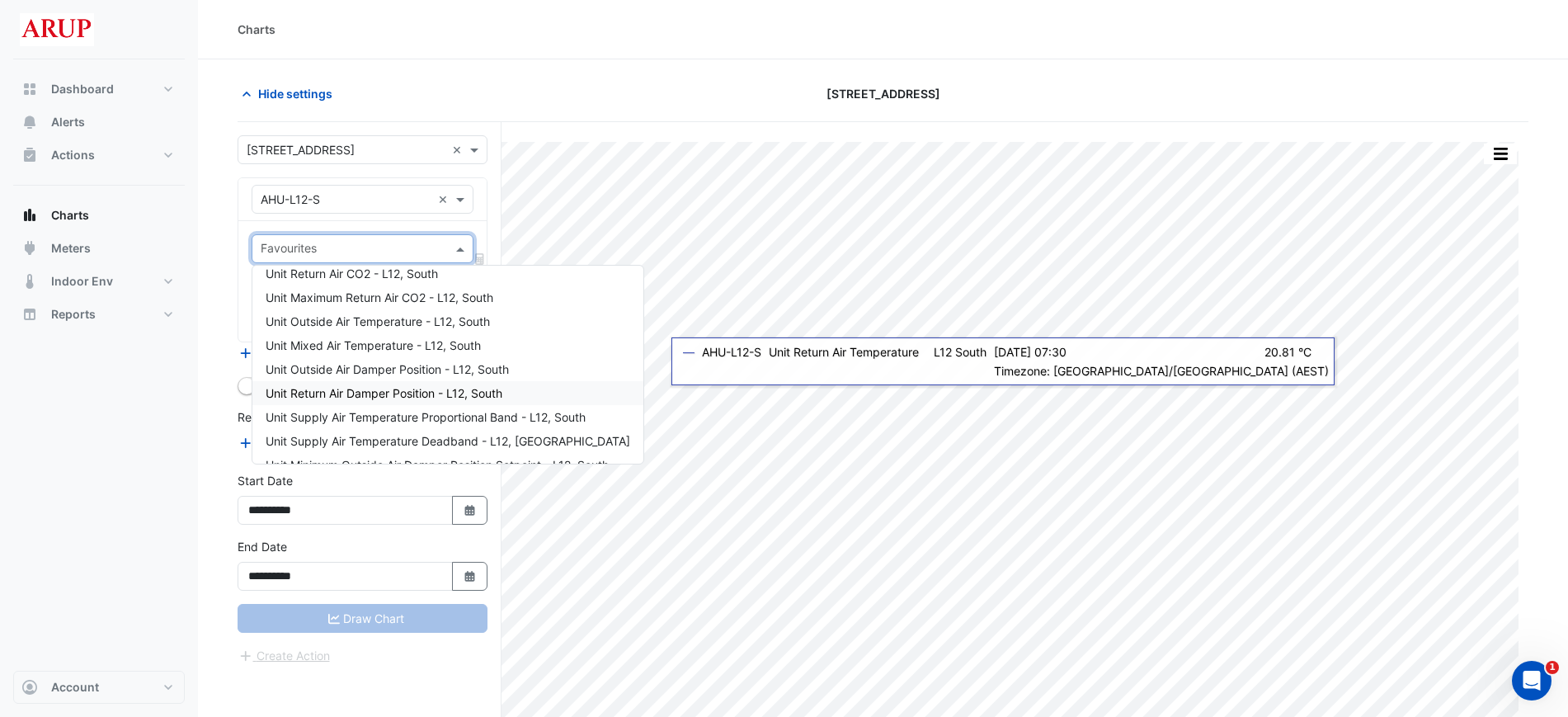
click at [487, 394] on span "Unit Return Air Damper Position - L12, South" at bounding box center [383, 393] width 237 height 14
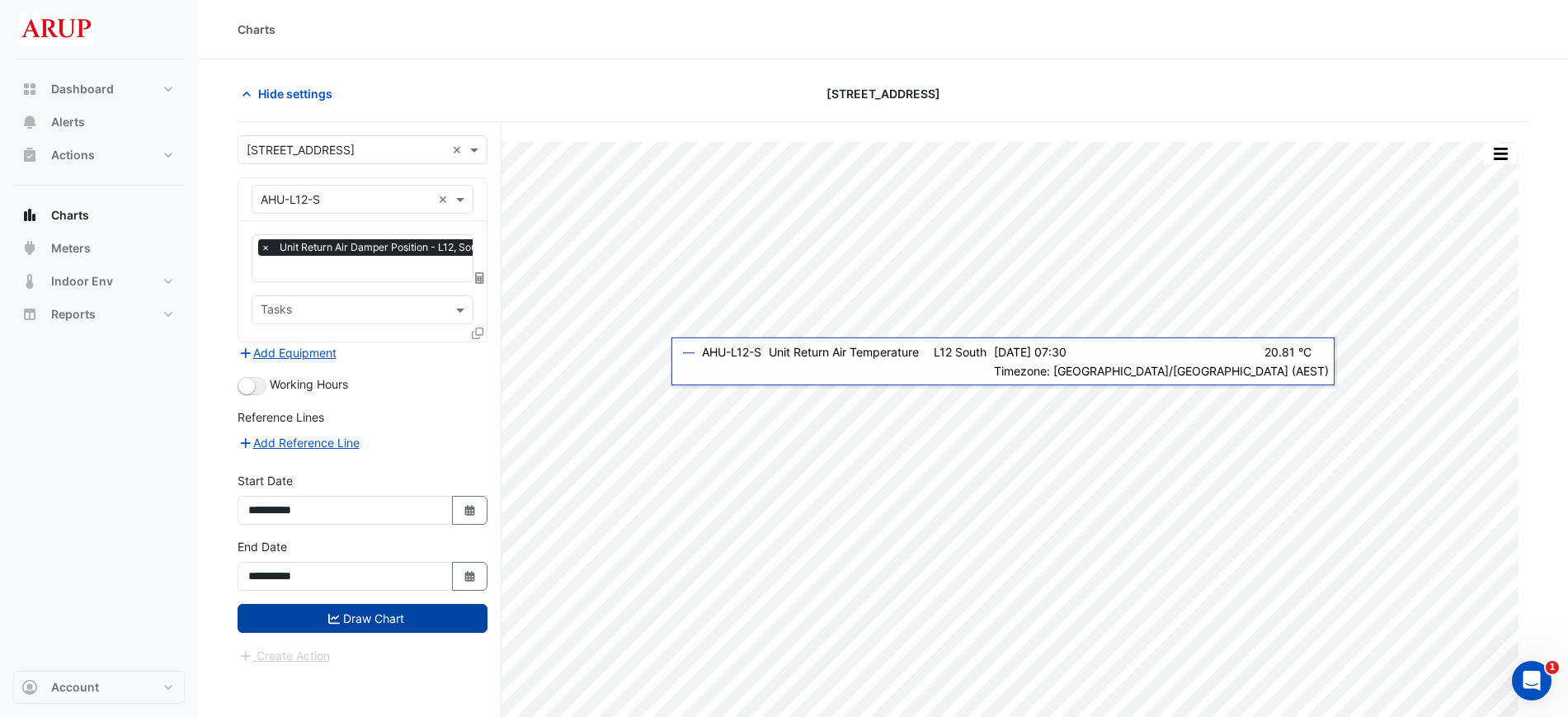
click at [382, 623] on button "Draw Chart" at bounding box center [363, 619] width 250 height 29
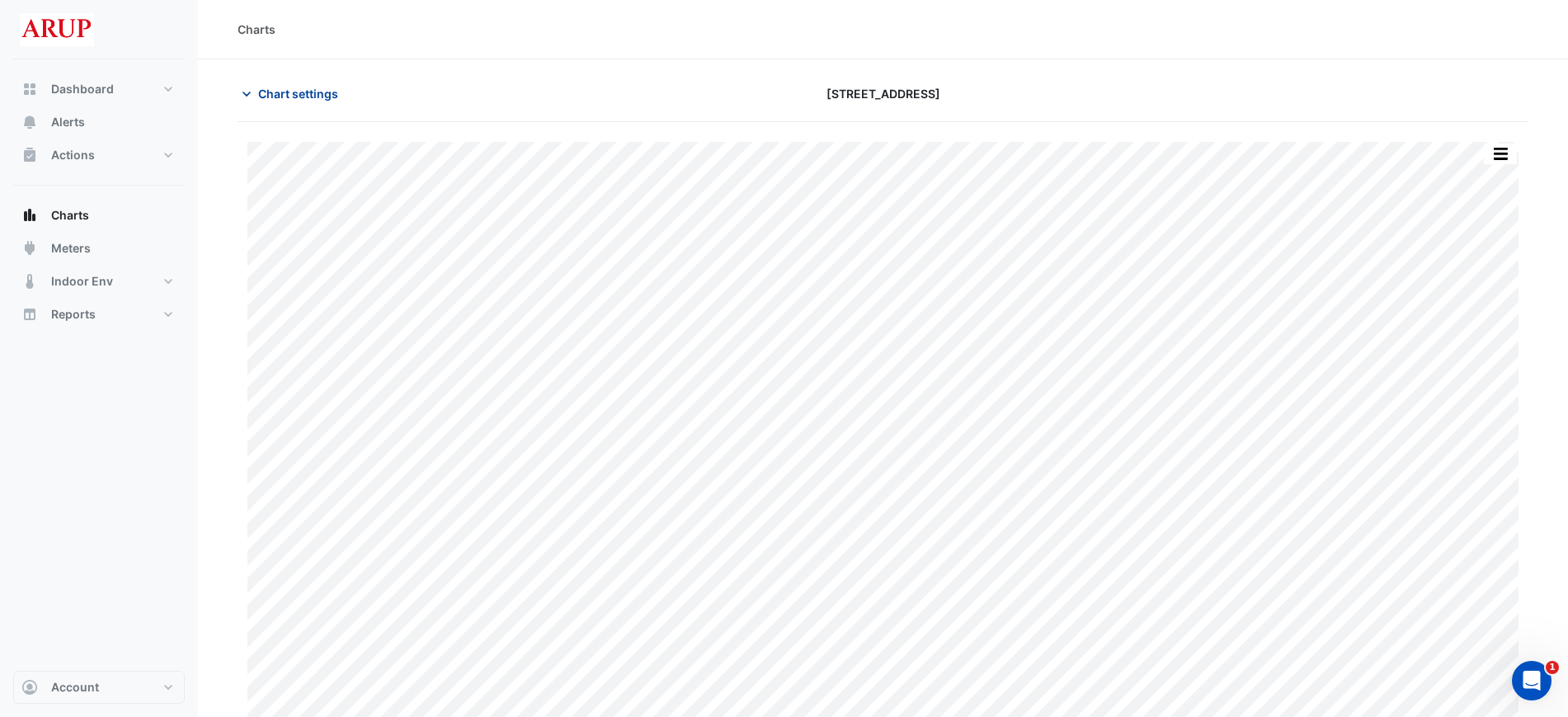
click at [244, 100] on icon "button" at bounding box center [247, 94] width 17 height 17
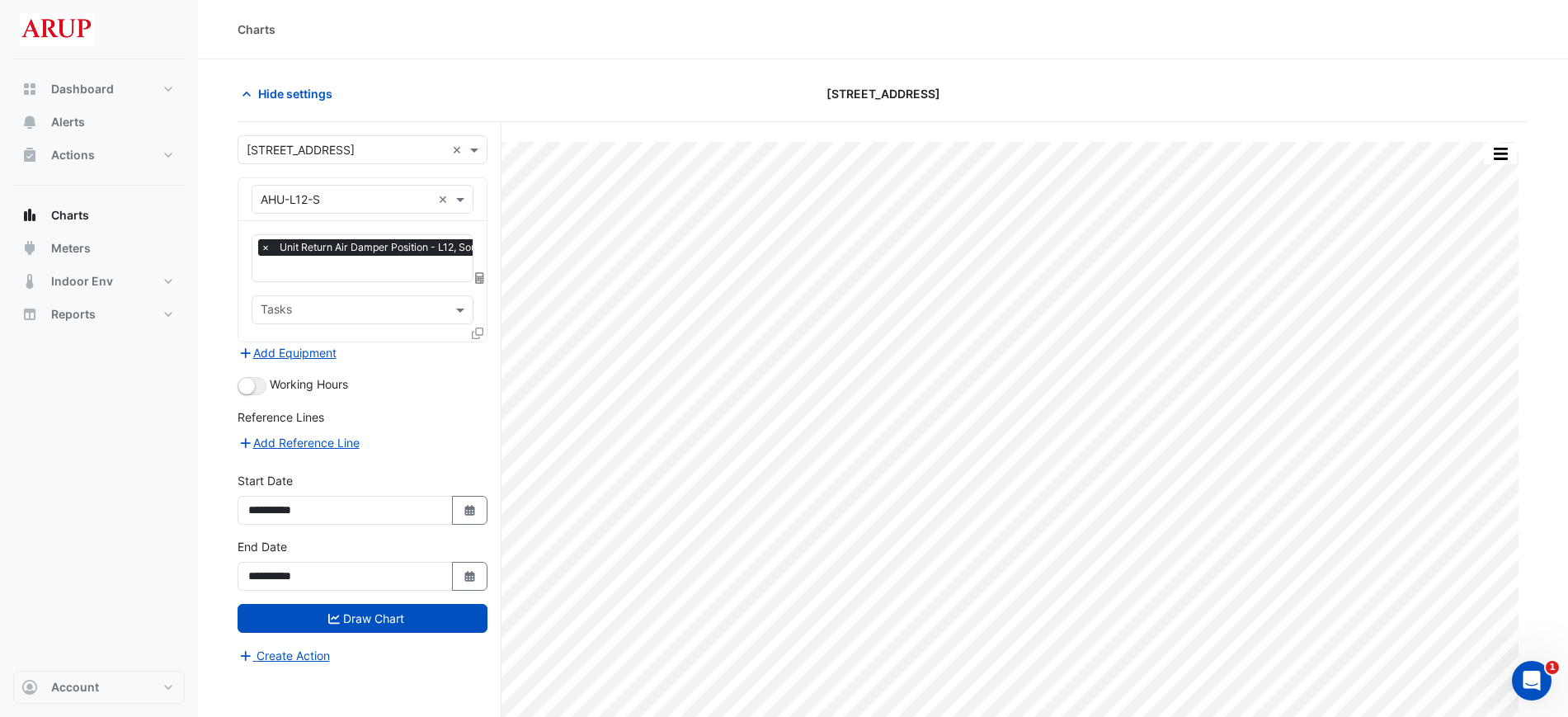
click at [259, 251] on span "×" at bounding box center [265, 248] width 15 height 17
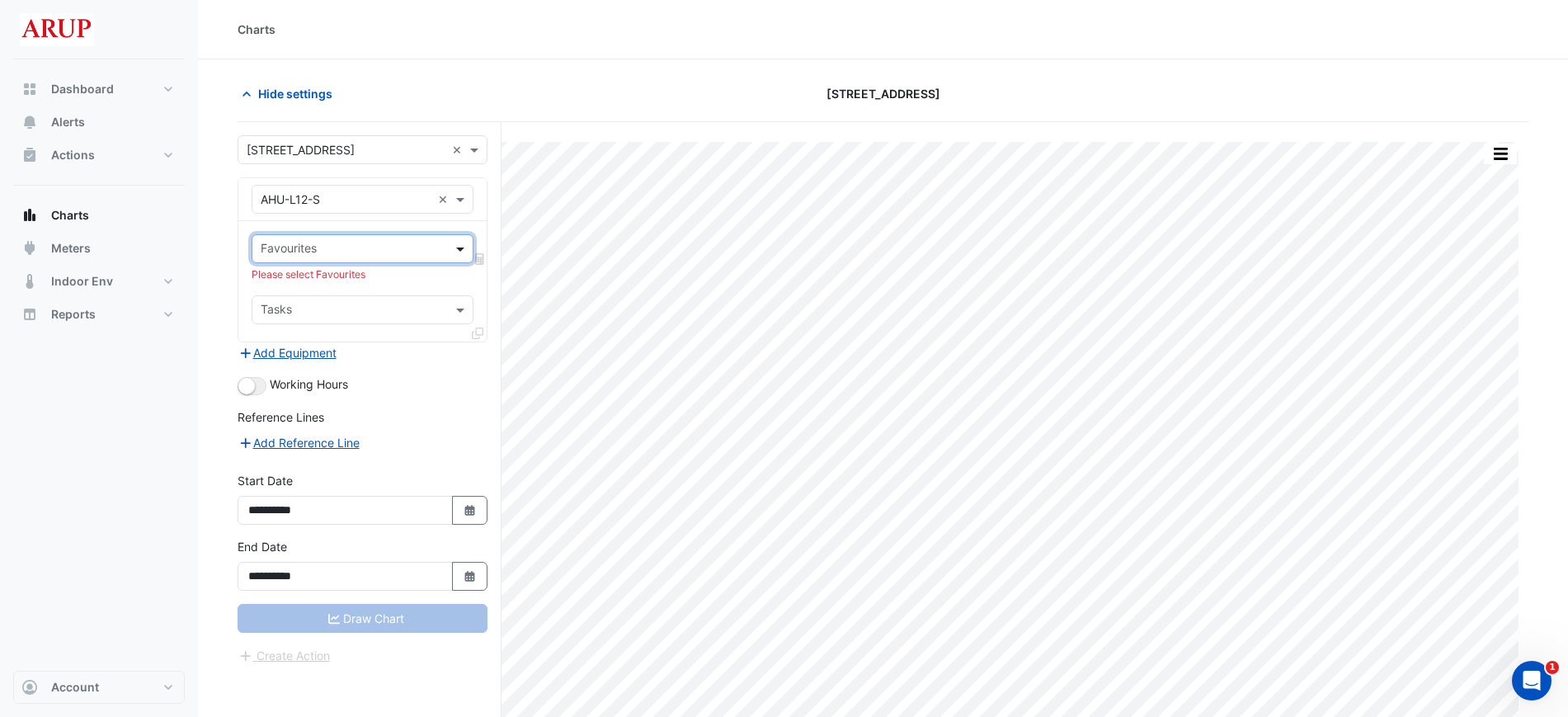
click at [464, 243] on span at bounding box center [462, 249] width 20 height 18
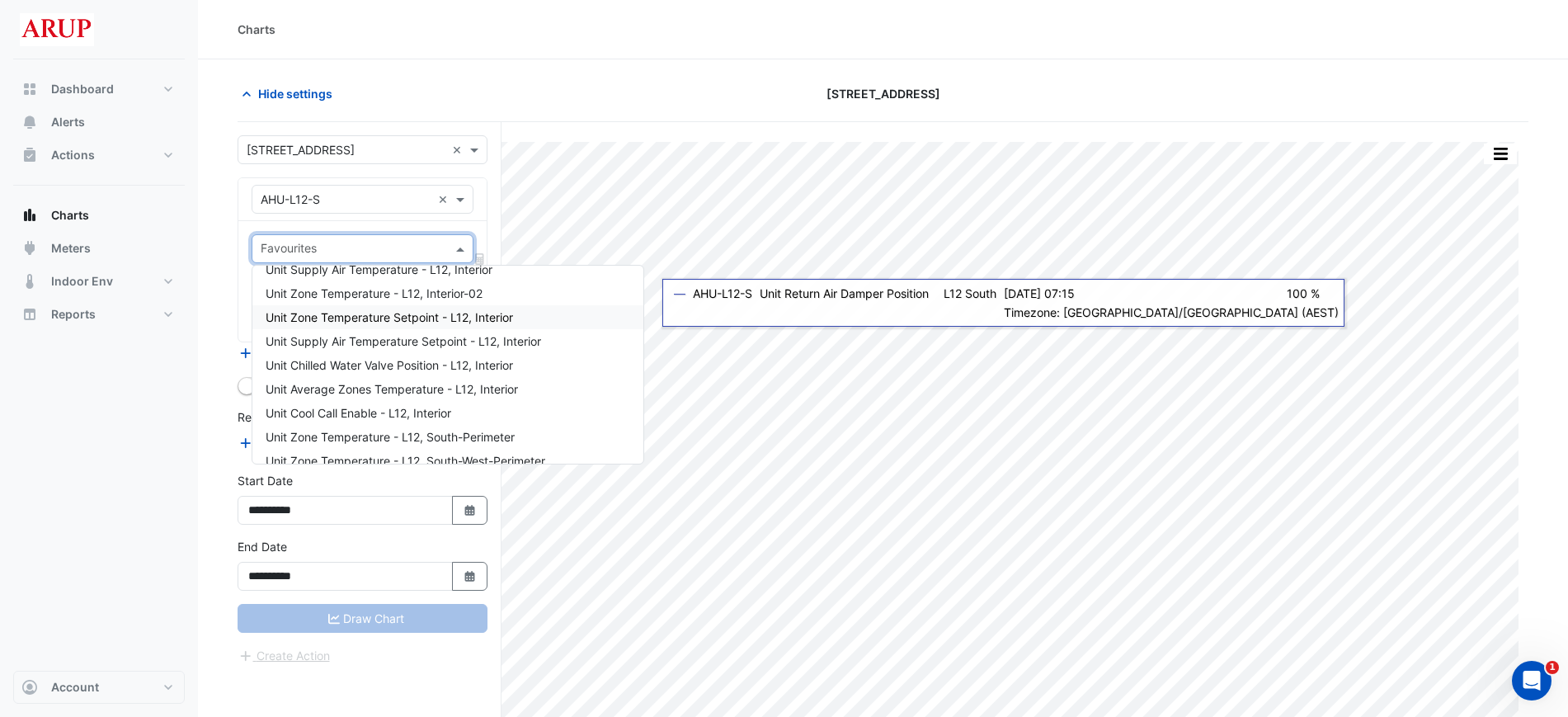
scroll to position [493, 0]
click at [561, 366] on div "Unit Chilled Water Valve Position - L12, Interior" at bounding box center [448, 365] width 391 height 24
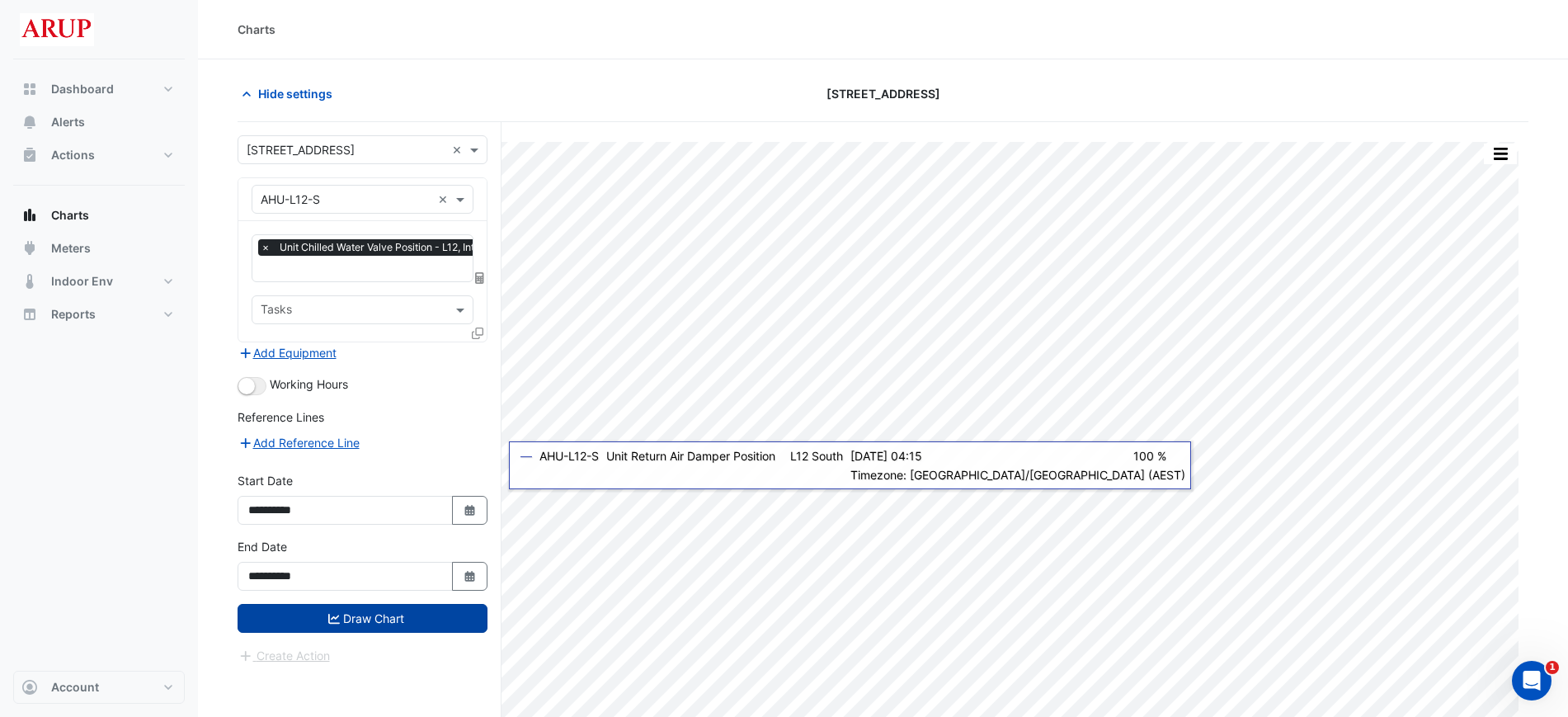
click at [389, 607] on button "Draw Chart" at bounding box center [363, 619] width 250 height 29
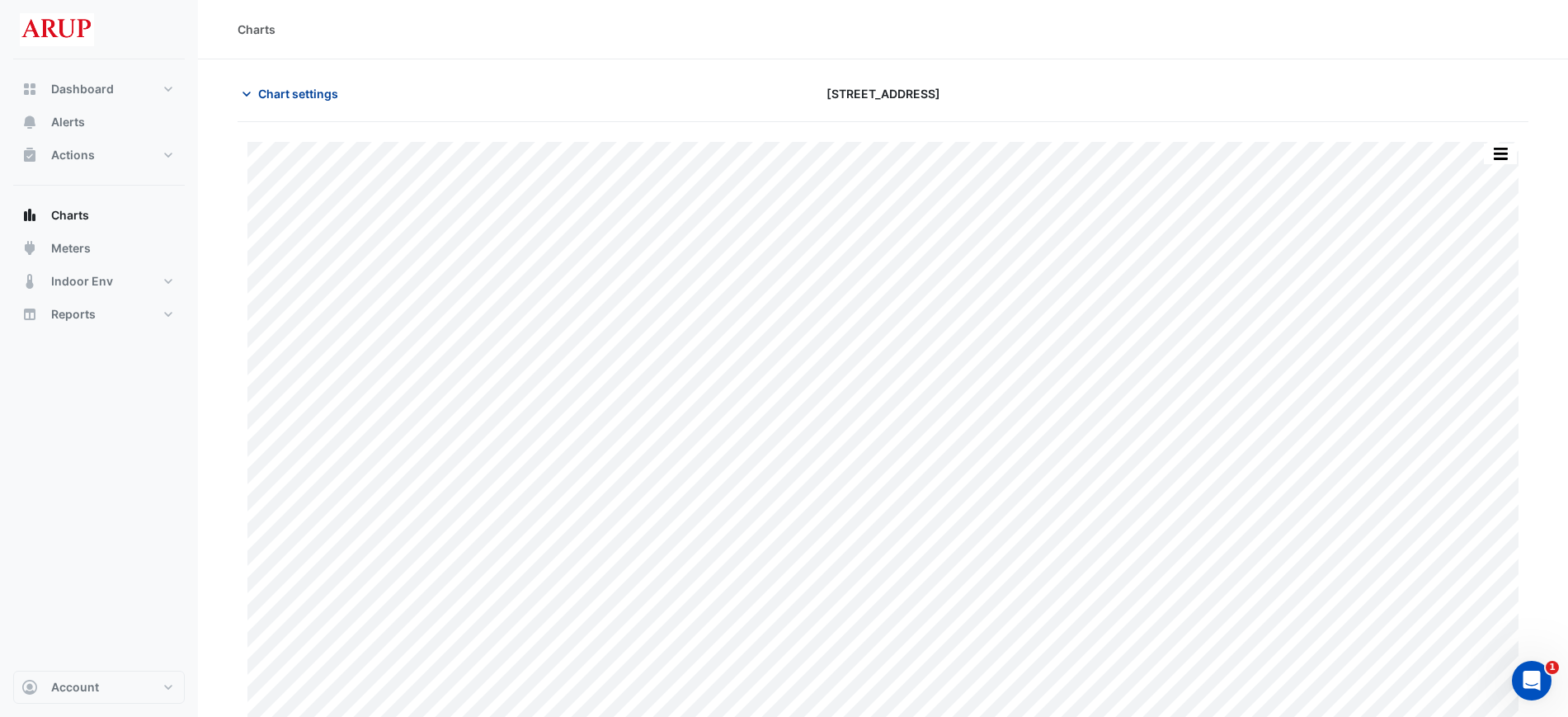
click at [250, 93] on icon "button" at bounding box center [247, 94] width 17 height 17
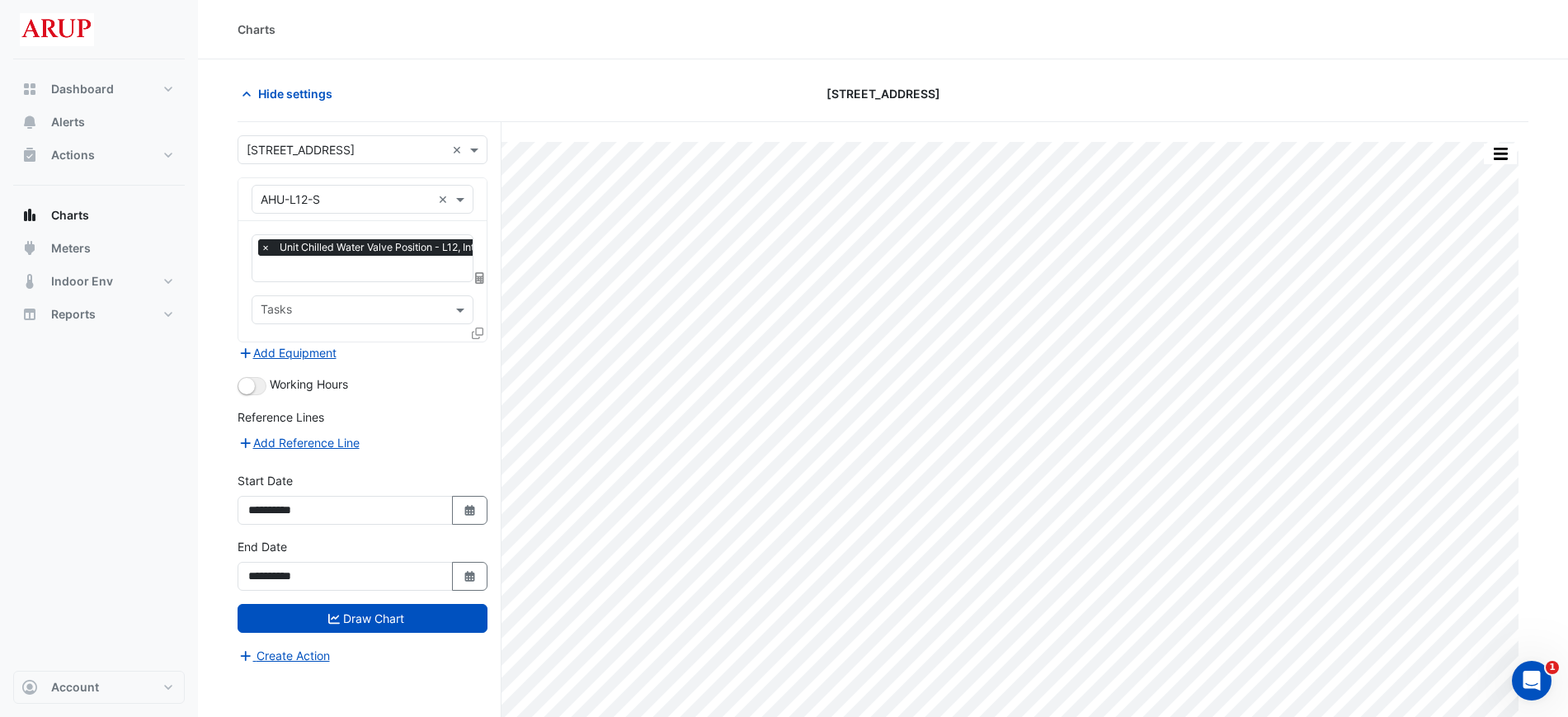
click at [269, 247] on span "×" at bounding box center [265, 248] width 15 height 17
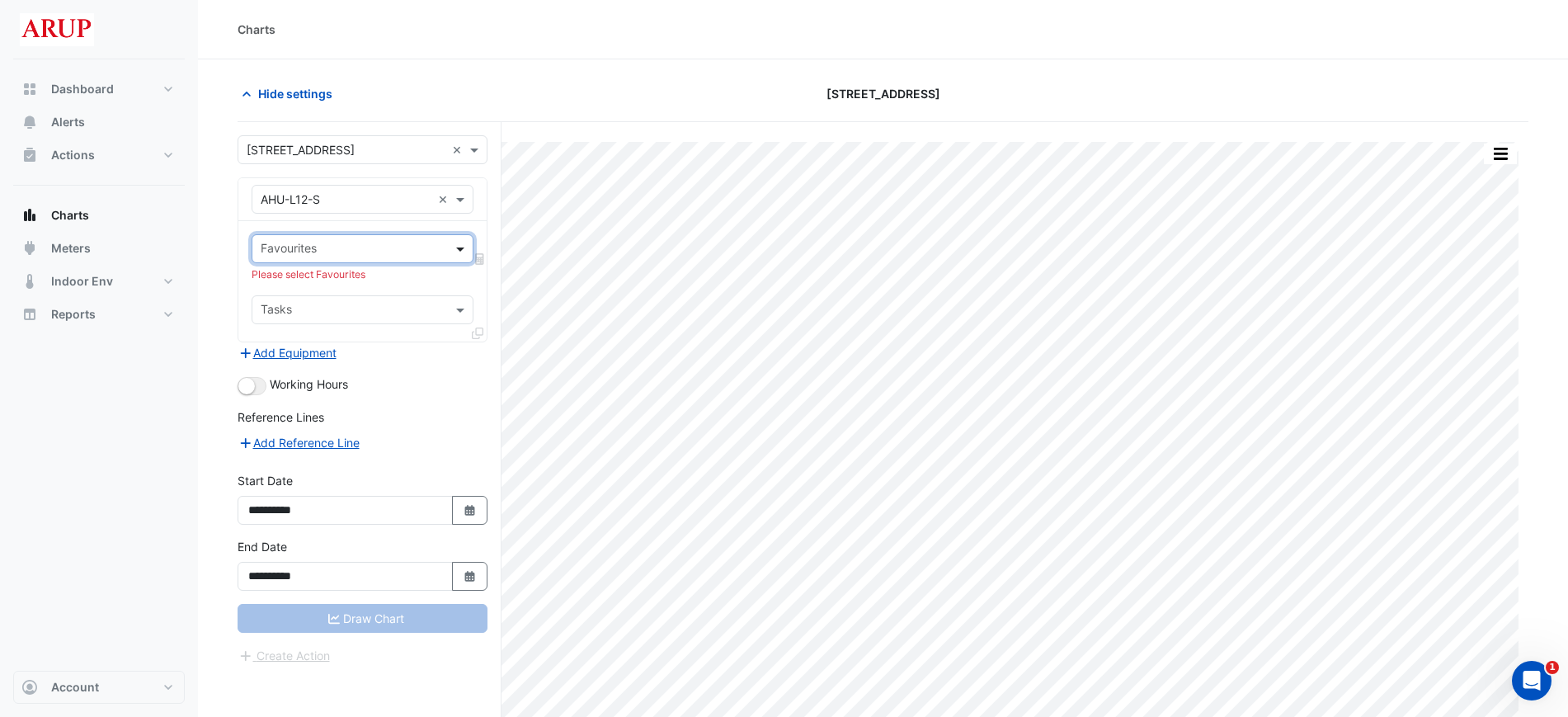
click at [460, 253] on span at bounding box center [462, 249] width 20 height 18
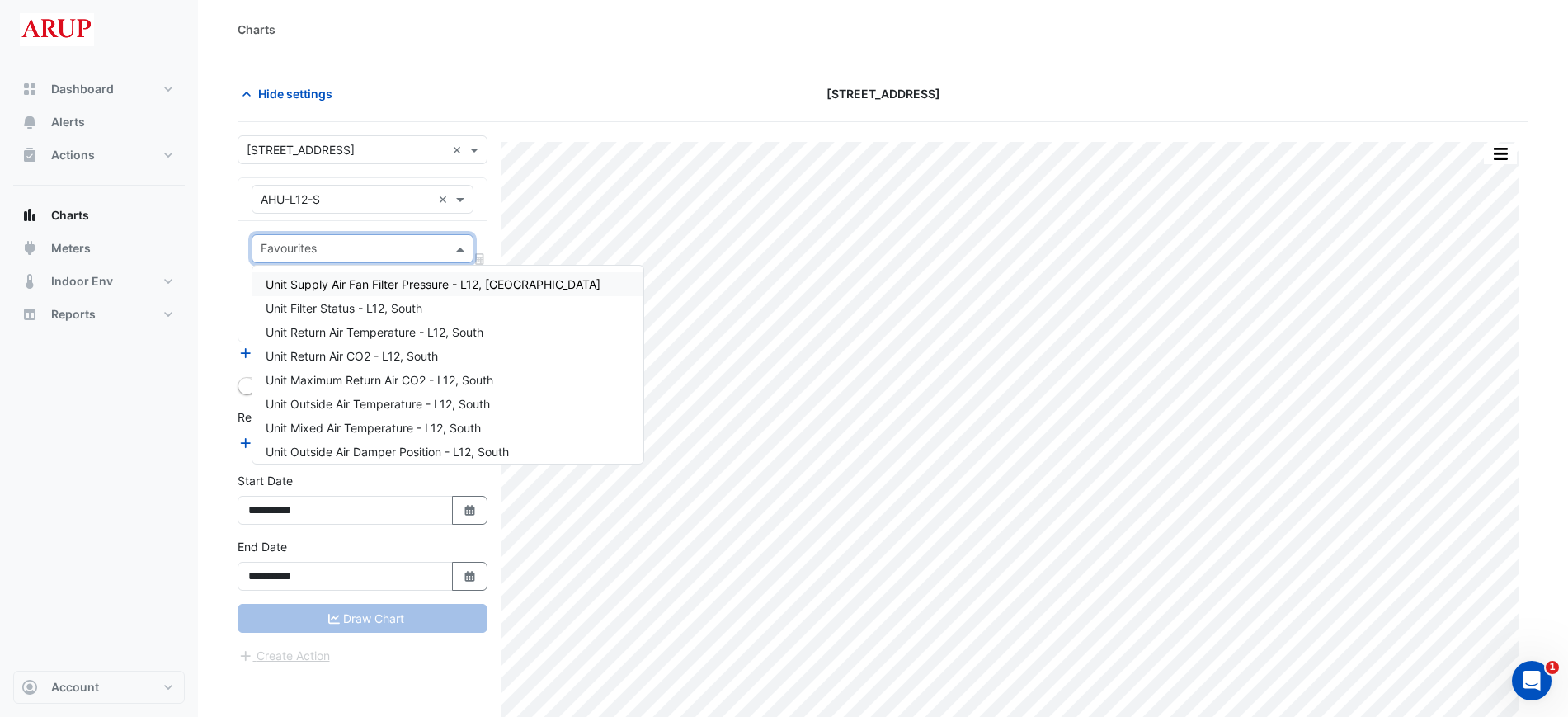
click at [528, 82] on div "Hide settings" at bounding box center [446, 93] width 437 height 29
